Goal: Task Accomplishment & Management: Manage account settings

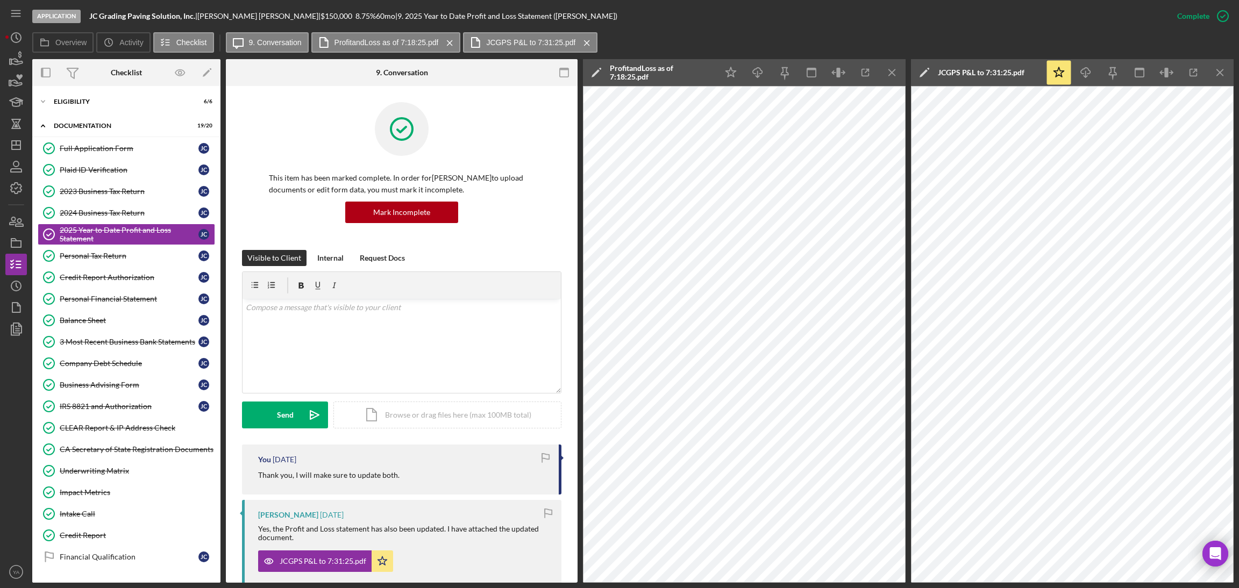
scroll to position [373, 0]
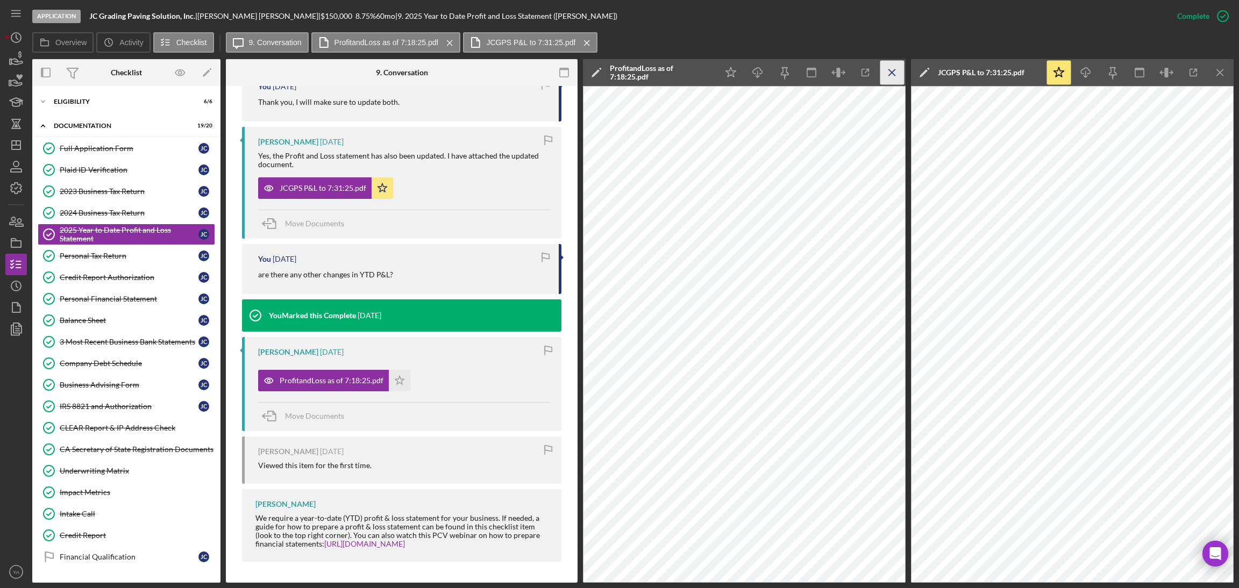
click at [889, 74] on icon "Icon/Menu Close" at bounding box center [892, 73] width 24 height 24
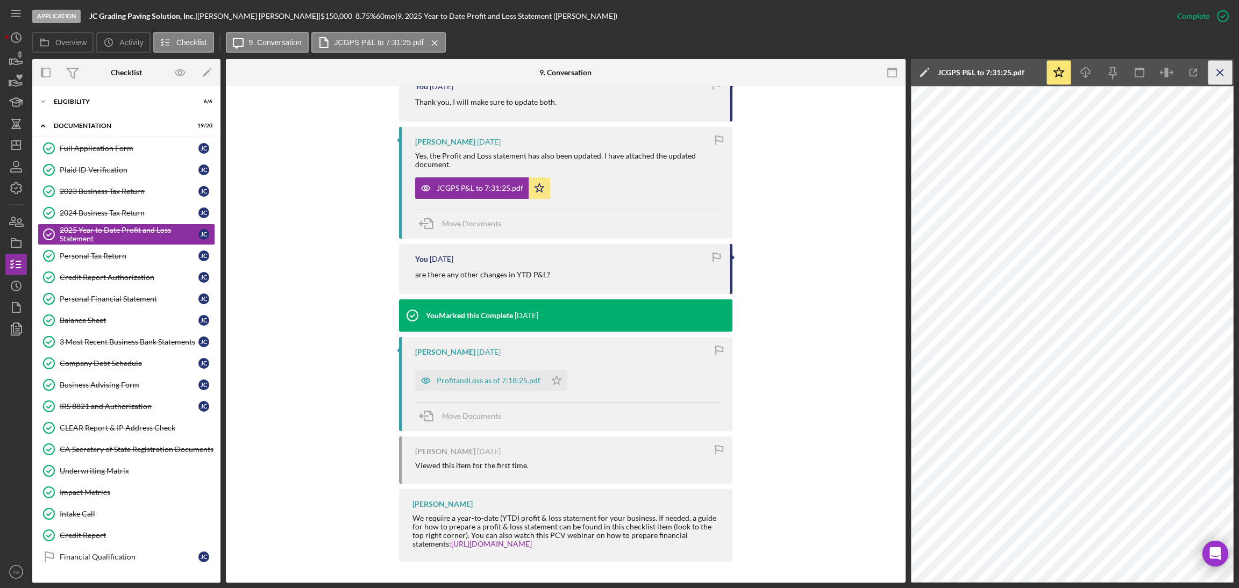
click at [1221, 72] on icon "Icon/Menu Close" at bounding box center [1220, 73] width 24 height 24
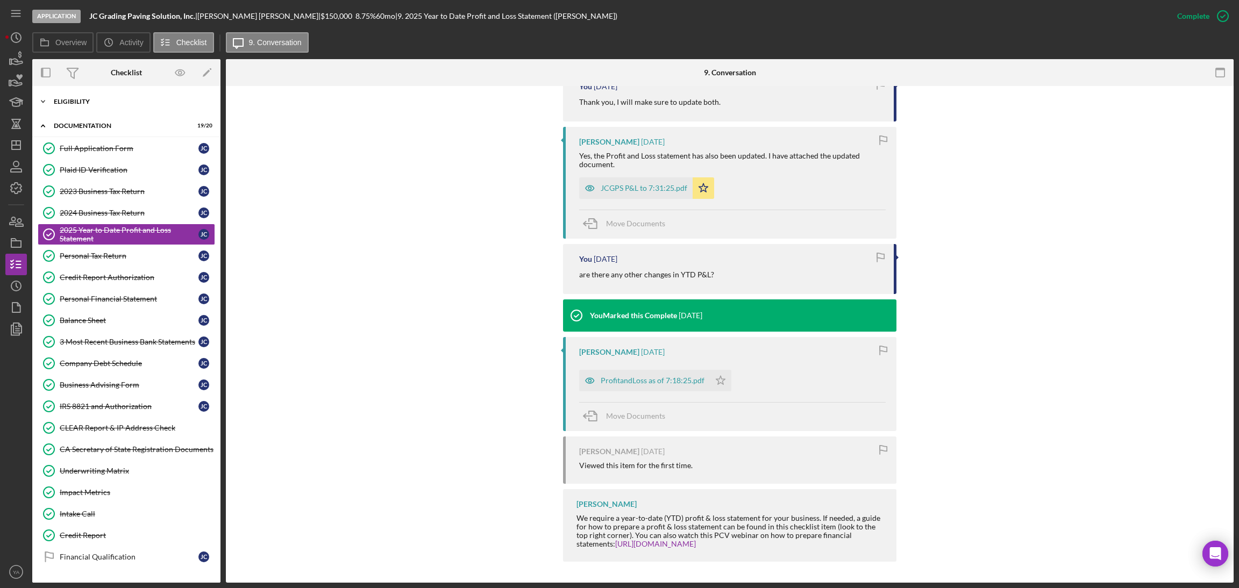
click at [140, 106] on div "Icon/Expander Eligibility 6 / 6" at bounding box center [126, 102] width 188 height 22
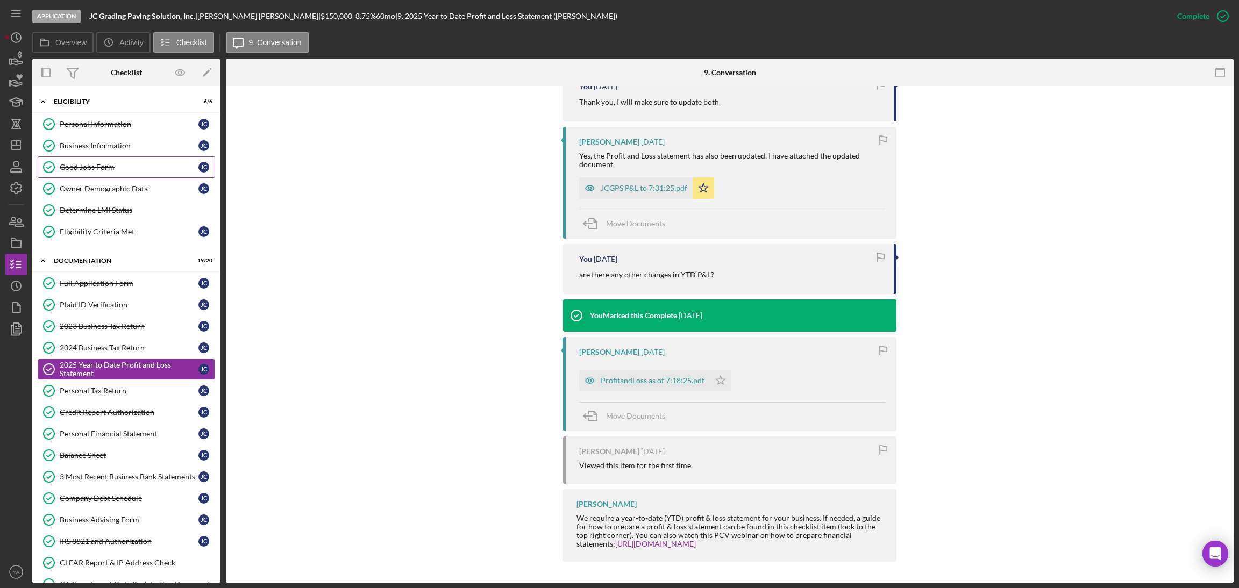
click at [101, 163] on div "Good Jobs Form" at bounding box center [129, 167] width 139 height 9
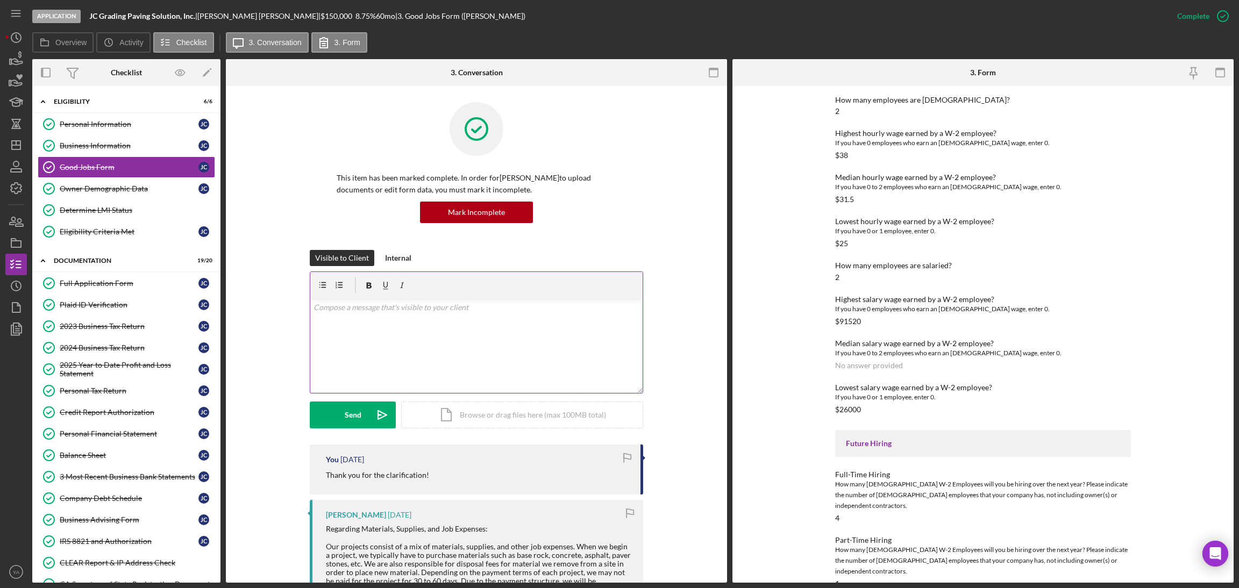
click at [419, 317] on div "v Color teal Color pink Remove color Add row above Add row below Add column bef…" at bounding box center [476, 346] width 332 height 94
drag, startPoint x: 433, startPoint y: 323, endPoint x: 399, endPoint y: 312, distance: 35.4
click at [399, 312] on p "Hi [PERSON_NAME], Can you describe the role you are pllaing to hire for" at bounding box center [476, 314] width 326 height 24
drag, startPoint x: 434, startPoint y: 317, endPoint x: 423, endPoint y: 319, distance: 11.0
click at [423, 319] on p "Hi [PERSON_NAME], Can you describe the role you are pllaing to hire for" at bounding box center [476, 314] width 326 height 24
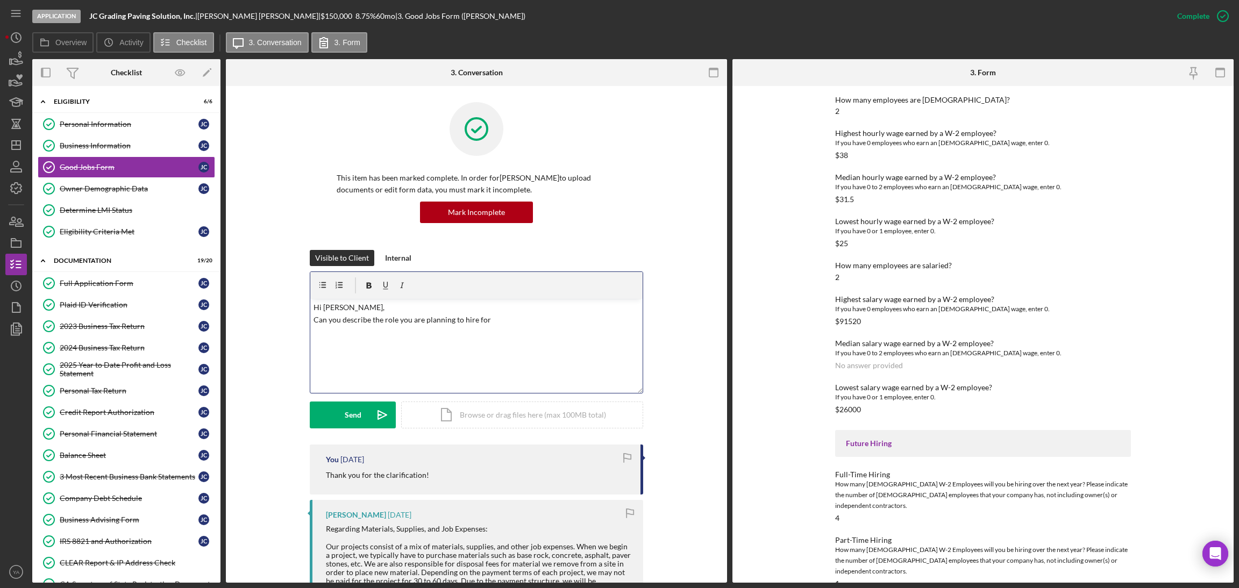
click at [502, 320] on p "Hi [PERSON_NAME], Can you describe the role you are planning to hire for" at bounding box center [476, 314] width 326 height 24
drag, startPoint x: 827, startPoint y: 470, endPoint x: 890, endPoint y: 468, distance: 62.9
click at [890, 468] on div "To edit this form you must mark this item incomplete Good Jobs Form *Number of …" at bounding box center [982, 334] width 501 height 497
copy div "Full-Time Hiring"
click at [530, 322] on p "Hi [PERSON_NAME], Can you describe the role you are planning to hire for" at bounding box center [476, 314] width 326 height 24
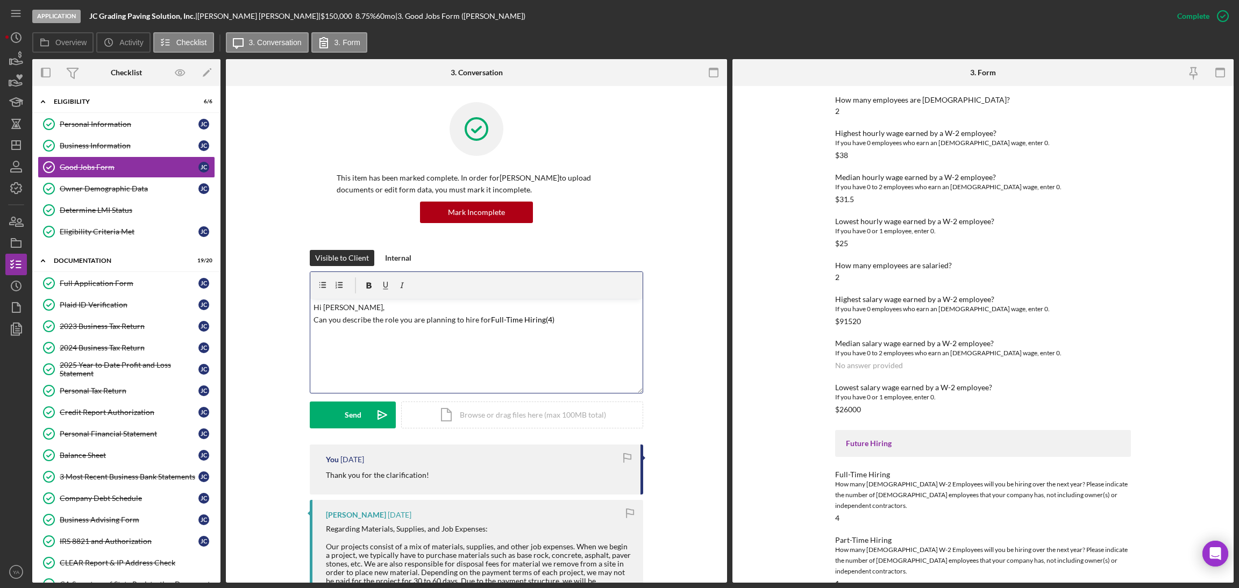
click at [574, 323] on p "Hi [PERSON_NAME], Can you describe the role you are planning to hire for Full-T…" at bounding box center [476, 320] width 326 height 36
drag, startPoint x: 831, startPoint y: 521, endPoint x: 889, endPoint y: 519, distance: 58.1
click at [889, 519] on div "To edit this form you must mark this item incomplete Good Jobs Form *Number of …" at bounding box center [982, 334] width 501 height 497
copy div "Part-Time Hiring"
click at [593, 322] on p "Hi [PERSON_NAME], Can you describe the role you are planning to hire for Full-T…" at bounding box center [476, 320] width 326 height 36
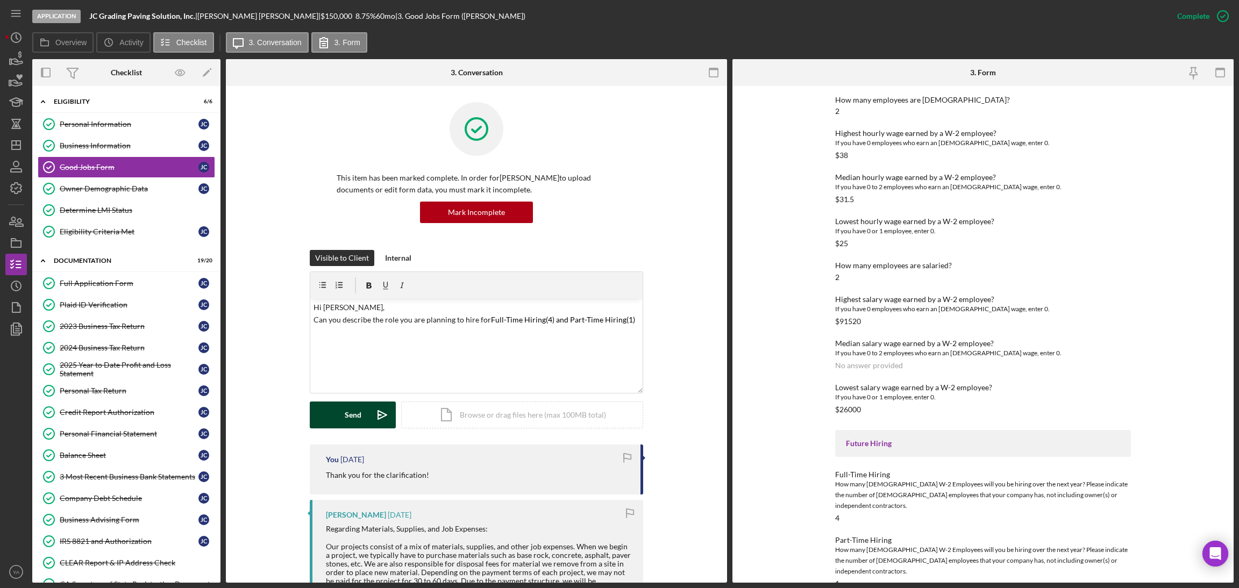
click at [361, 419] on button "Send Icon/icon-invite-send" at bounding box center [353, 415] width 86 height 27
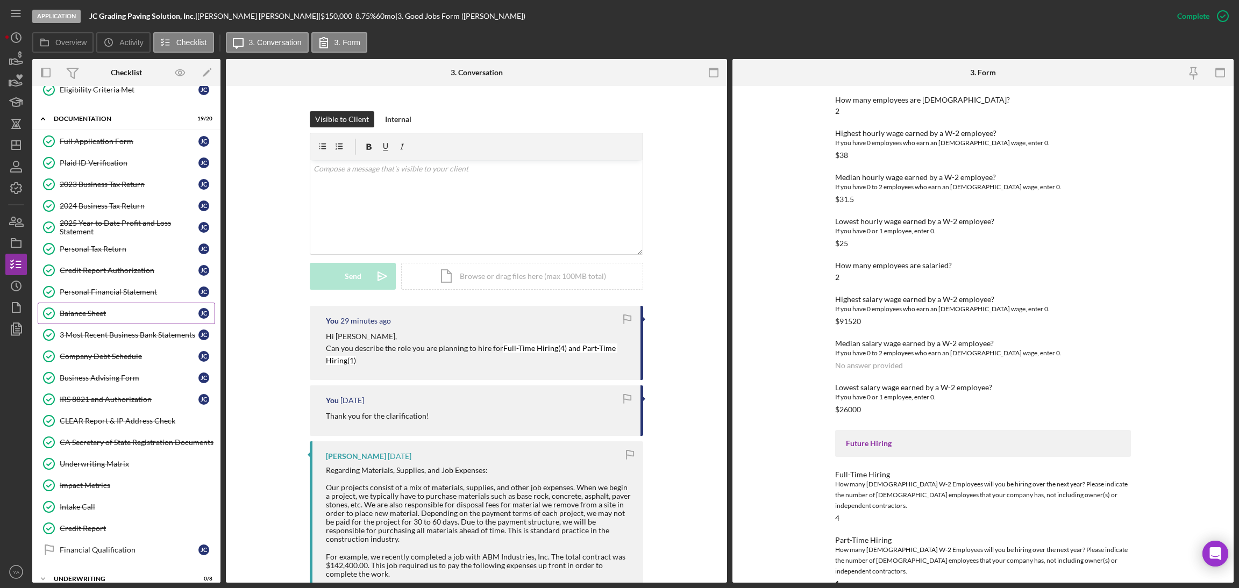
scroll to position [183, 0]
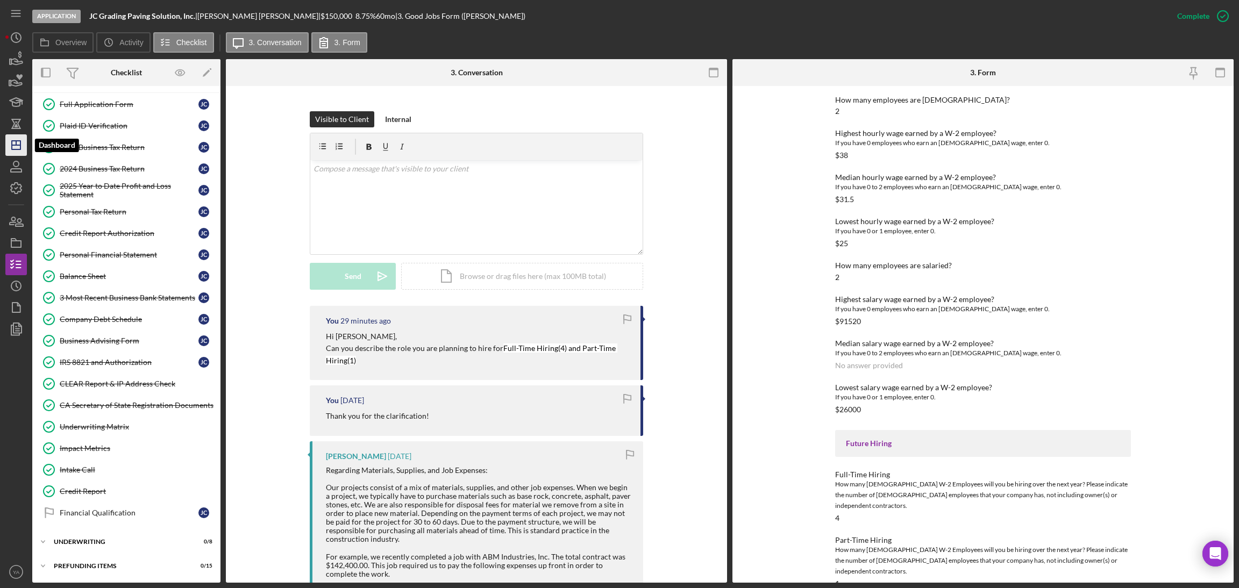
click at [9, 144] on icon "Icon/Dashboard" at bounding box center [16, 145] width 27 height 27
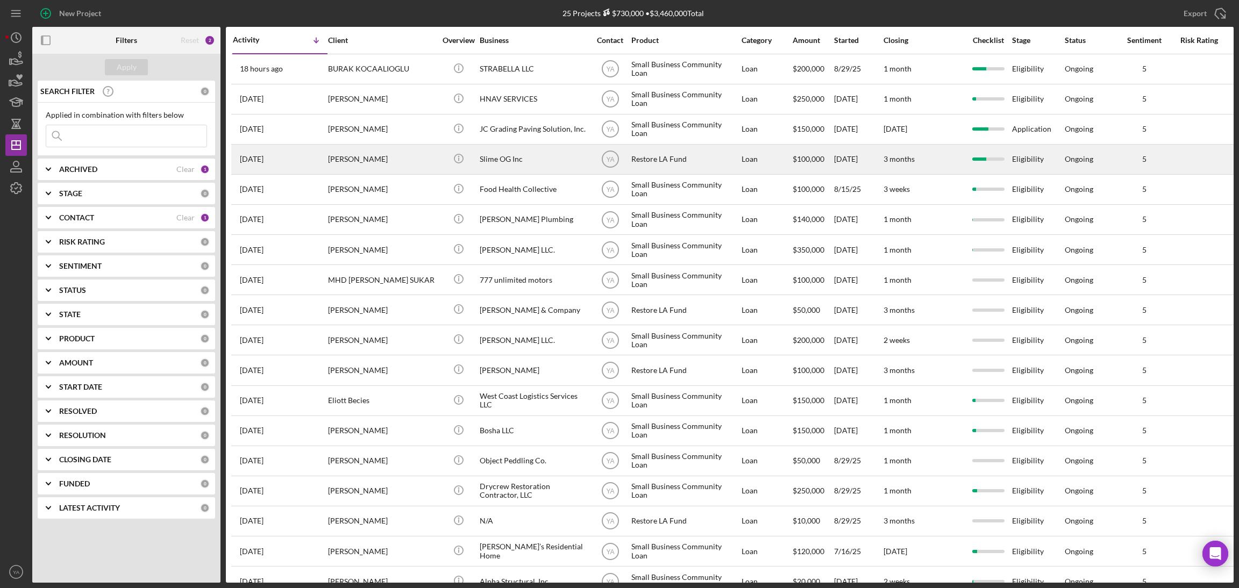
click at [525, 164] on div "Slime OG Inc" at bounding box center [534, 159] width 108 height 28
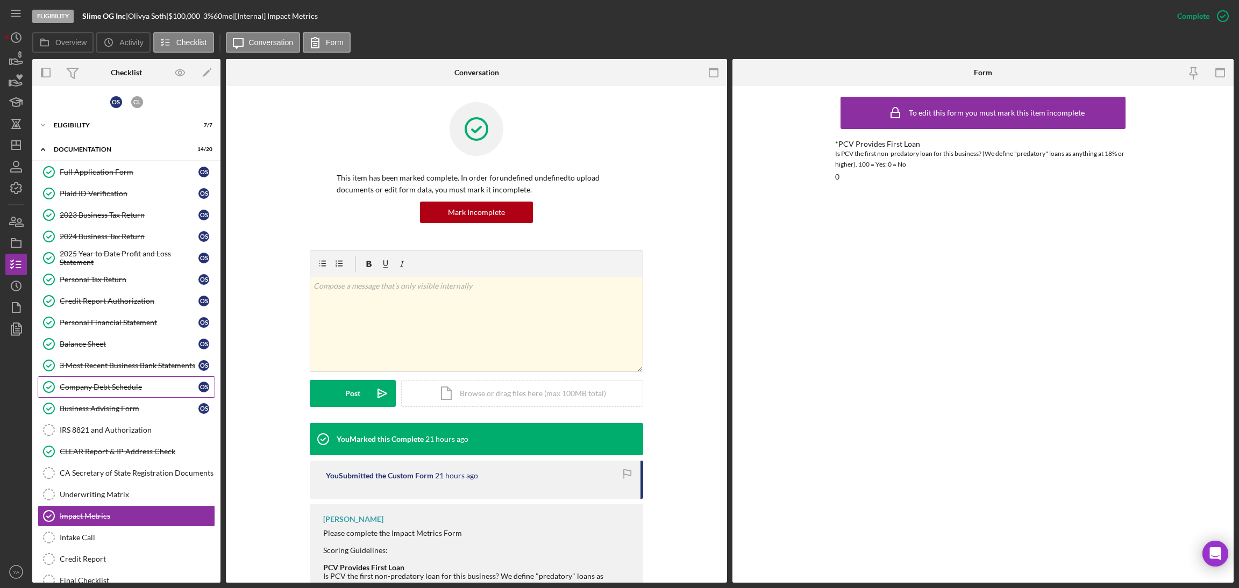
scroll to position [71, 0]
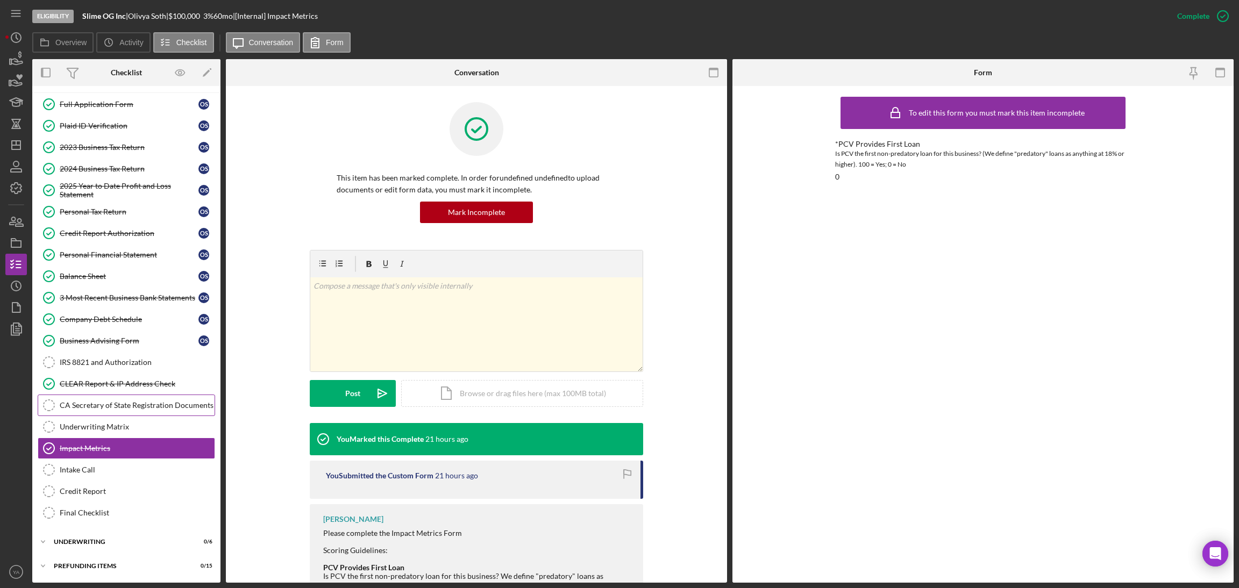
click at [133, 402] on div "CA Secretary of State Registration Documents" at bounding box center [137, 405] width 155 height 9
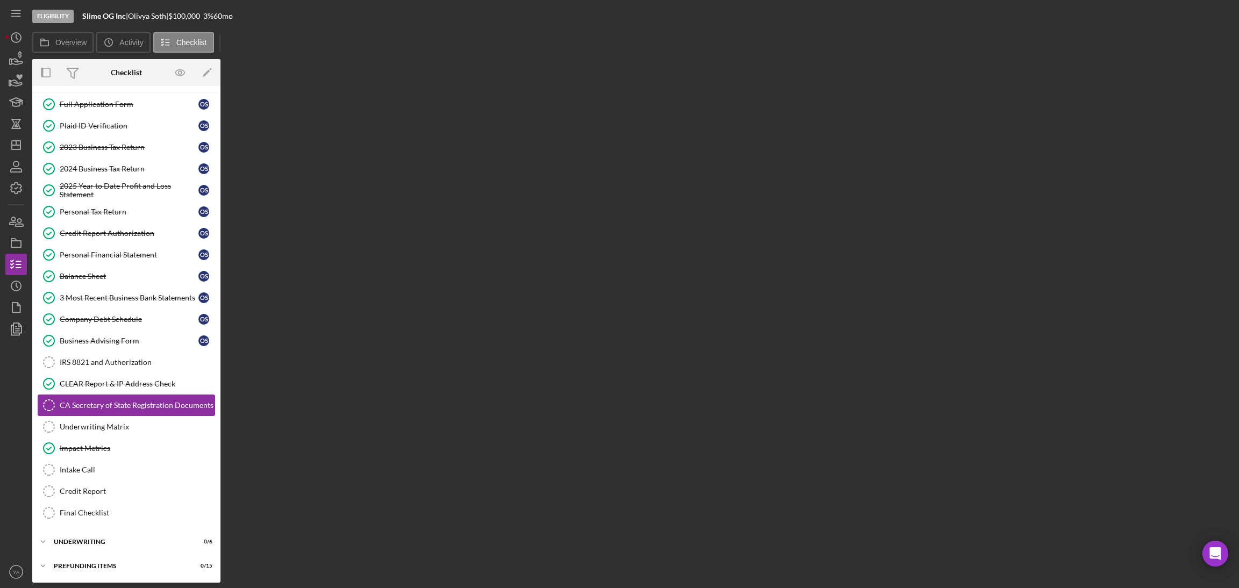
scroll to position [70, 0]
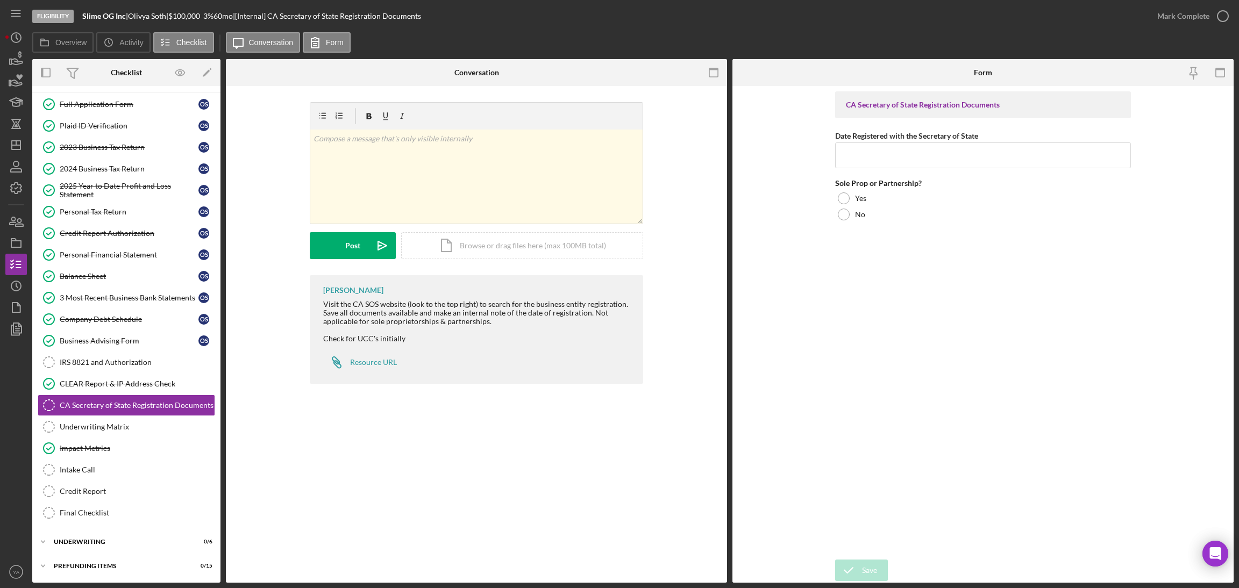
click at [91, 13] on b "Slime OG Inc" at bounding box center [104, 15] width 44 height 9
drag, startPoint x: 91, startPoint y: 13, endPoint x: 117, endPoint y: 10, distance: 26.1
click at [117, 10] on div "Eligibility Slime OG Inc | Olivya Soth | $100,000 $20,000 3 % 60 mo | [Internal…" at bounding box center [589, 16] width 1114 height 32
copy b "Slime OG Inc"
click at [915, 166] on input "Date Registered with the Secretary of State" at bounding box center [983, 155] width 296 height 26
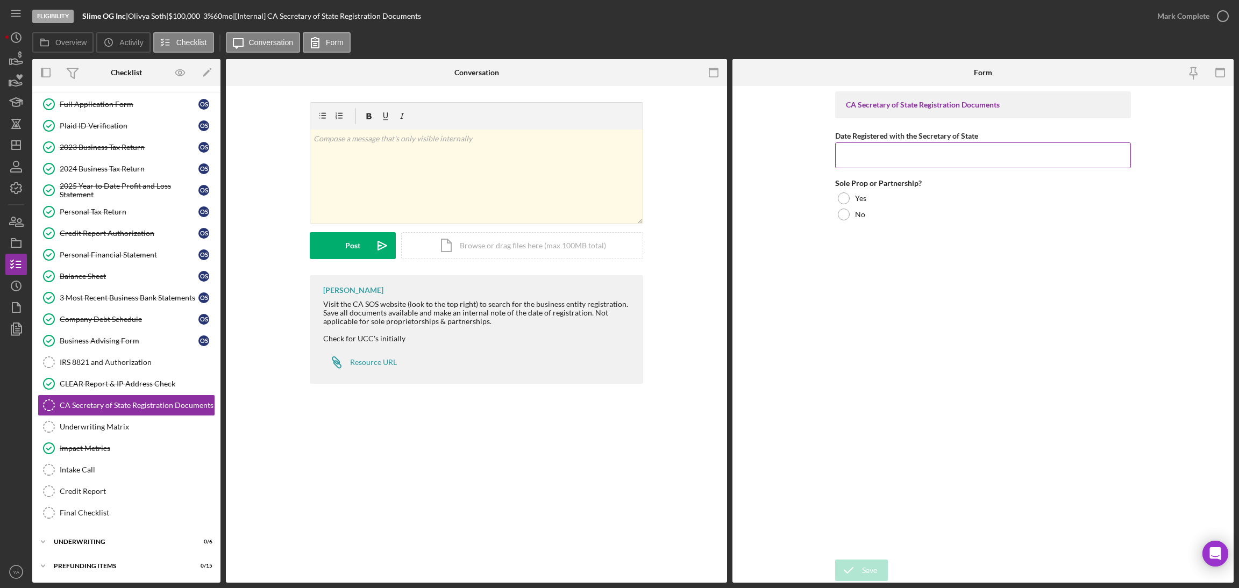
paste input "[DATE]"
type input "[DATE]"
click at [841, 216] on div at bounding box center [844, 215] width 12 height 12
click at [456, 245] on div "Icon/Document Browse or drag files here (max 100MB total) Tap to choose files o…" at bounding box center [522, 245] width 242 height 27
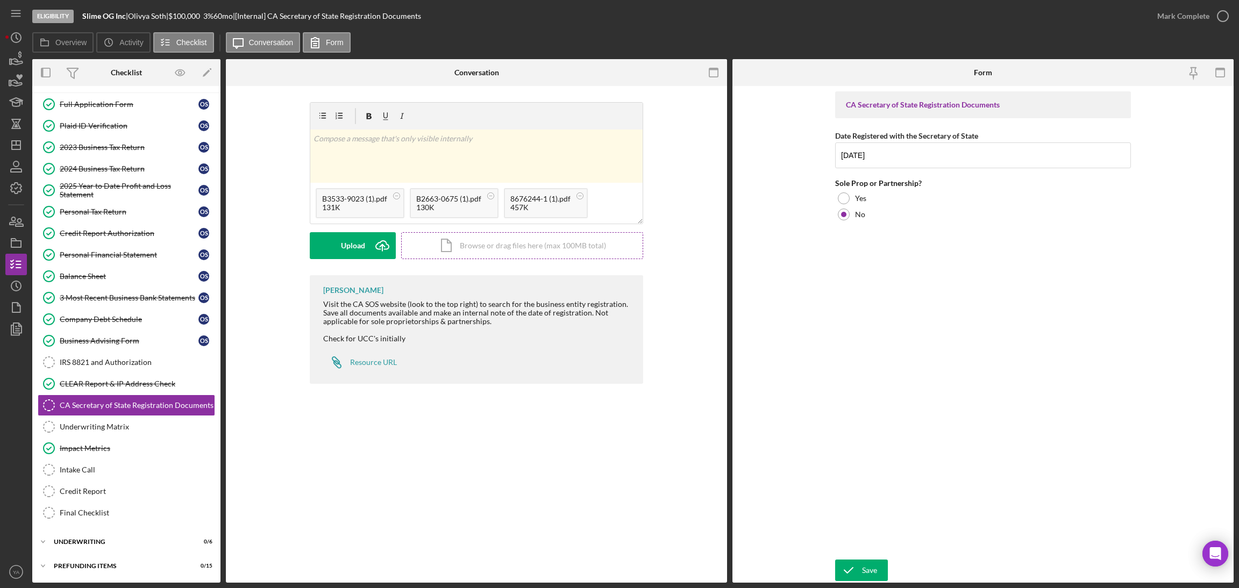
click at [475, 240] on div "Icon/Document Browse or drag files here (max 100MB total) Tap to choose files o…" at bounding box center [522, 245] width 242 height 27
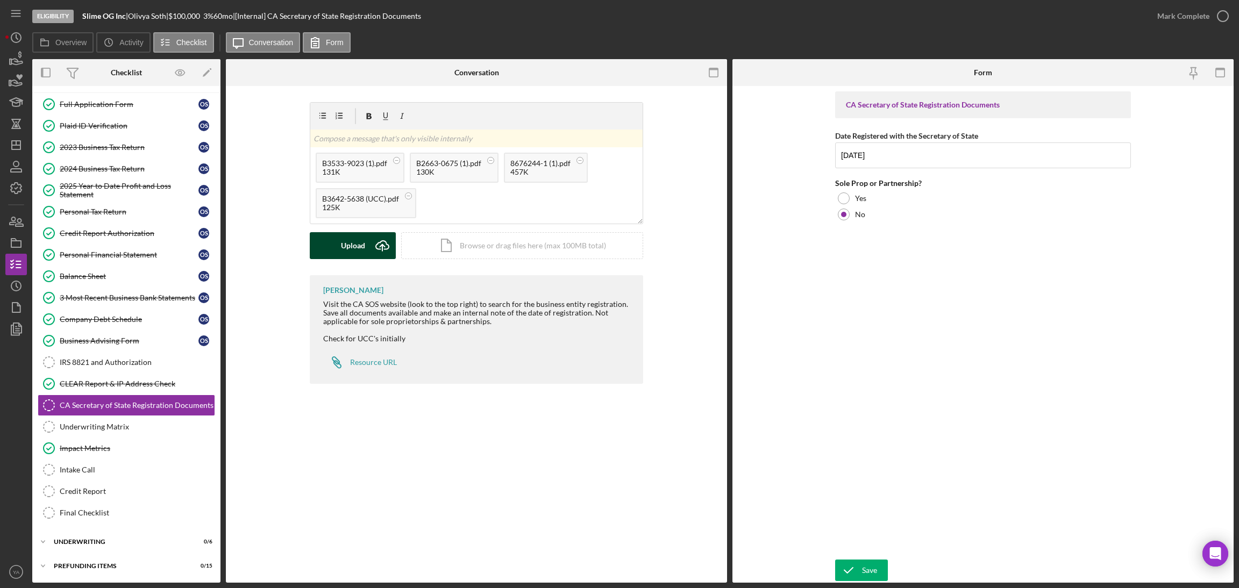
click at [364, 239] on button "Upload Icon/Upload" at bounding box center [353, 245] width 86 height 27
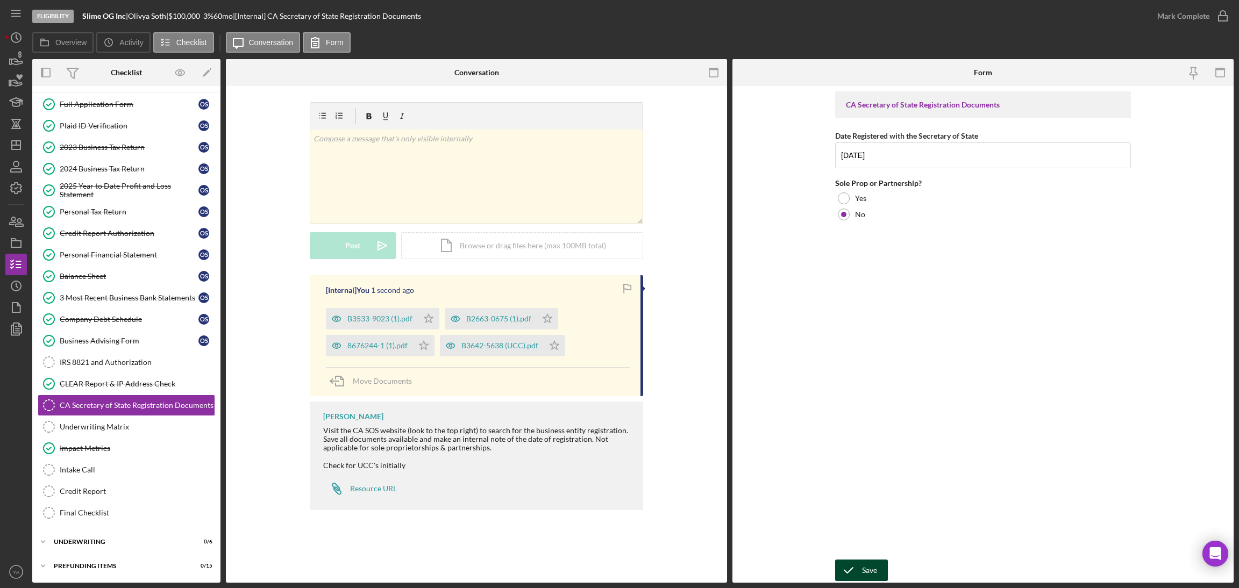
click at [856, 565] on icon "submit" at bounding box center [848, 570] width 27 height 27
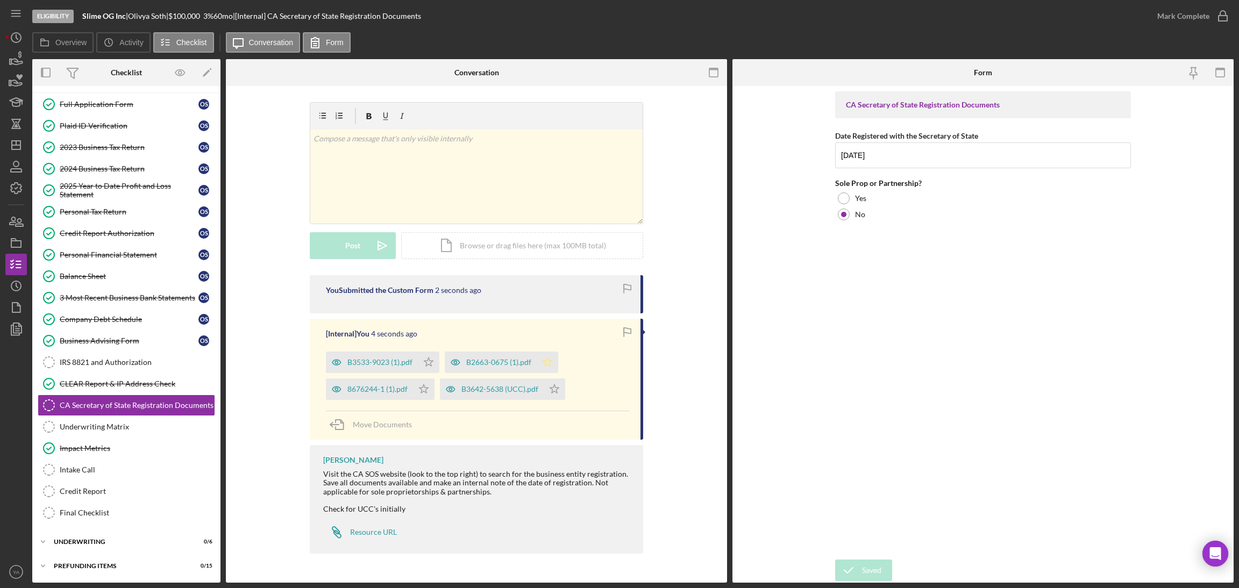
click at [541, 362] on icon "Icon/Star" at bounding box center [547, 363] width 22 height 22
click at [556, 388] on polygon "button" at bounding box center [554, 388] width 9 height 9
click at [425, 385] on icon "Icon/Star" at bounding box center [424, 389] width 22 height 22
click at [428, 368] on icon "Icon/Star" at bounding box center [429, 363] width 22 height 22
click at [438, 195] on div "v Color teal Color pink Remove color Add row above Add row below Add column bef…" at bounding box center [476, 177] width 332 height 94
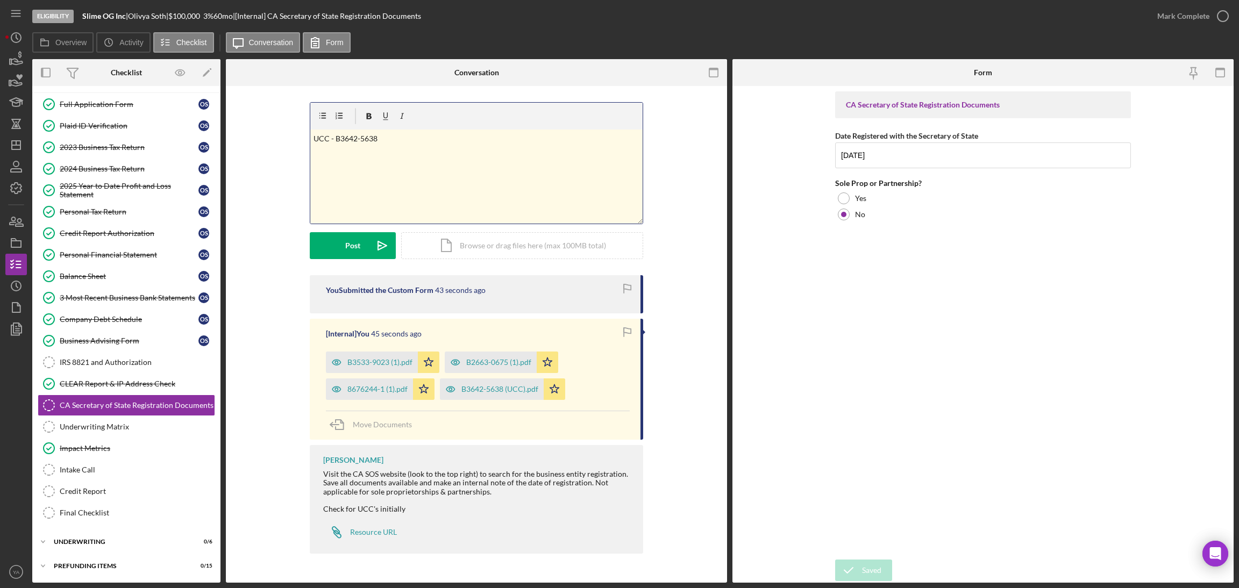
click at [334, 139] on p "UCC - B3642-5638" at bounding box center [476, 139] width 326 height 12
click at [328, 139] on p "UCC - B3642-5638" at bounding box center [476, 139] width 326 height 12
click at [412, 140] on p "UCC file - B3642-5638" at bounding box center [476, 139] width 326 height 12
click at [356, 265] on div "v Color teal Color pink Remove color Add row above Add row below Add column bef…" at bounding box center [476, 188] width 333 height 173
click at [362, 254] on button "Post Icon/icon-invite-send" at bounding box center [353, 245] width 86 height 27
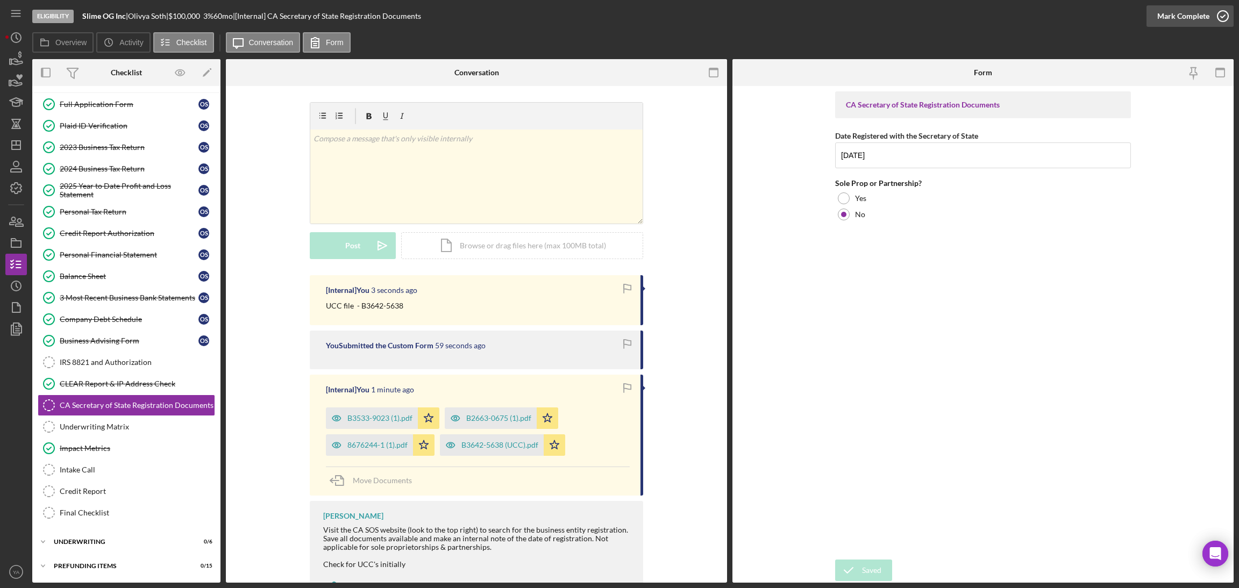
click at [1186, 23] on div "Mark Complete" at bounding box center [1183, 16] width 52 height 22
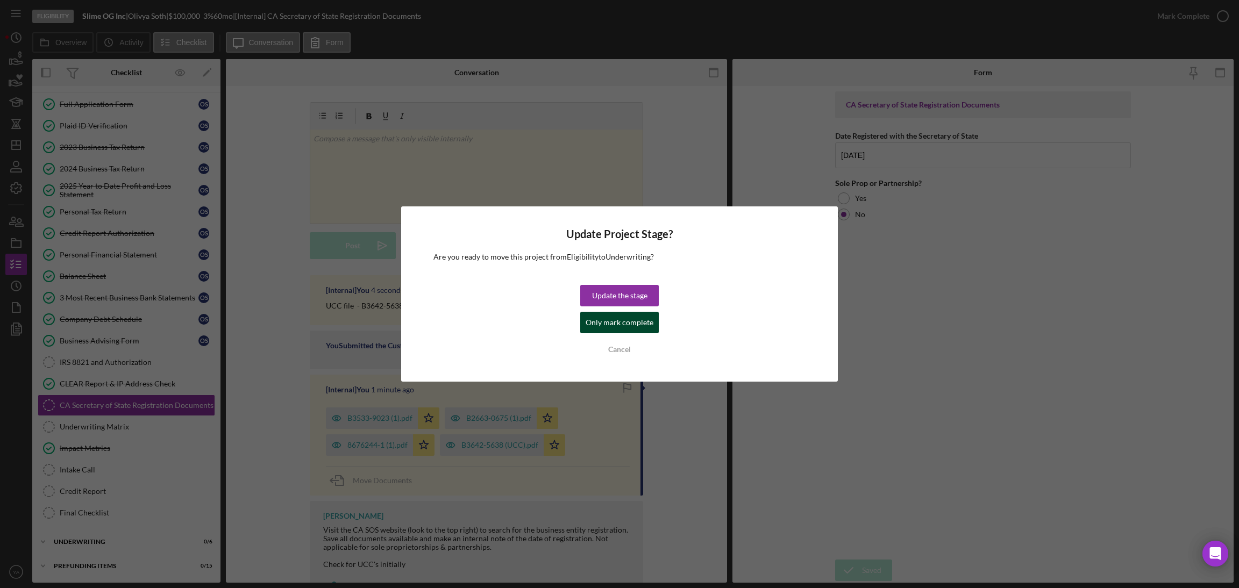
click at [631, 319] on div "Only mark complete" at bounding box center [619, 323] width 68 height 22
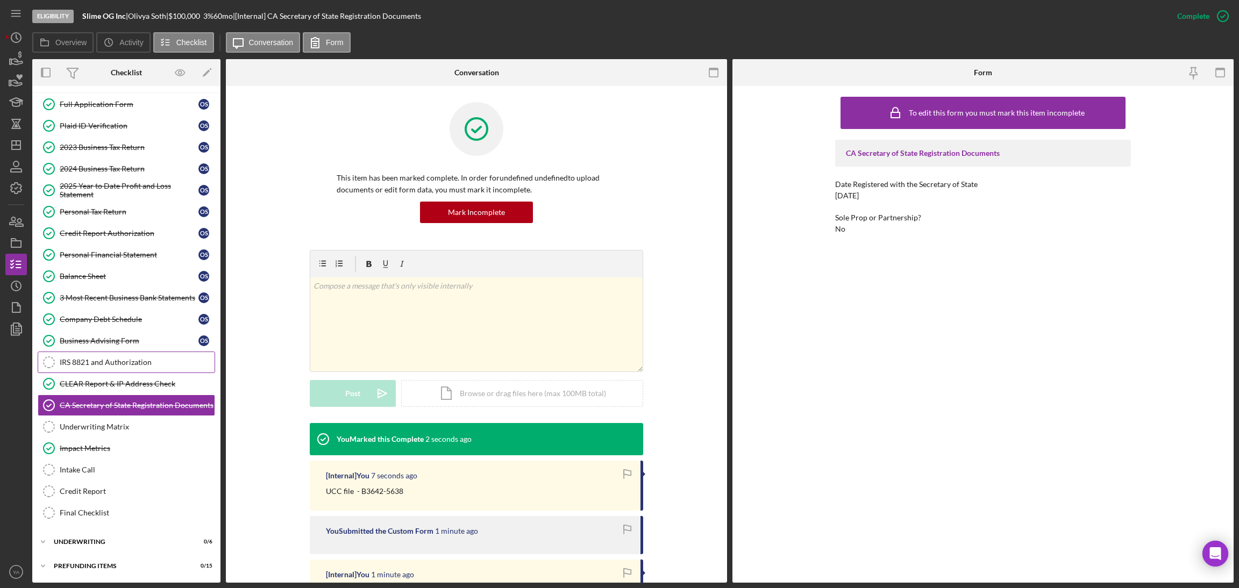
click at [138, 367] on link "IRS 8821 and Authorization IRS 8821 and Authorization" at bounding box center [126, 363] width 177 height 22
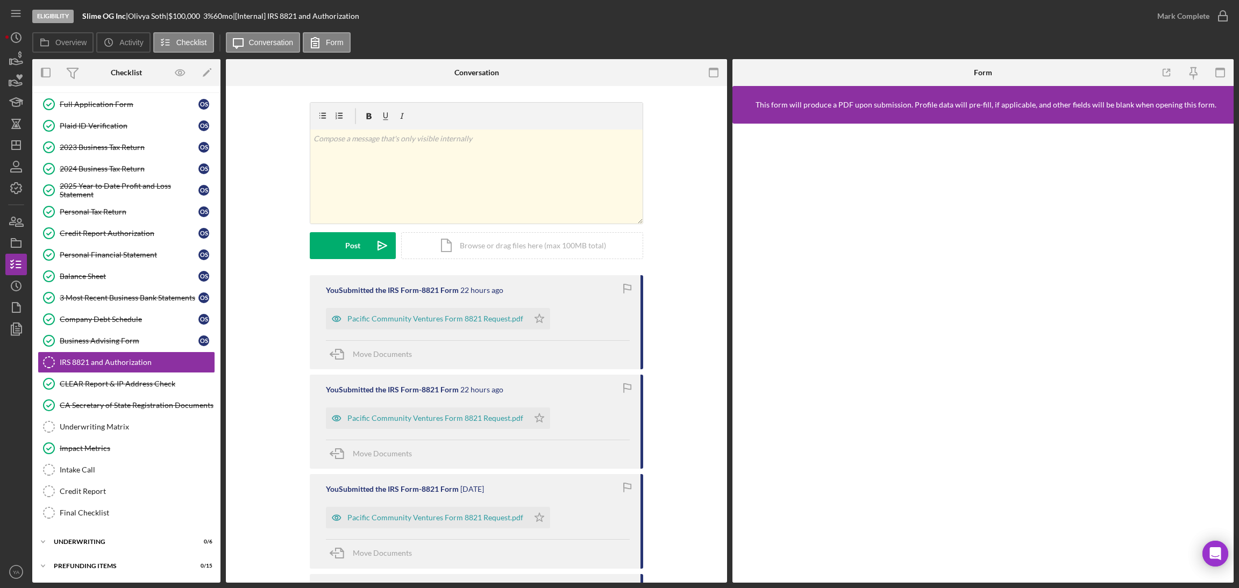
click at [83, 13] on b "Slime OG Inc" at bounding box center [104, 15] width 44 height 9
drag, startPoint x: 83, startPoint y: 13, endPoint x: 124, endPoint y: 10, distance: 41.5
click at [124, 10] on div "Eligibility Slime OG Inc | Olivya Soth | $100,000 $20,000 3 % 60 mo | [Internal…" at bounding box center [589, 16] width 1114 height 32
copy div "Slime OG Inc"
click at [146, 15] on div "[PERSON_NAME] |" at bounding box center [148, 16] width 40 height 9
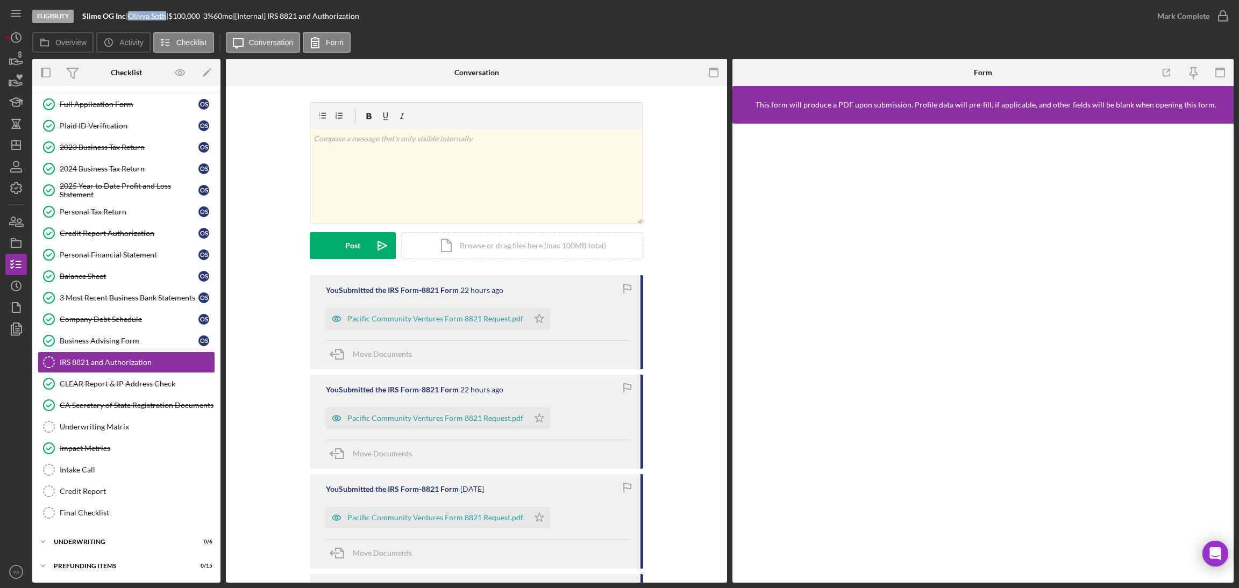
drag, startPoint x: 146, startPoint y: 15, endPoint x: 165, endPoint y: 15, distance: 18.8
click at [165, 15] on div "[PERSON_NAME] |" at bounding box center [148, 16] width 40 height 9
copy div "[PERSON_NAME]"
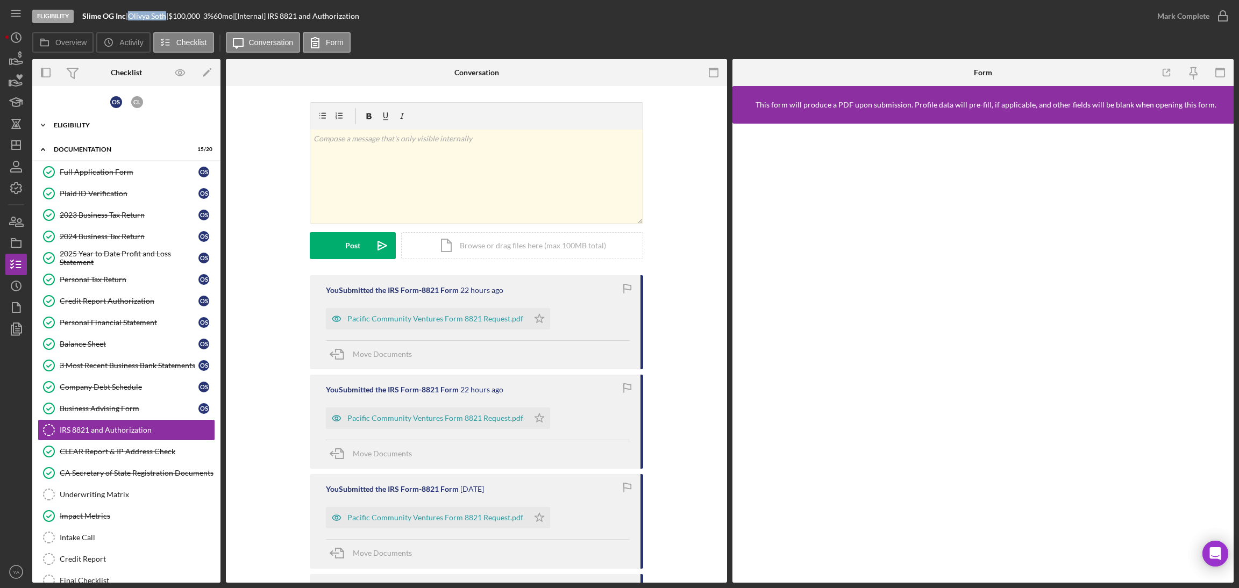
click at [78, 123] on div "Eligibility" at bounding box center [130, 125] width 153 height 6
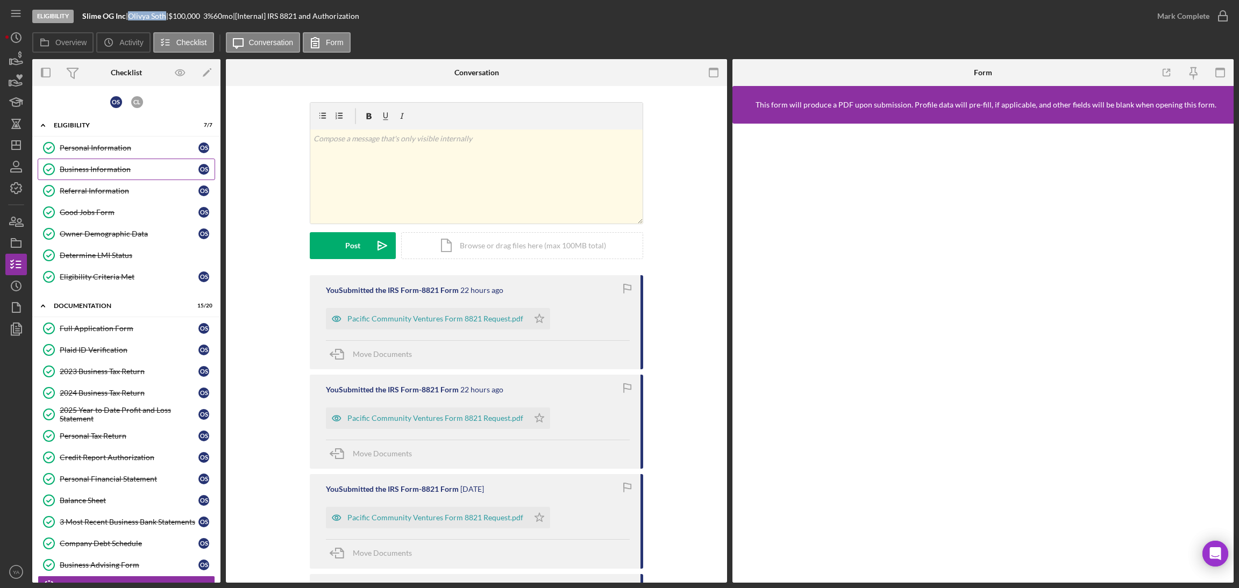
click at [92, 175] on link "Business Information Business Information O S" at bounding box center [126, 170] width 177 height 22
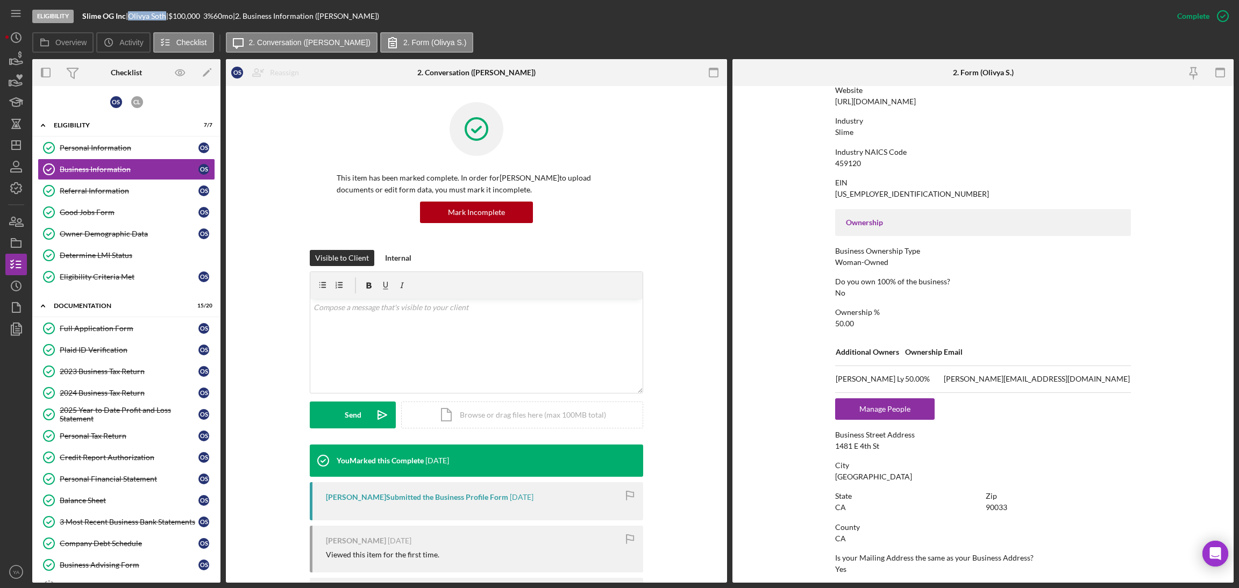
scroll to position [436, 0]
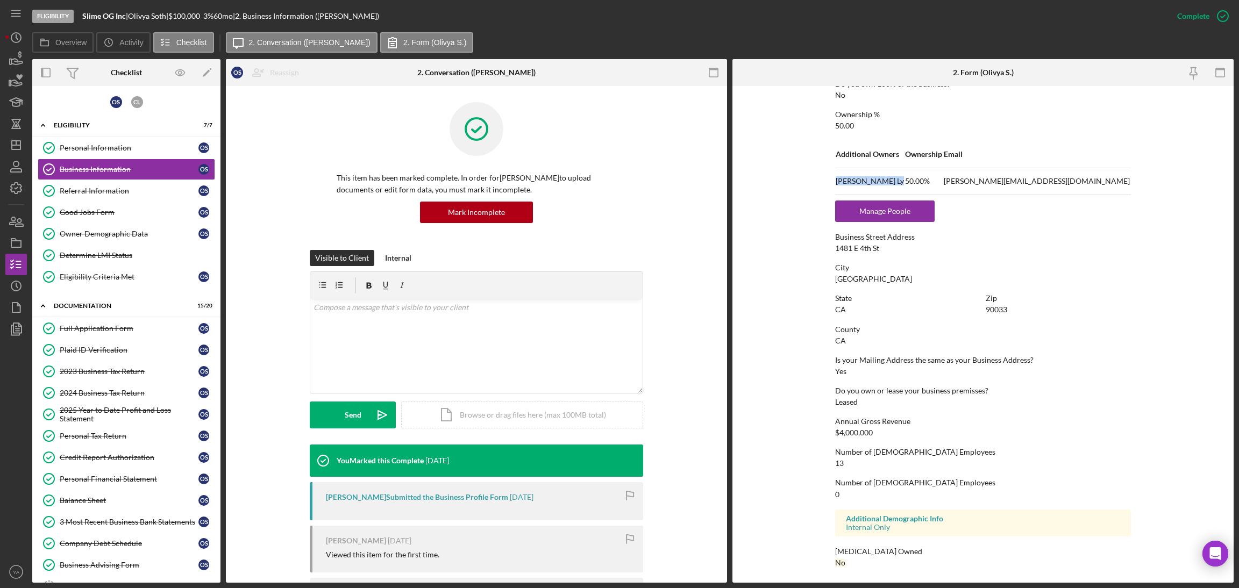
drag, startPoint x: 833, startPoint y: 182, endPoint x: 878, endPoint y: 175, distance: 45.6
click at [878, 175] on td "[PERSON_NAME]" at bounding box center [869, 181] width 69 height 27
copy td "[PERSON_NAME]"
click at [112, 322] on link "Full Application Form Full Application Form O S" at bounding box center [126, 329] width 177 height 22
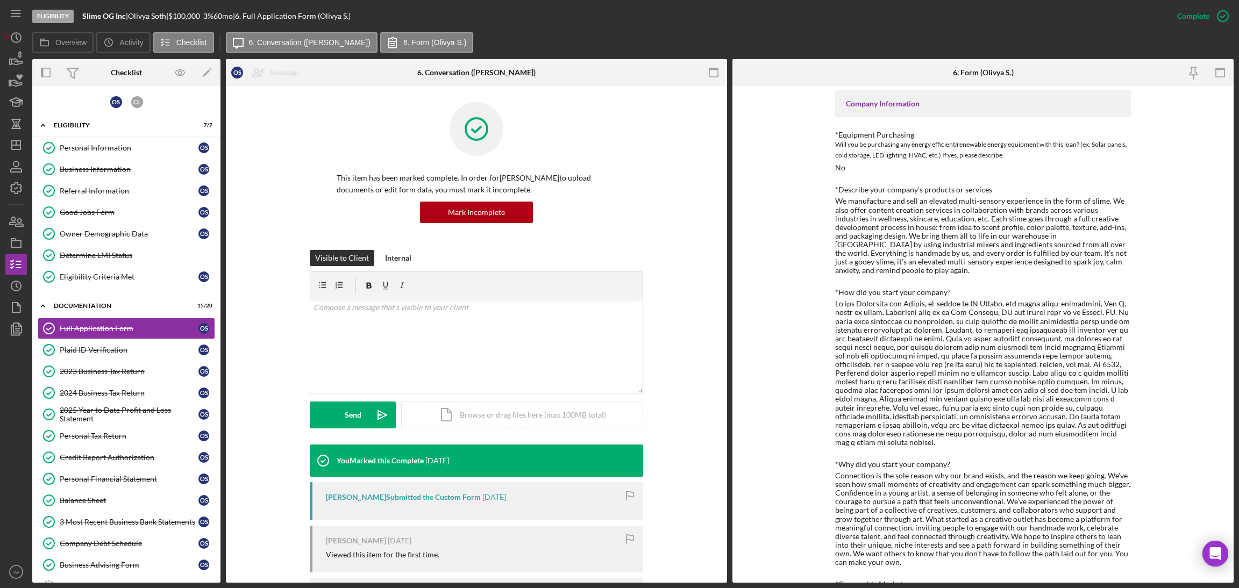
scroll to position [403, 0]
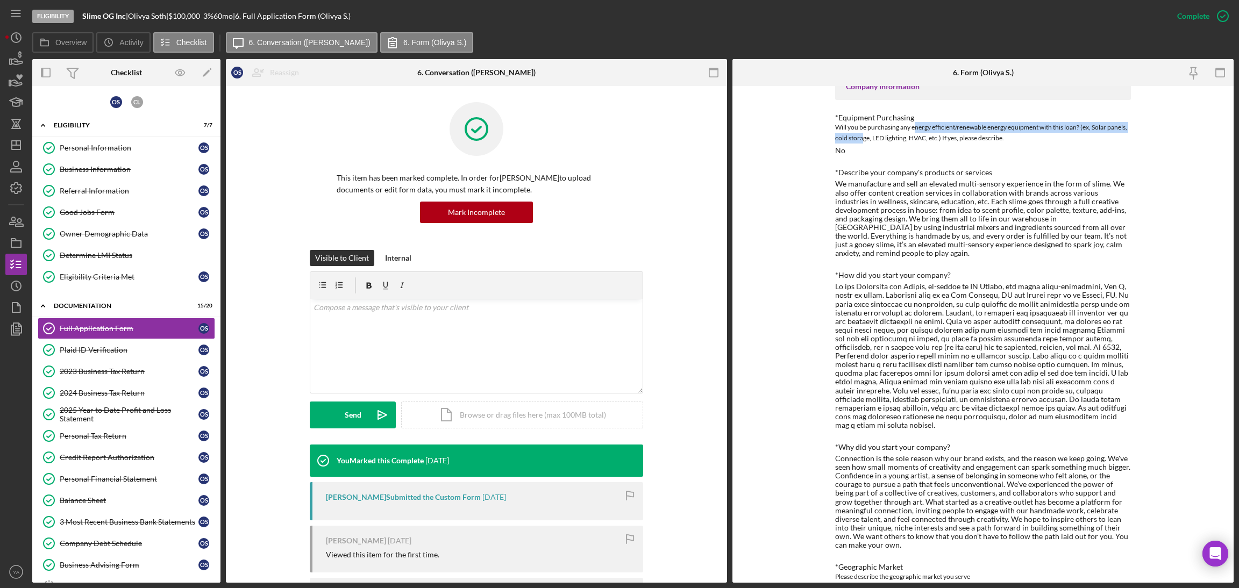
drag, startPoint x: 859, startPoint y: 134, endPoint x: 912, endPoint y: 130, distance: 52.8
click at [912, 130] on div "Will you be purchasing any energy efficient/renewable energy equipment with thi…" at bounding box center [983, 133] width 296 height 22
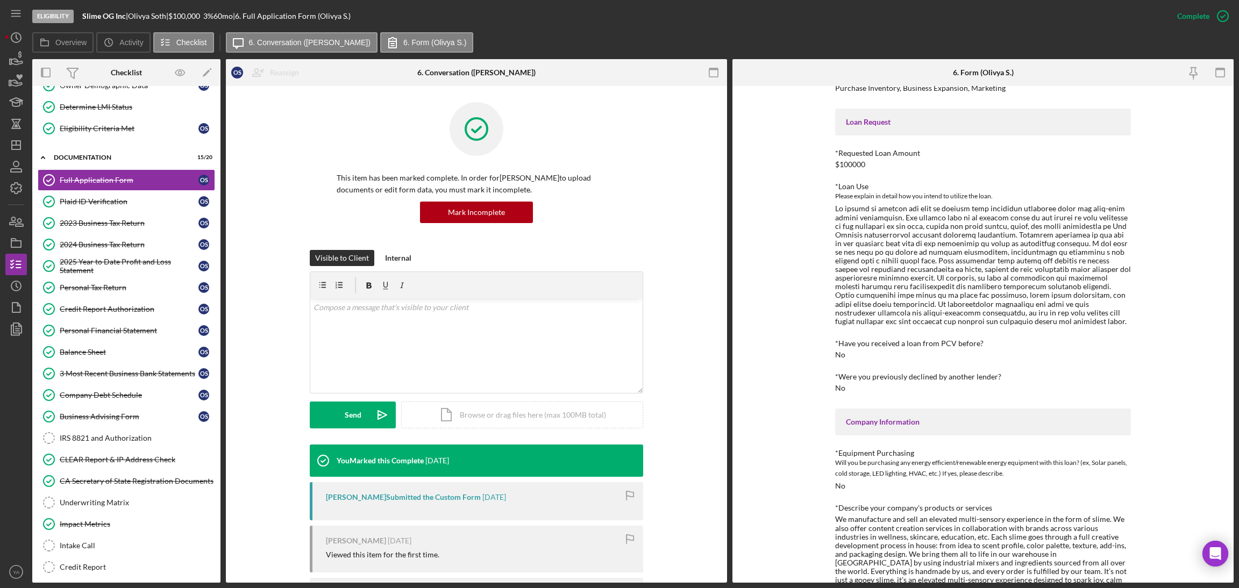
scroll to position [27, 0]
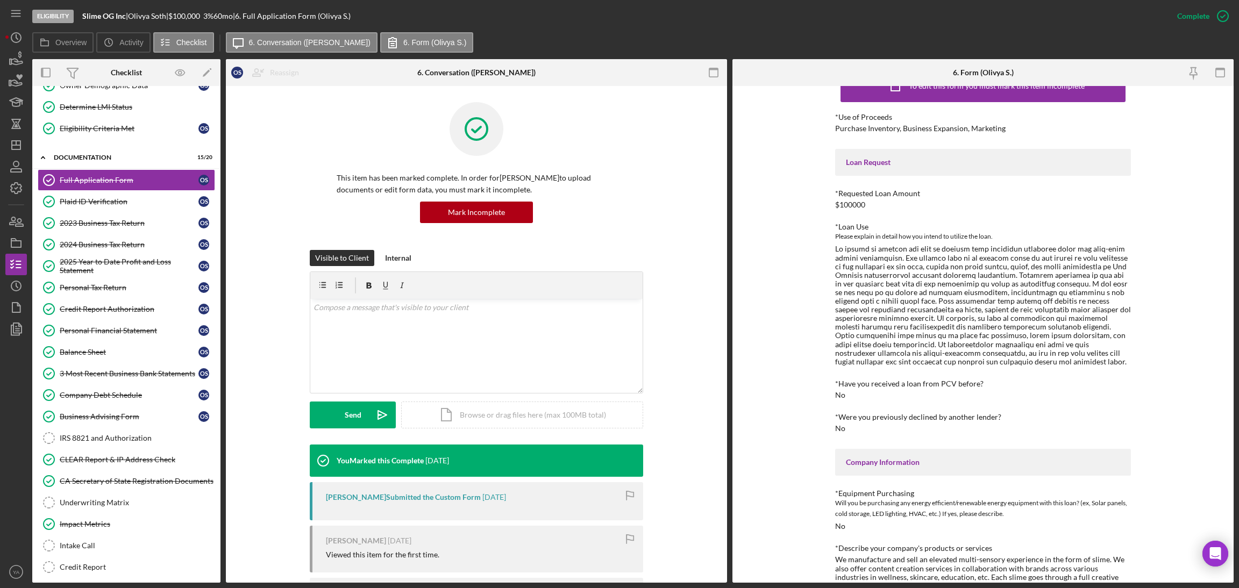
click at [995, 246] on div at bounding box center [983, 305] width 296 height 121
drag, startPoint x: 995, startPoint y: 246, endPoint x: 869, endPoint y: 259, distance: 126.4
click at [869, 259] on div at bounding box center [983, 305] width 296 height 121
copy div "immediate operating costs and long-term growth initiatives"
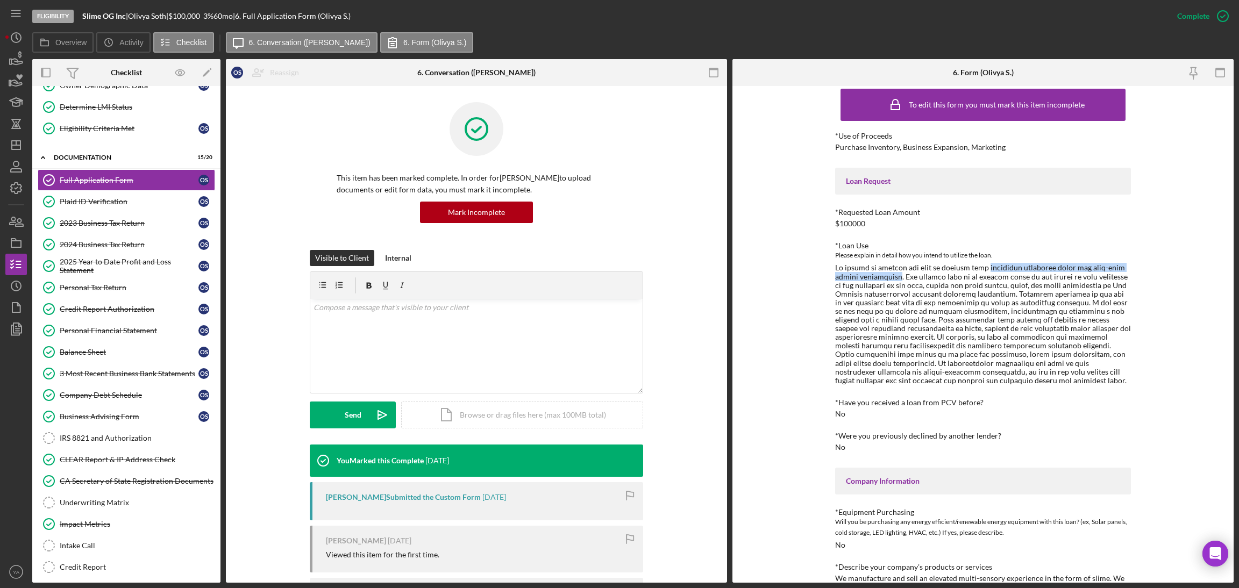
scroll to position [0, 0]
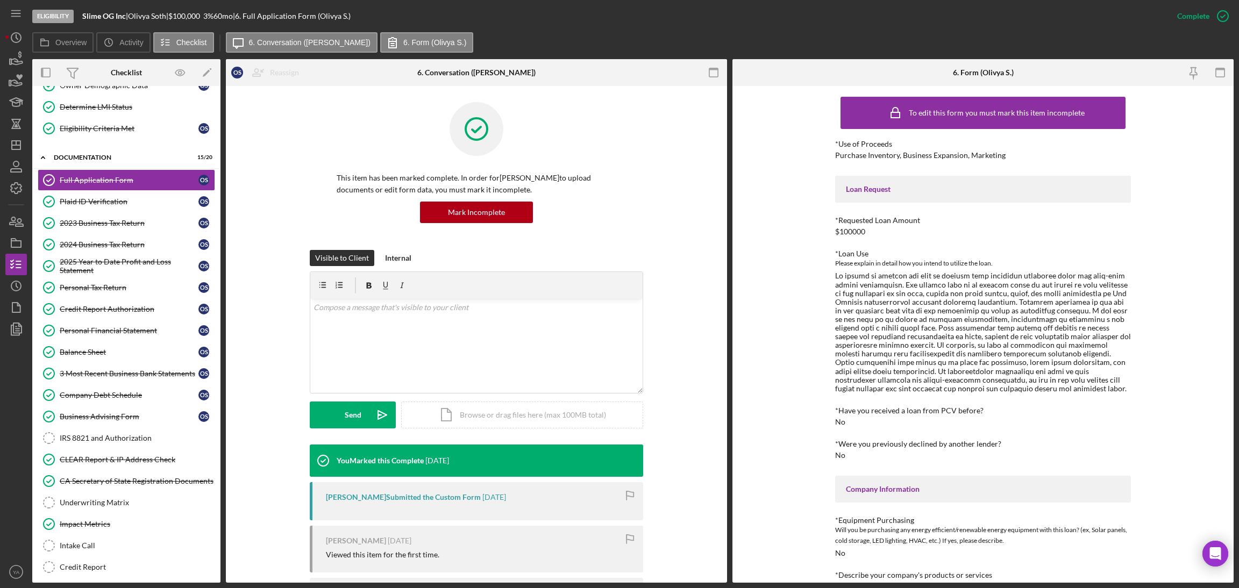
click at [932, 314] on div at bounding box center [983, 331] width 296 height 121
click at [899, 285] on div at bounding box center [983, 331] width 296 height 121
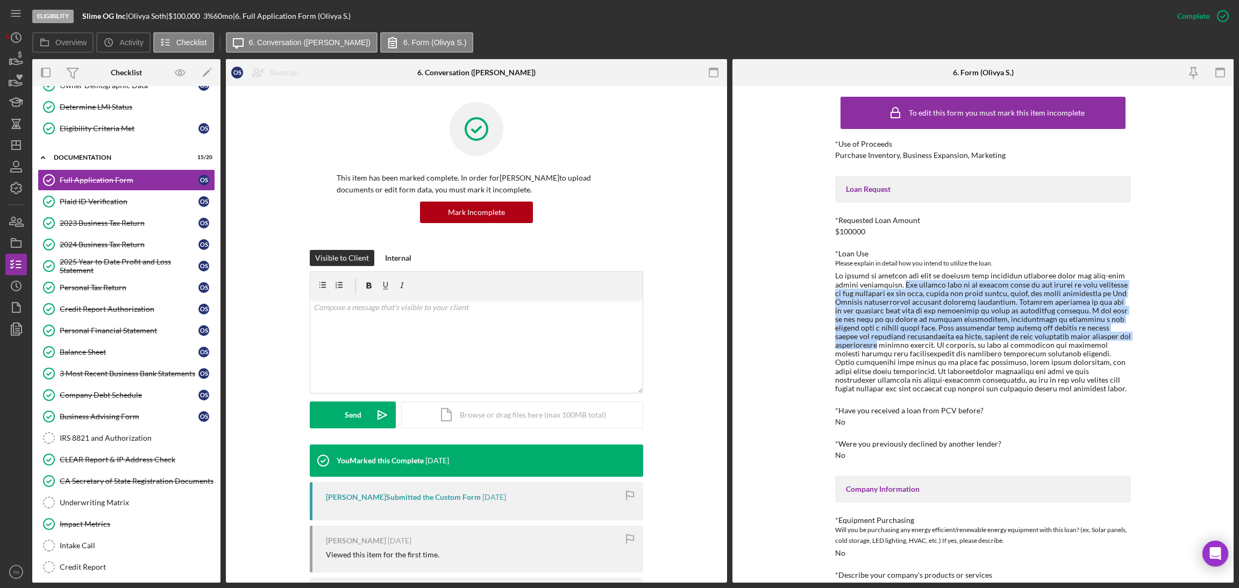
drag, startPoint x: 899, startPoint y: 285, endPoint x: 1026, endPoint y: 333, distance: 135.9
click at [1026, 333] on div at bounding box center [983, 331] width 296 height 121
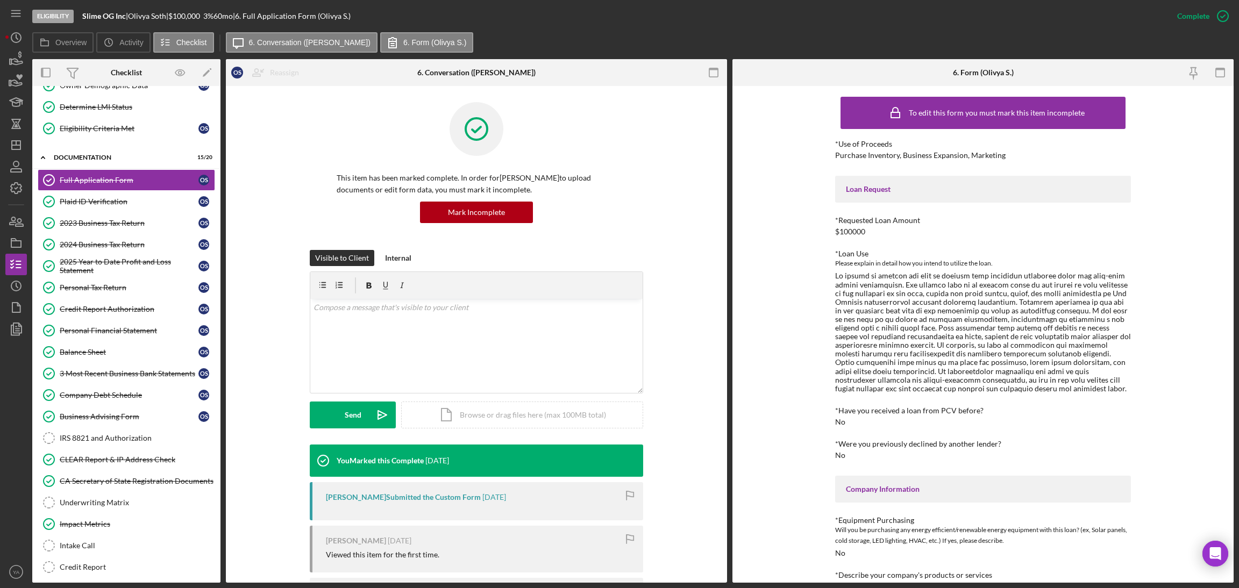
click at [870, 279] on div at bounding box center [983, 331] width 296 height 121
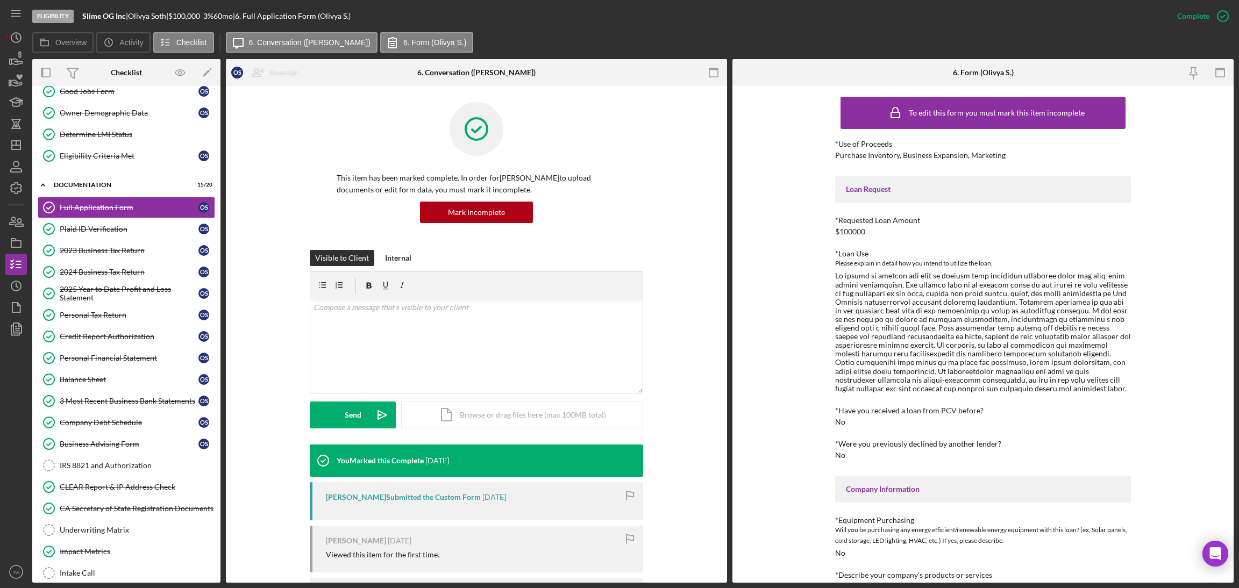
scroll to position [228, 0]
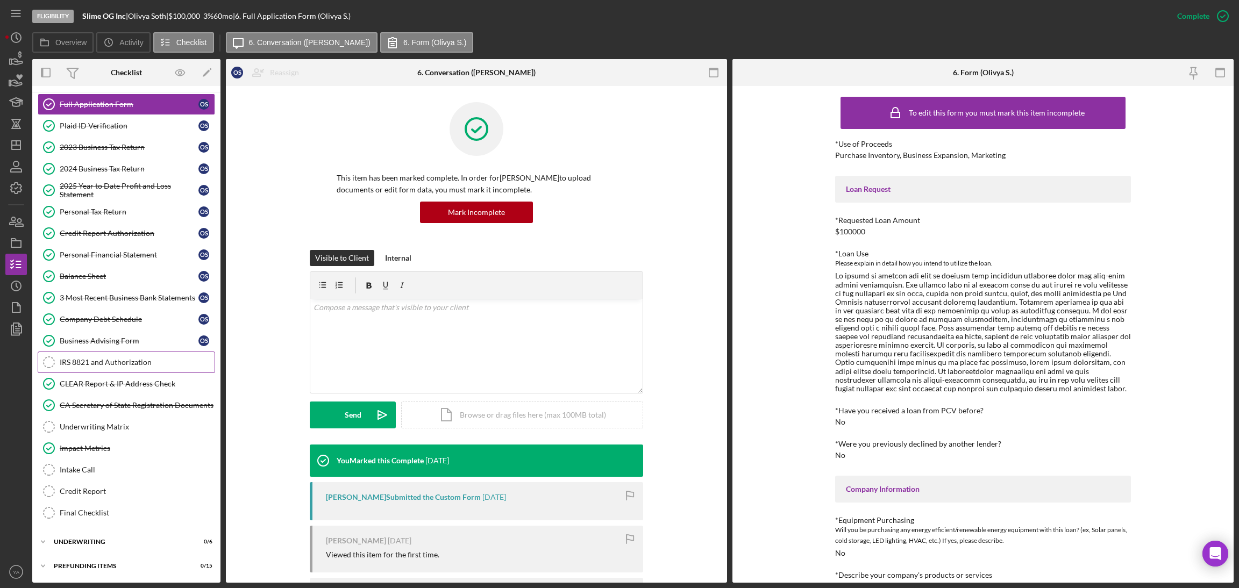
click at [110, 360] on div "IRS 8821 and Authorization" at bounding box center [137, 362] width 155 height 9
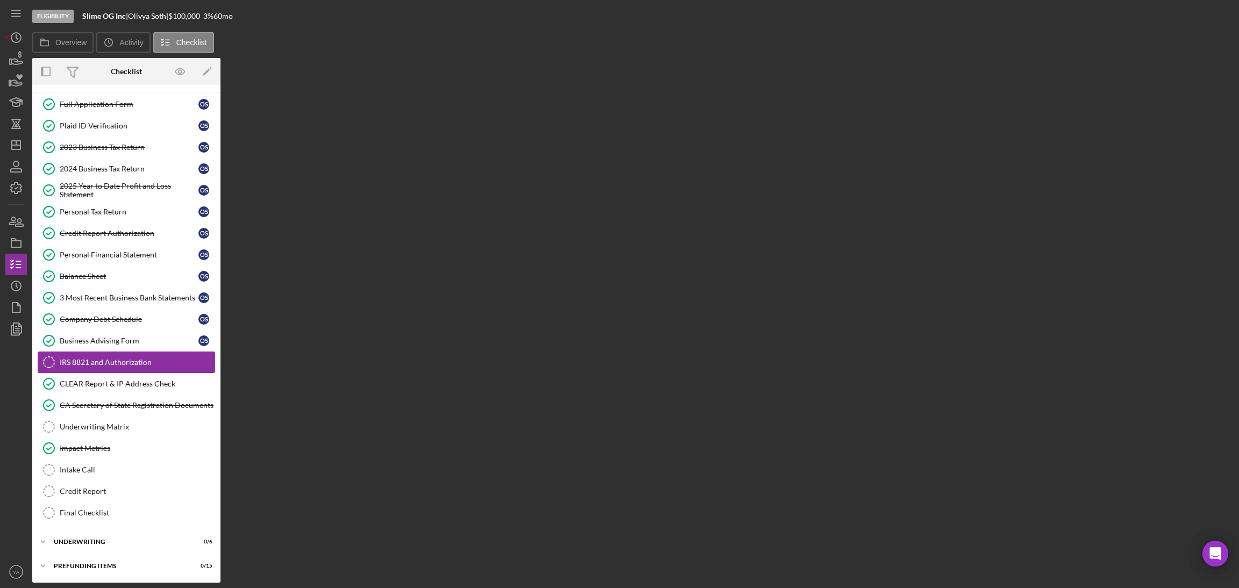
scroll to position [227, 0]
click at [115, 474] on div "Intake Call" at bounding box center [137, 470] width 155 height 9
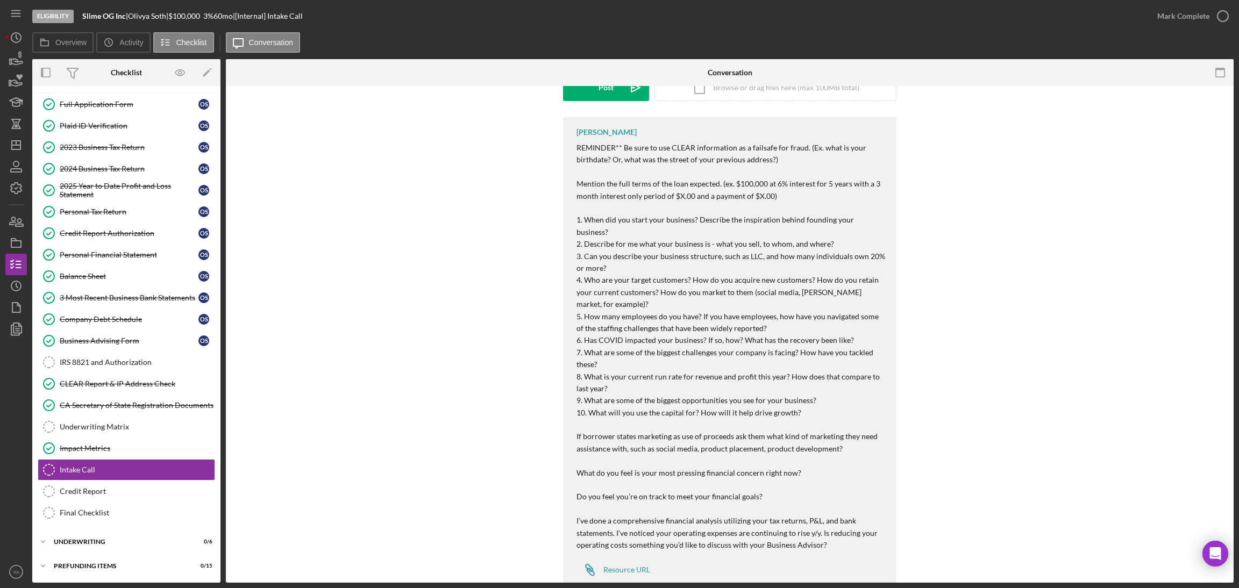
scroll to position [176, 0]
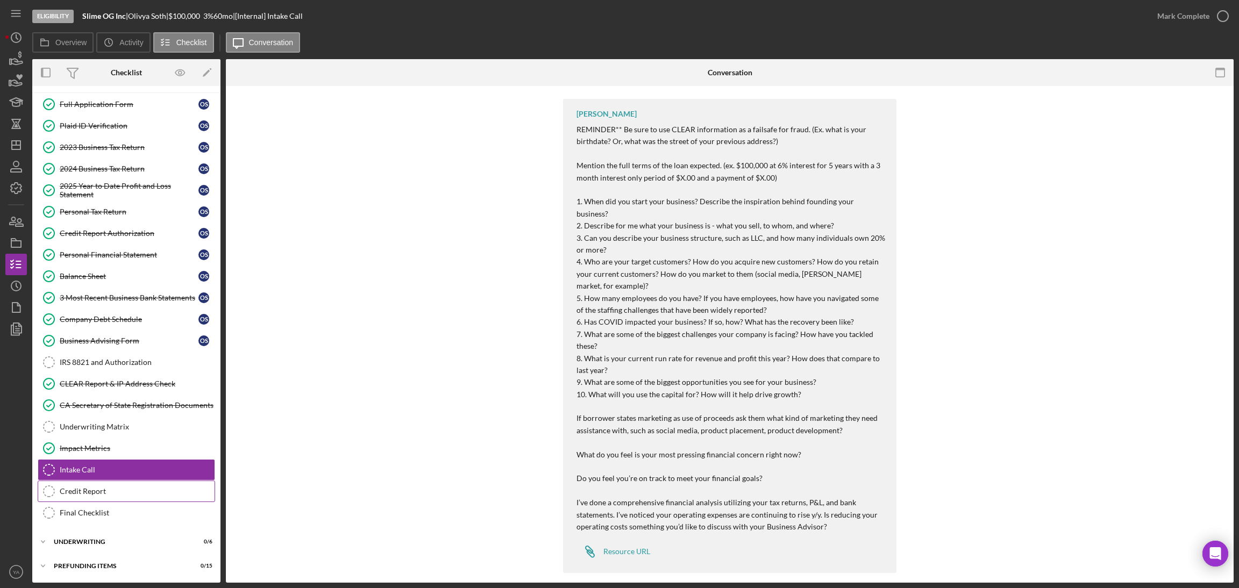
click at [141, 481] on link "Credit Report Credit Report" at bounding box center [126, 492] width 177 height 22
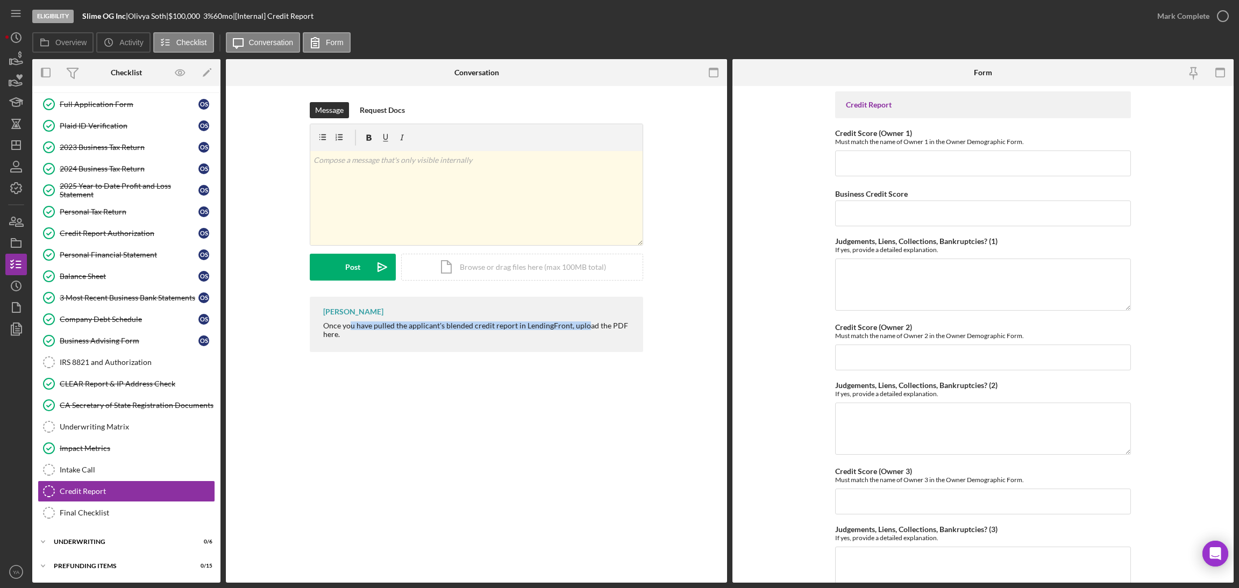
drag, startPoint x: 349, startPoint y: 328, endPoint x: 595, endPoint y: 324, distance: 245.2
click at [594, 324] on div "Once you have pulled the applicant's blended credit report in LendingFront, upl…" at bounding box center [477, 329] width 309 height 17
click at [595, 324] on div "Once you have pulled the applicant's blended credit report in LendingFront, upl…" at bounding box center [477, 329] width 309 height 17
click at [8, 135] on icon "Icon/Dashboard" at bounding box center [16, 145] width 27 height 27
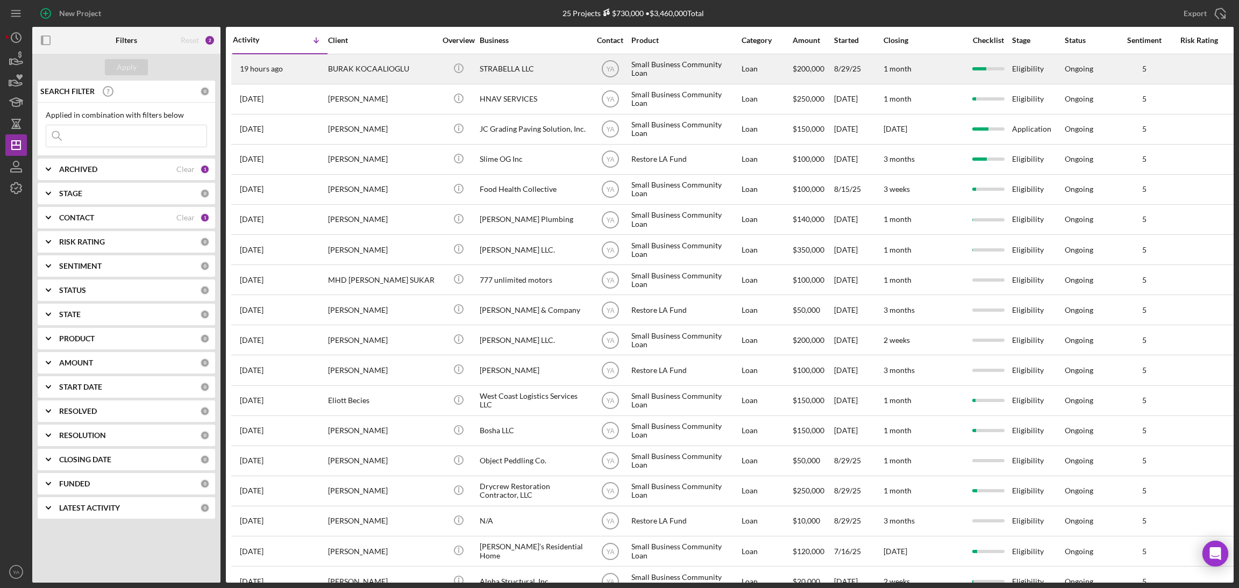
click at [541, 79] on div "STRABELLA LLC" at bounding box center [534, 69] width 108 height 28
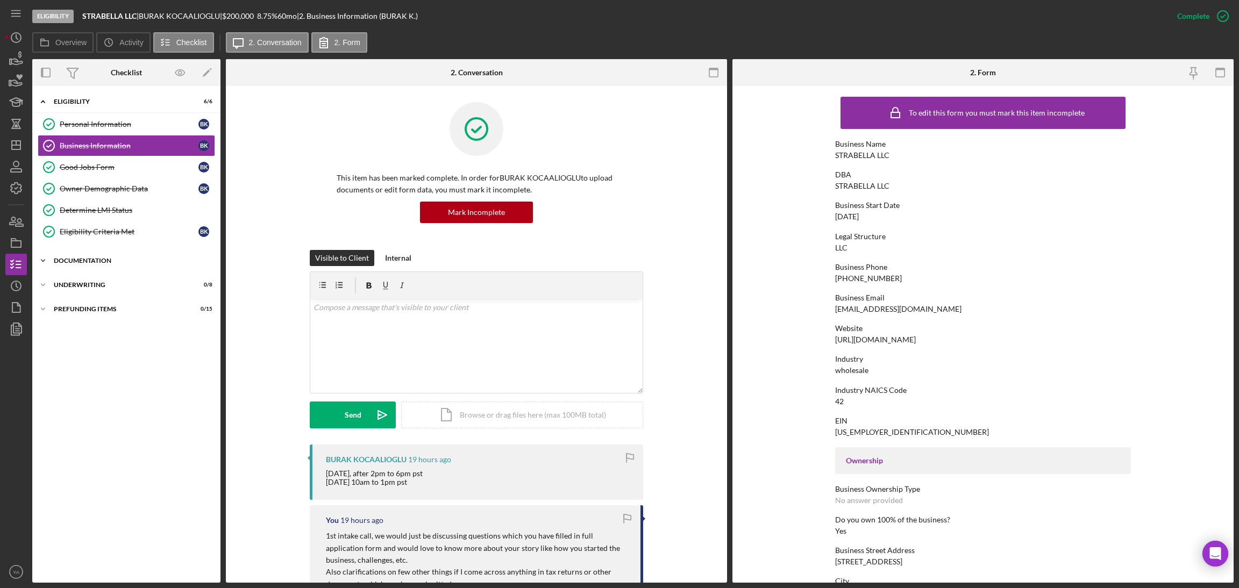
click at [115, 268] on div "Icon/Expander Documentation 16 / 20" at bounding box center [126, 261] width 188 height 22
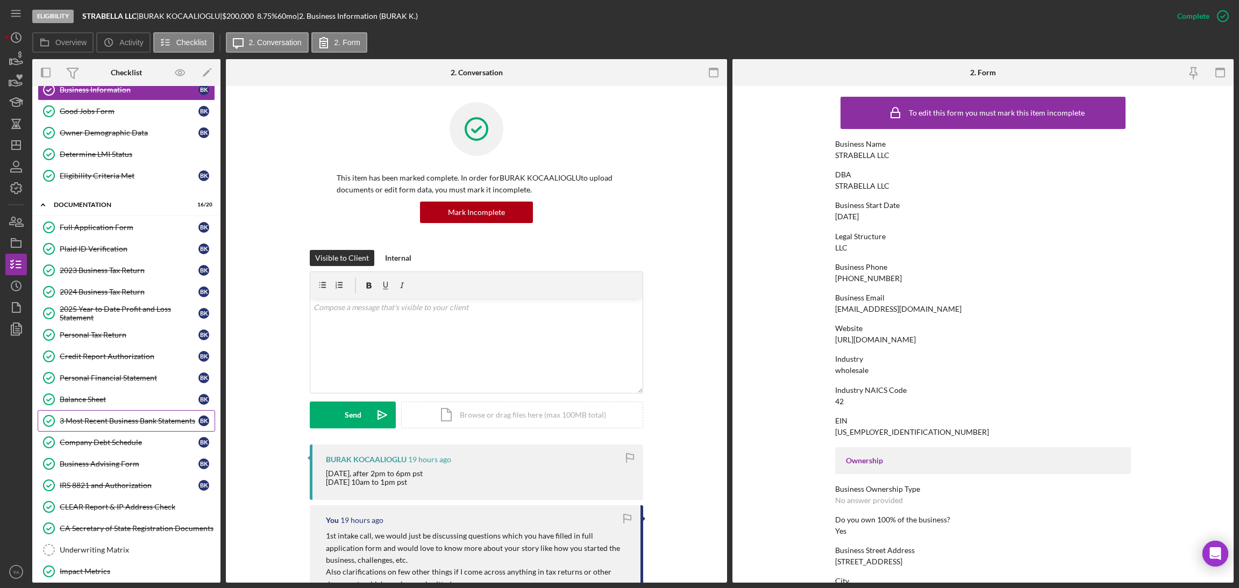
scroll to position [183, 0]
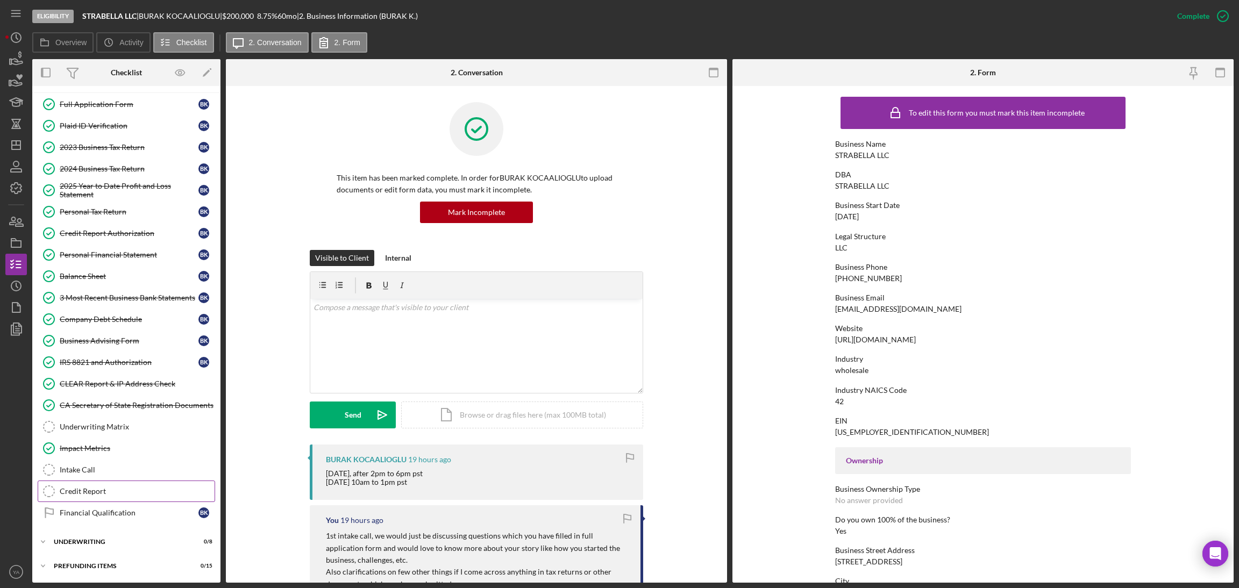
click at [114, 482] on link "Credit Report Credit Report" at bounding box center [126, 492] width 177 height 22
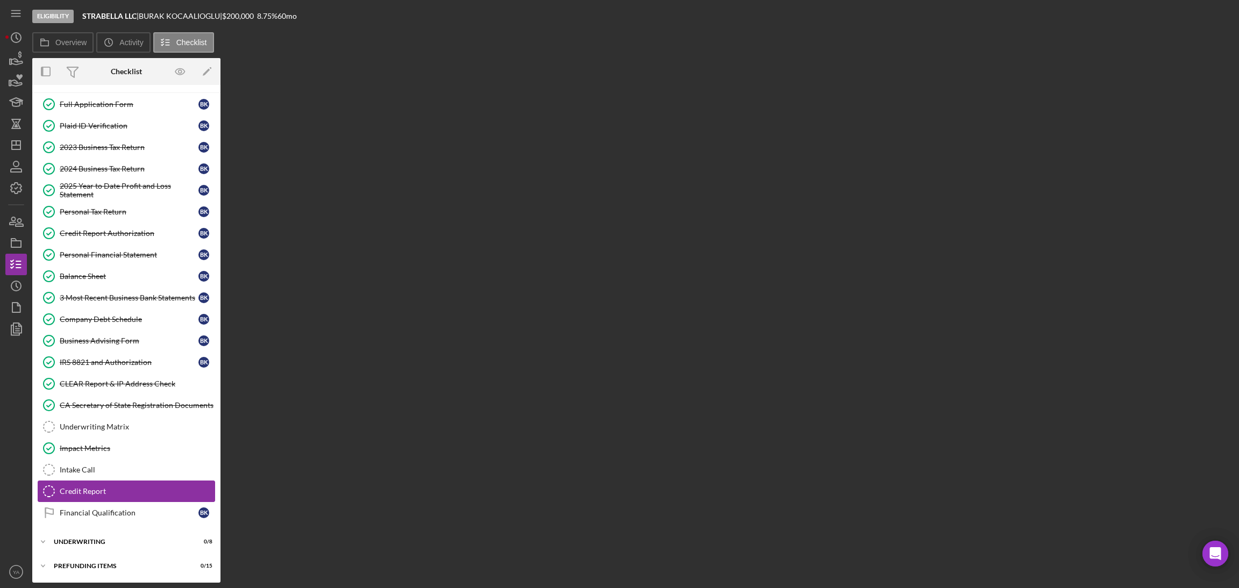
scroll to position [183, 0]
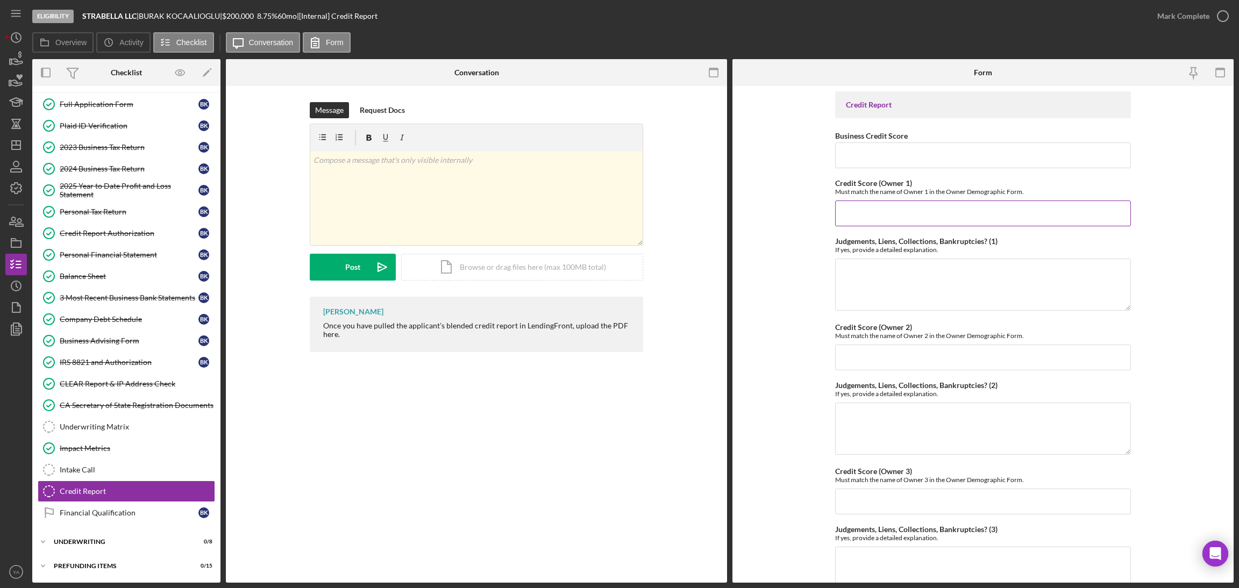
click at [892, 200] on div "Credit Score (Owner 1) Must match the name of Owner 1 in the Owner Demographic …" at bounding box center [983, 202] width 296 height 47
click at [898, 211] on input "Credit Score (Owner 1)" at bounding box center [983, 214] width 296 height 26
click at [918, 160] on input "Business Credit Score" at bounding box center [983, 155] width 296 height 26
type input "73"
click at [929, 212] on input "Credit Score (Owner 1)" at bounding box center [983, 214] width 296 height 26
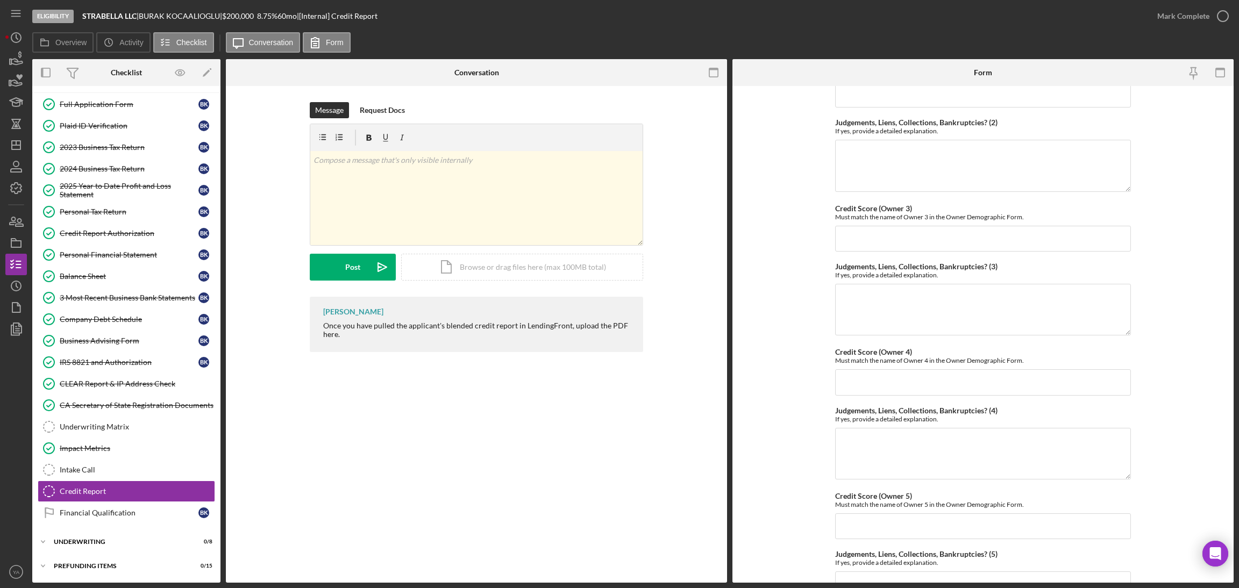
scroll to position [346, 0]
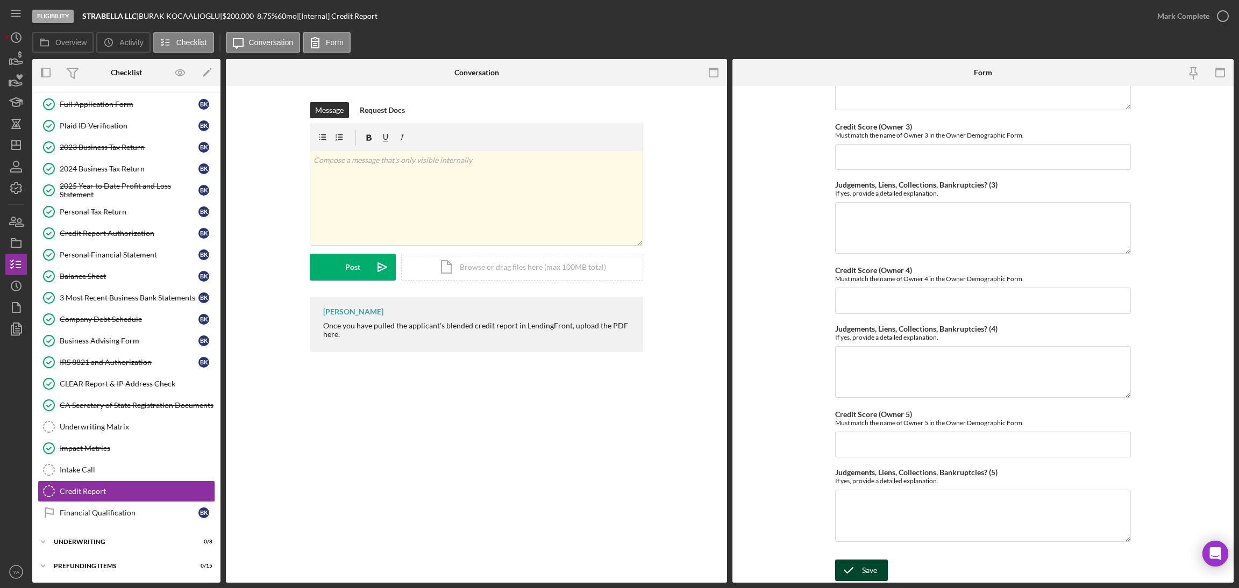
type input "745"
click at [856, 562] on icon "submit" at bounding box center [848, 570] width 27 height 27
click at [561, 266] on div "Icon/Document Browse or drag files here (max 100MB total) Tap to choose files o…" at bounding box center [522, 267] width 242 height 27
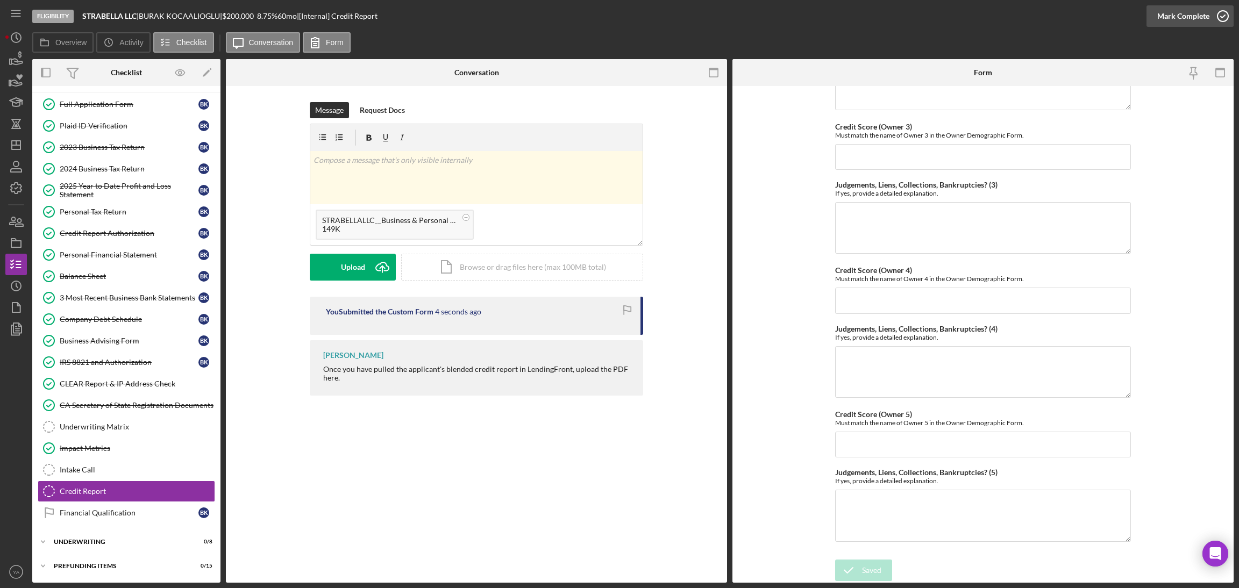
click at [1174, 20] on div "Mark Complete" at bounding box center [1183, 16] width 52 height 22
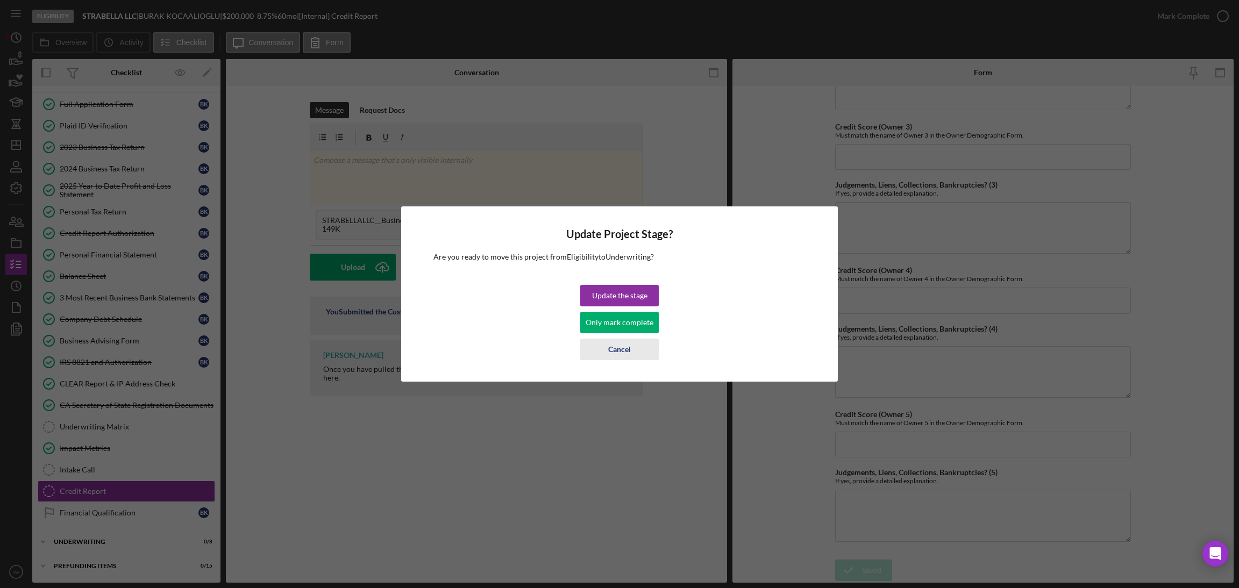
click at [625, 345] on div "Cancel" at bounding box center [619, 350] width 23 height 22
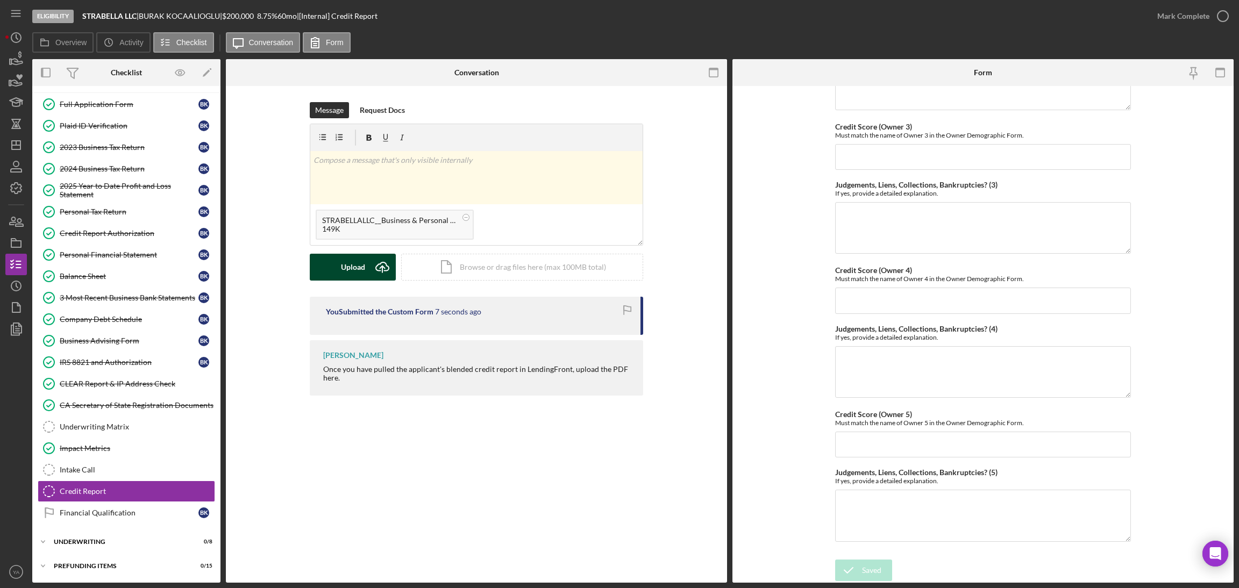
click at [380, 275] on icon "Icon/Upload" at bounding box center [382, 267] width 27 height 27
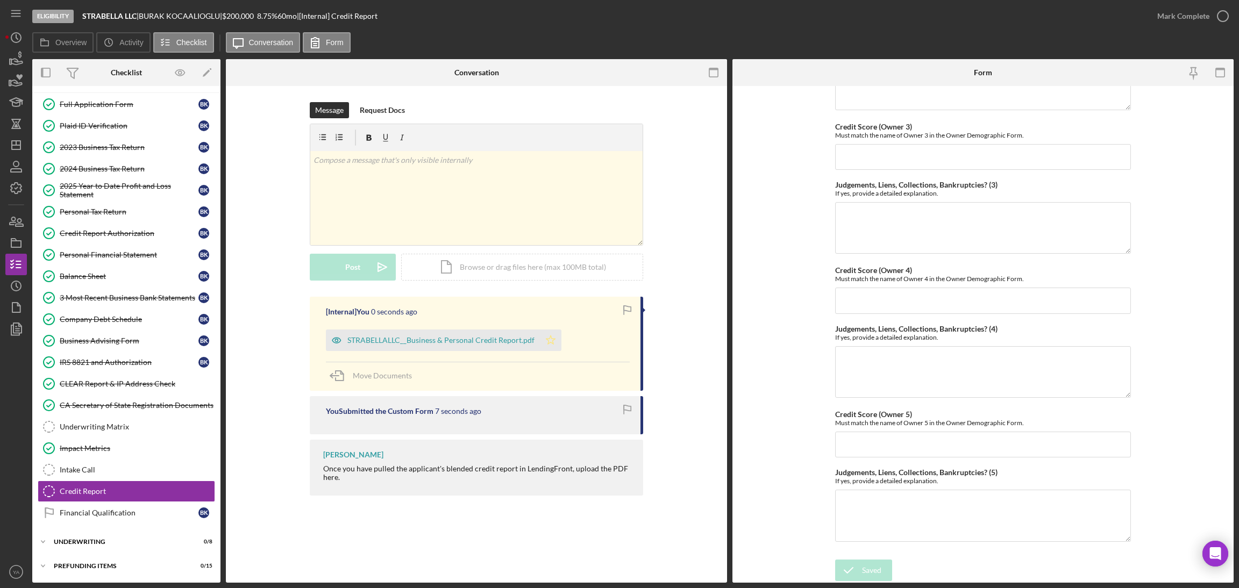
click at [554, 340] on icon "Icon/Star" at bounding box center [551, 341] width 22 height 22
click at [1209, 12] on icon "button" at bounding box center [1222, 16] width 27 height 27
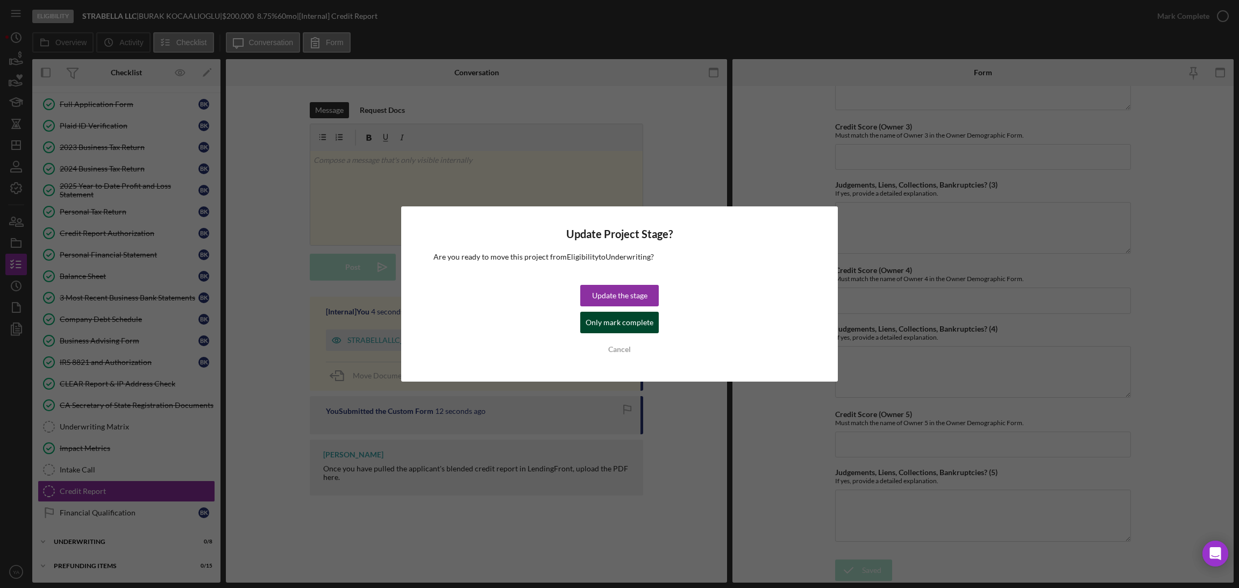
click at [631, 318] on div "Only mark complete" at bounding box center [619, 323] width 68 height 22
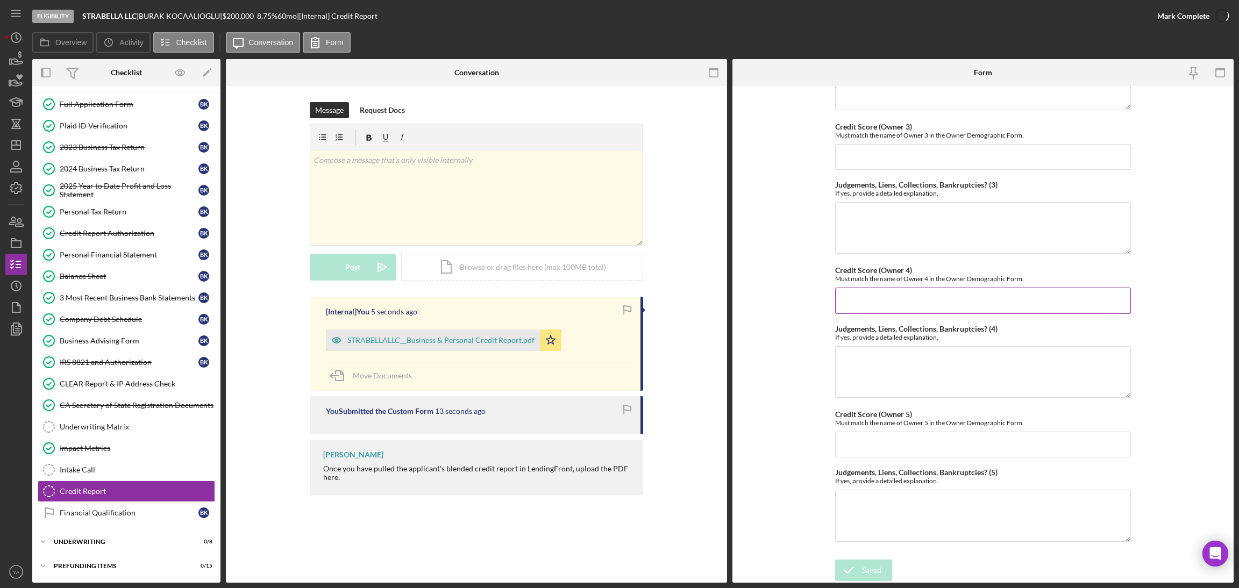
scroll to position [389, 0]
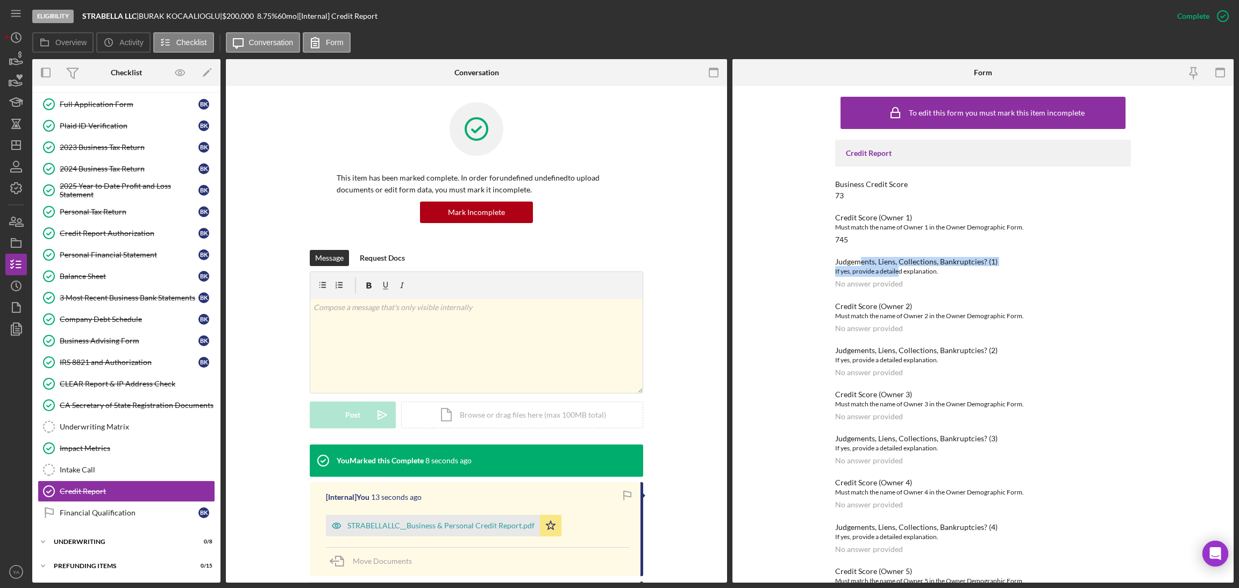
drag, startPoint x: 859, startPoint y: 266, endPoint x: 896, endPoint y: 266, distance: 37.6
click at [896, 266] on div "Judgements, Liens, Collections, Bankruptcies? (1) If yes, provide a detailed ex…" at bounding box center [983, 272] width 296 height 31
click at [896, 266] on div "If yes, provide a detailed explanation." at bounding box center [983, 271] width 296 height 11
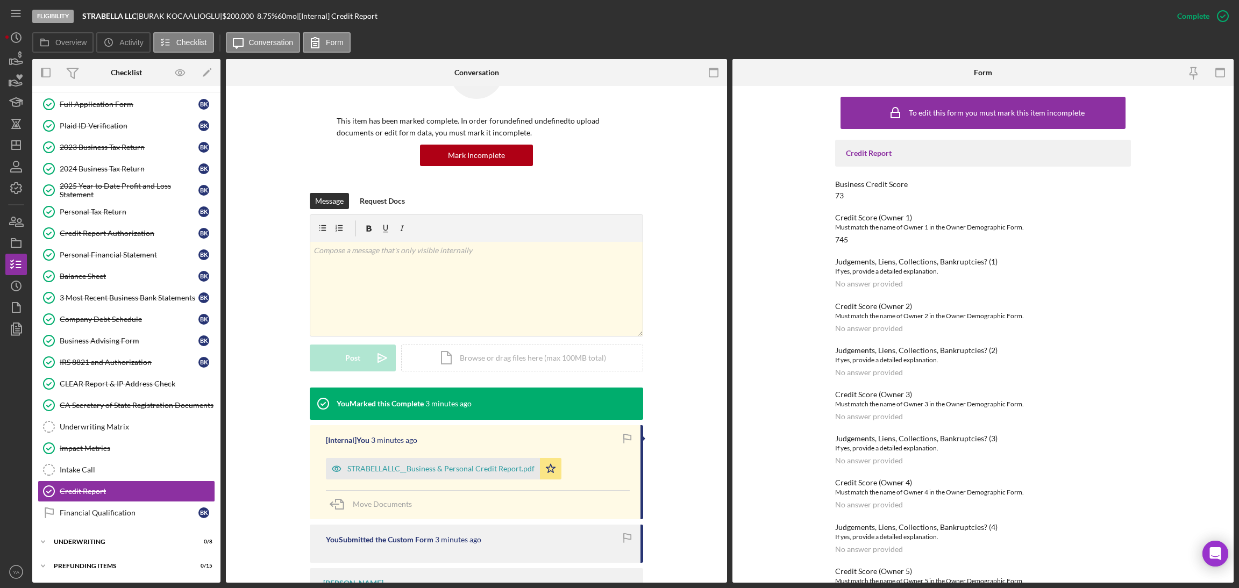
scroll to position [119, 0]
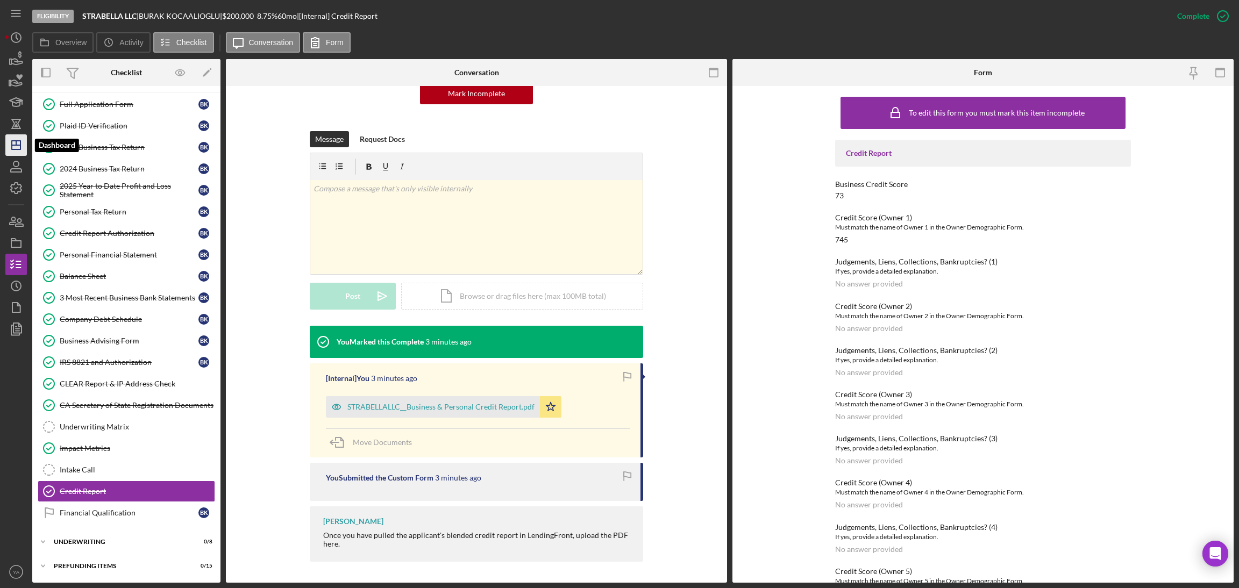
click at [11, 140] on icon "Icon/Dashboard" at bounding box center [16, 145] width 27 height 27
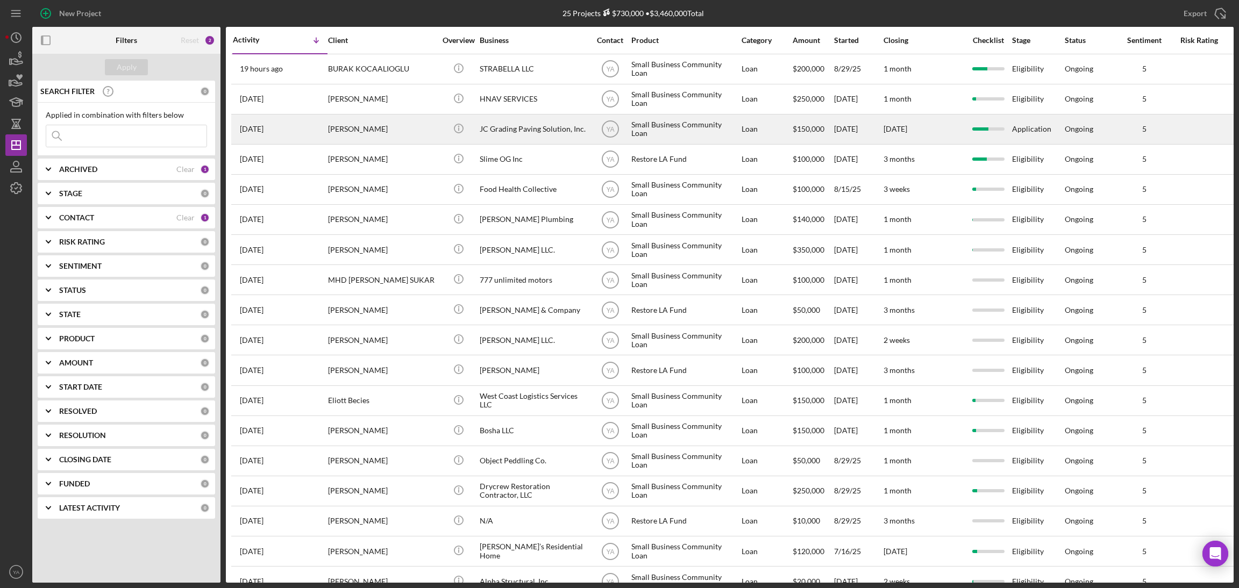
click at [531, 132] on div "JC Grading Paving Solution, Inc." at bounding box center [534, 129] width 108 height 28
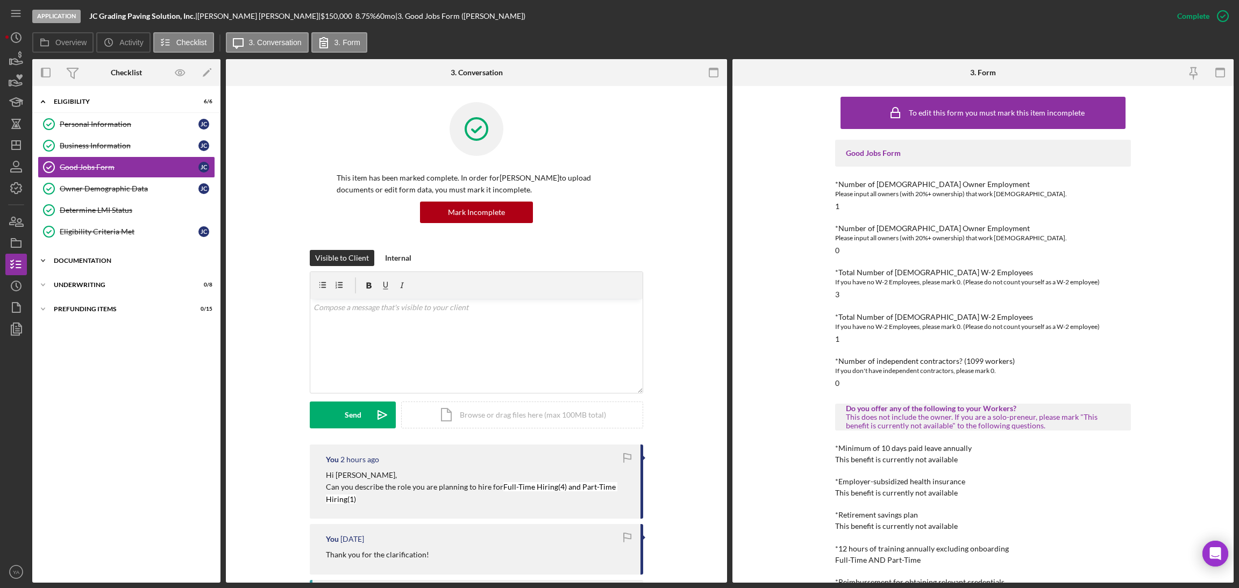
click at [107, 266] on div "Icon/Expander Documentation 19 / 20" at bounding box center [126, 261] width 188 height 22
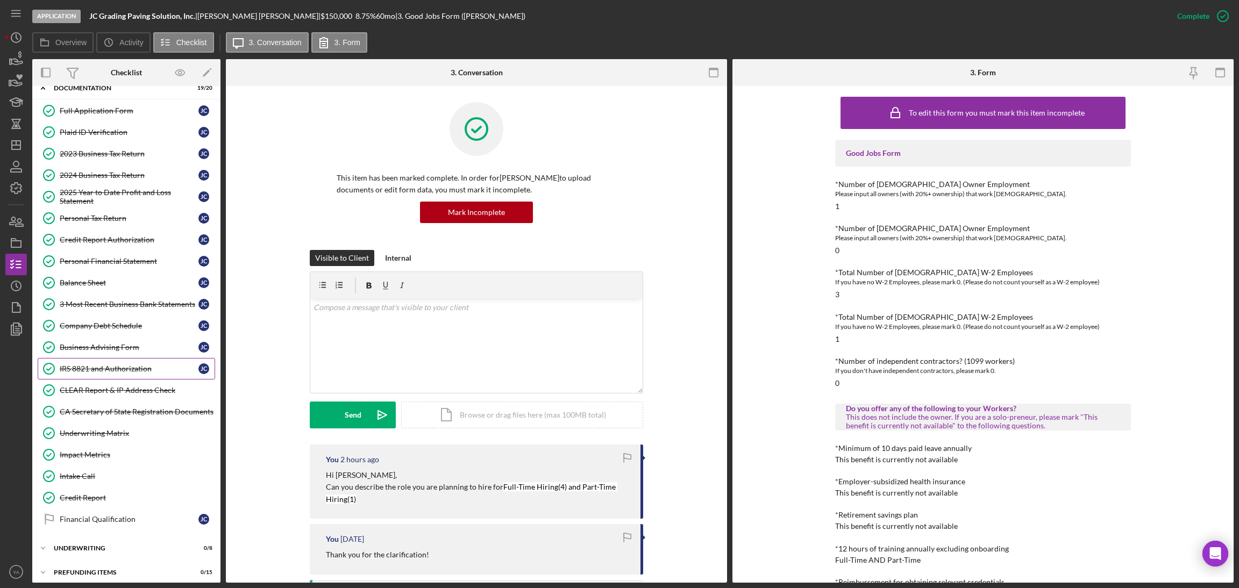
scroll to position [183, 0]
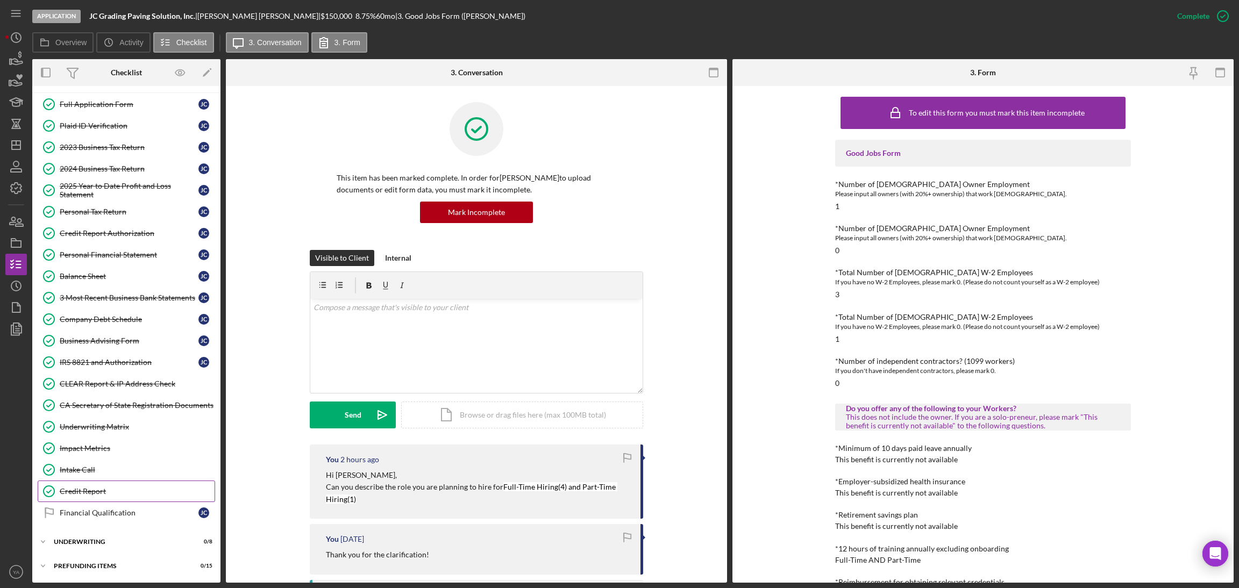
click at [101, 483] on link "Credit Report Credit Report" at bounding box center [126, 492] width 177 height 22
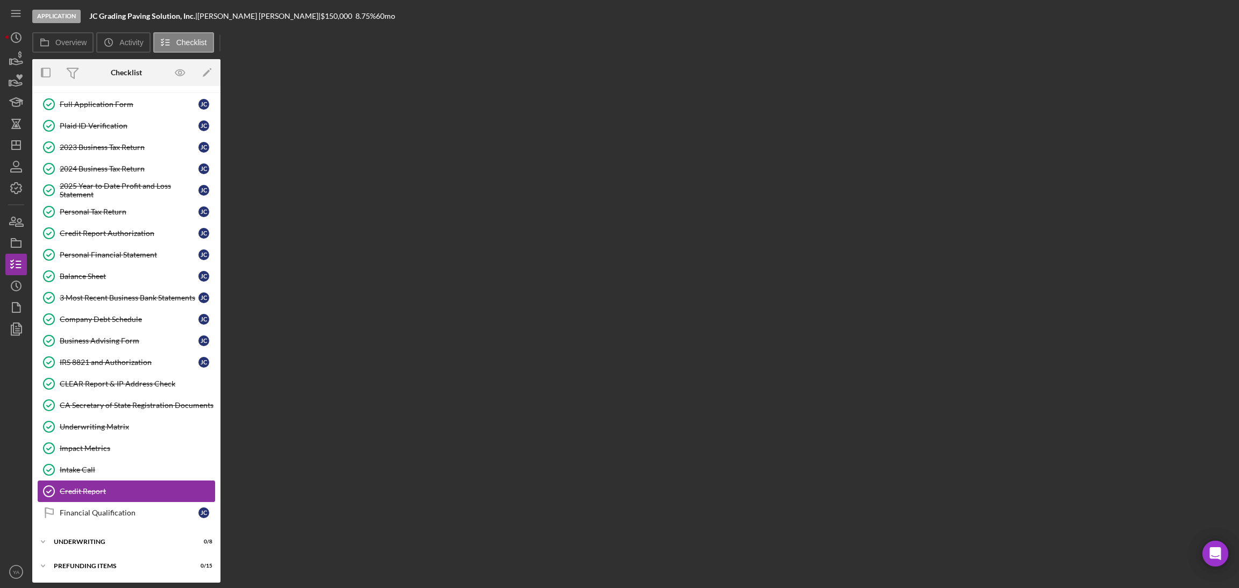
scroll to position [183, 0]
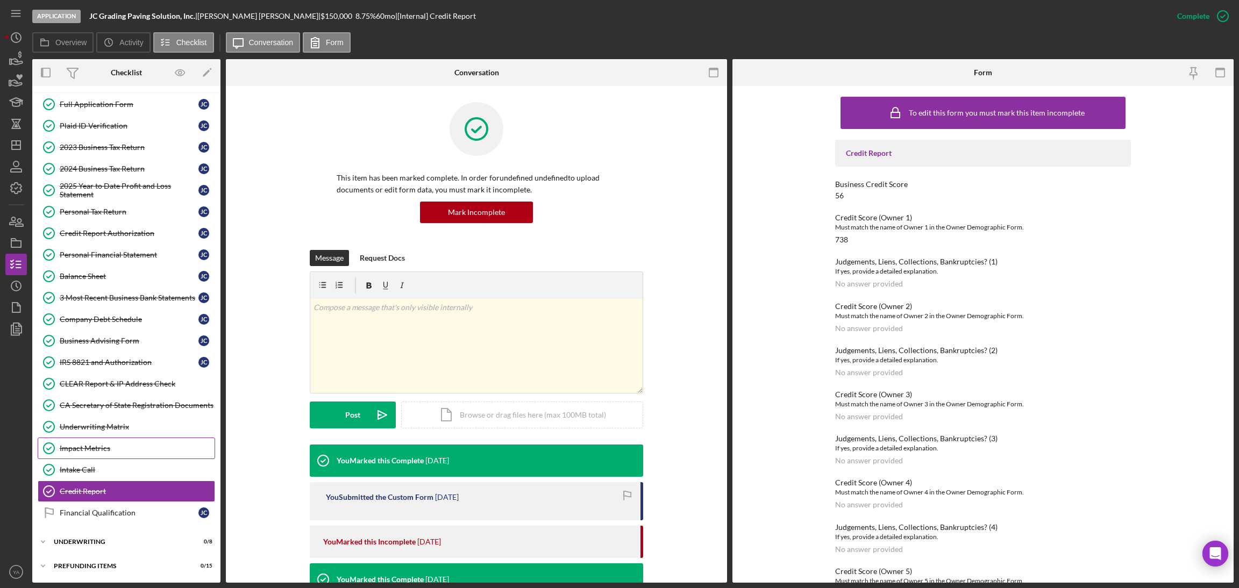
click at [105, 452] on div "Impact Metrics" at bounding box center [137, 448] width 155 height 9
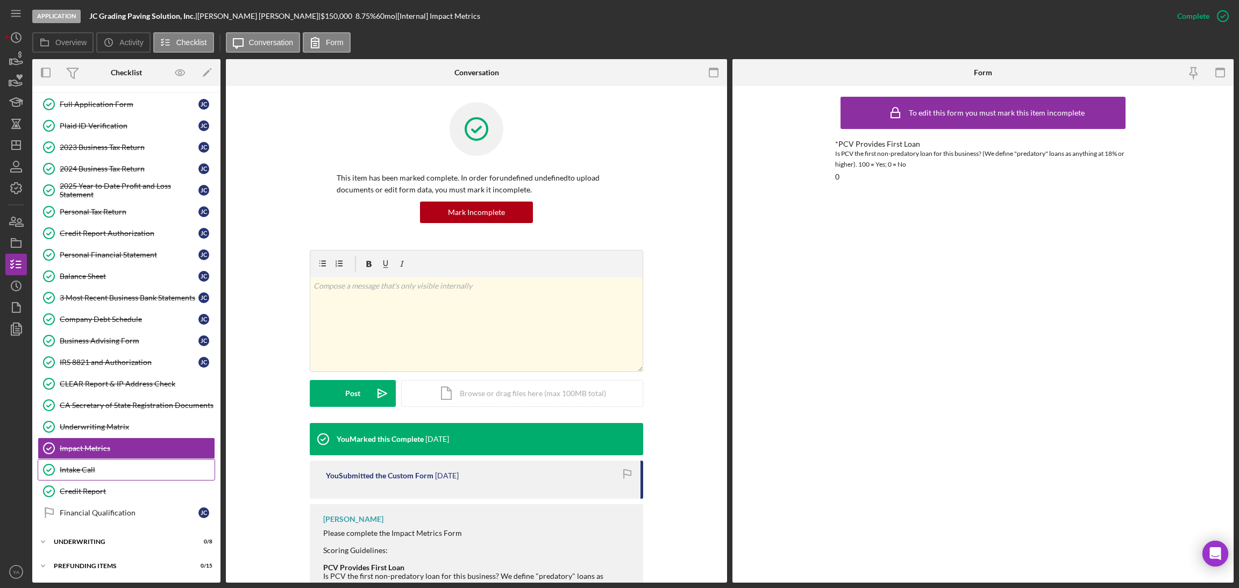
click at [118, 474] on div "Intake Call" at bounding box center [137, 470] width 155 height 9
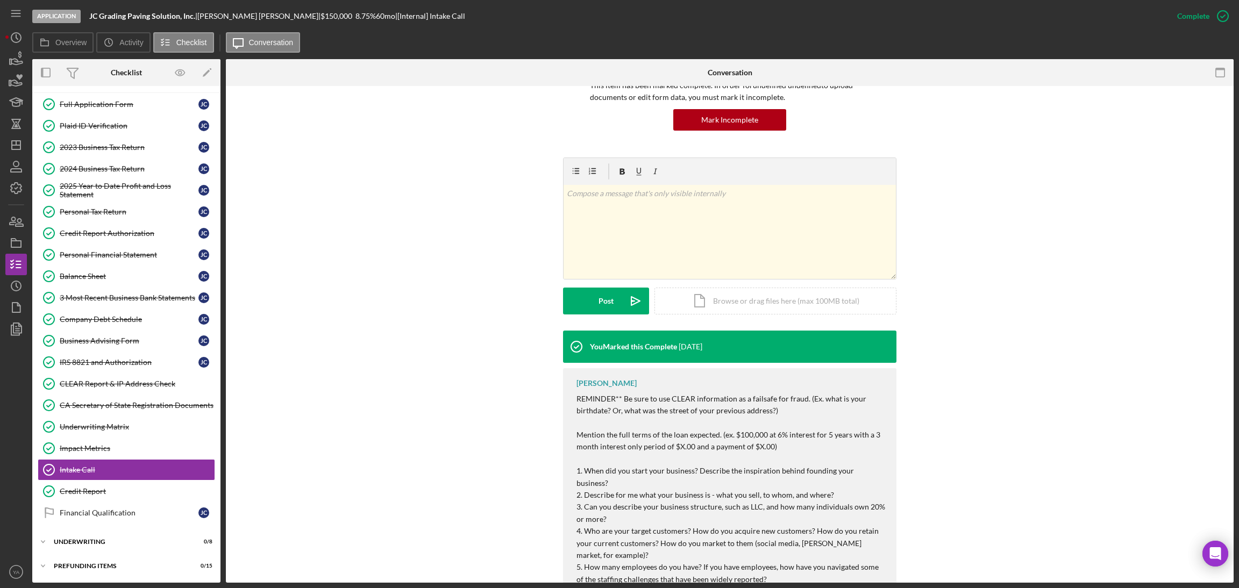
scroll to position [161, 0]
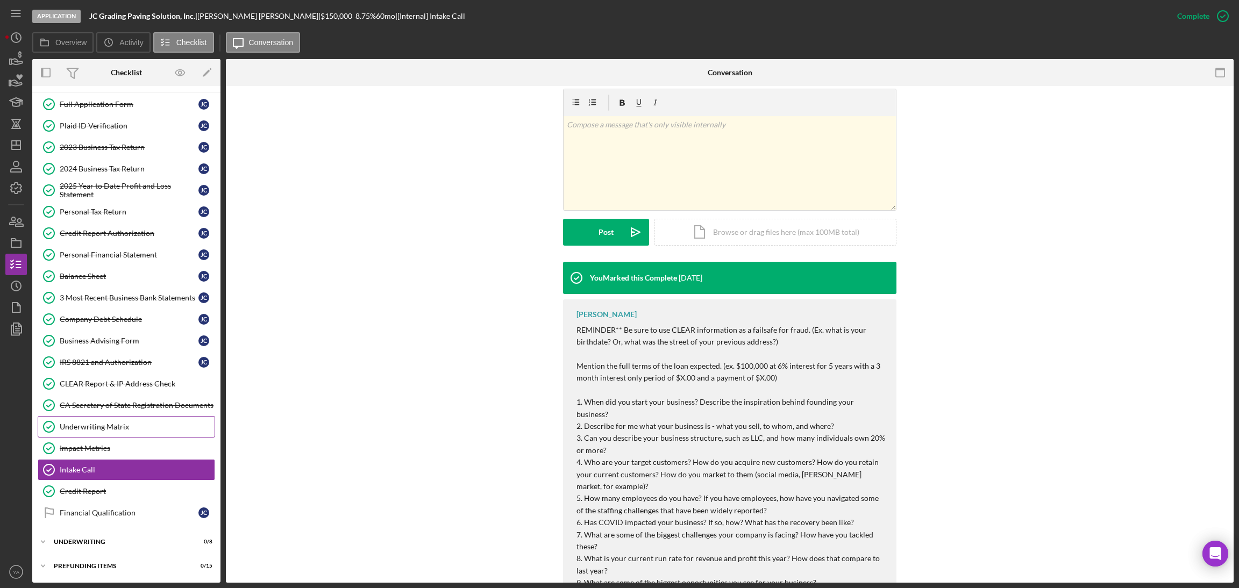
click at [97, 420] on link "Underwriting Matrix Underwriting Matrix" at bounding box center [126, 427] width 177 height 22
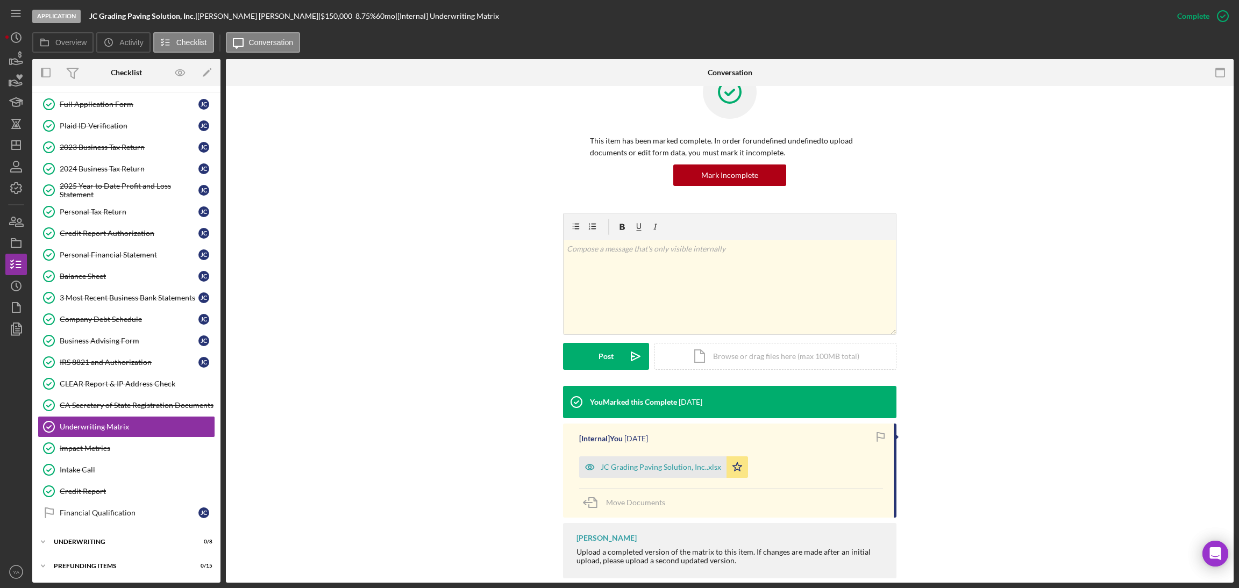
scroll to position [54, 0]
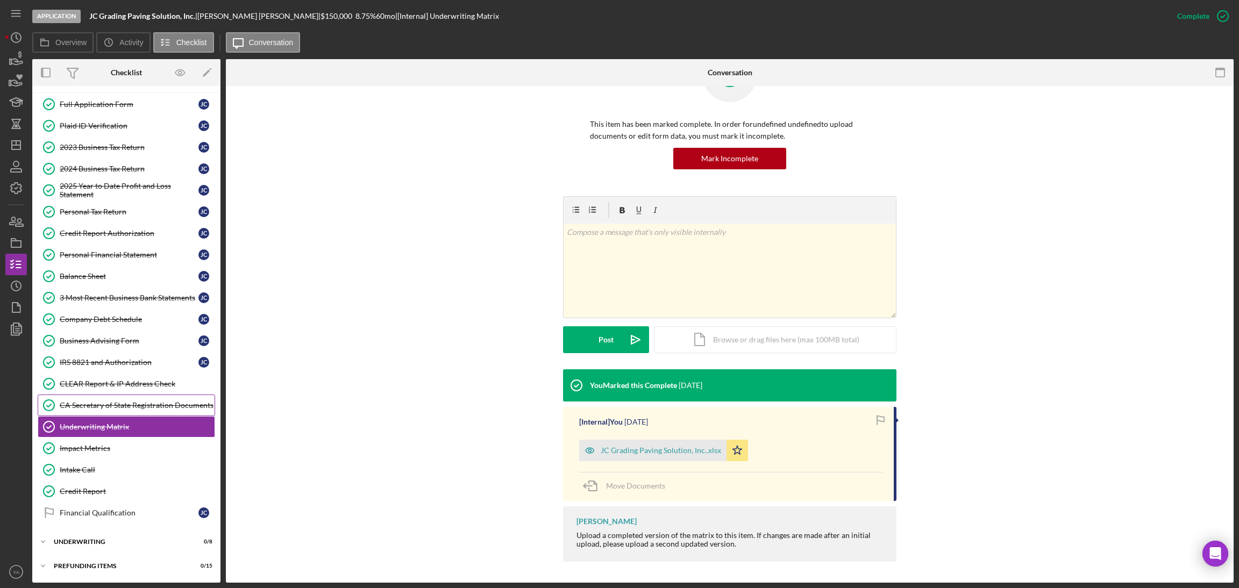
click at [162, 407] on div "CA Secretary of State Registration Documents" at bounding box center [137, 405] width 155 height 9
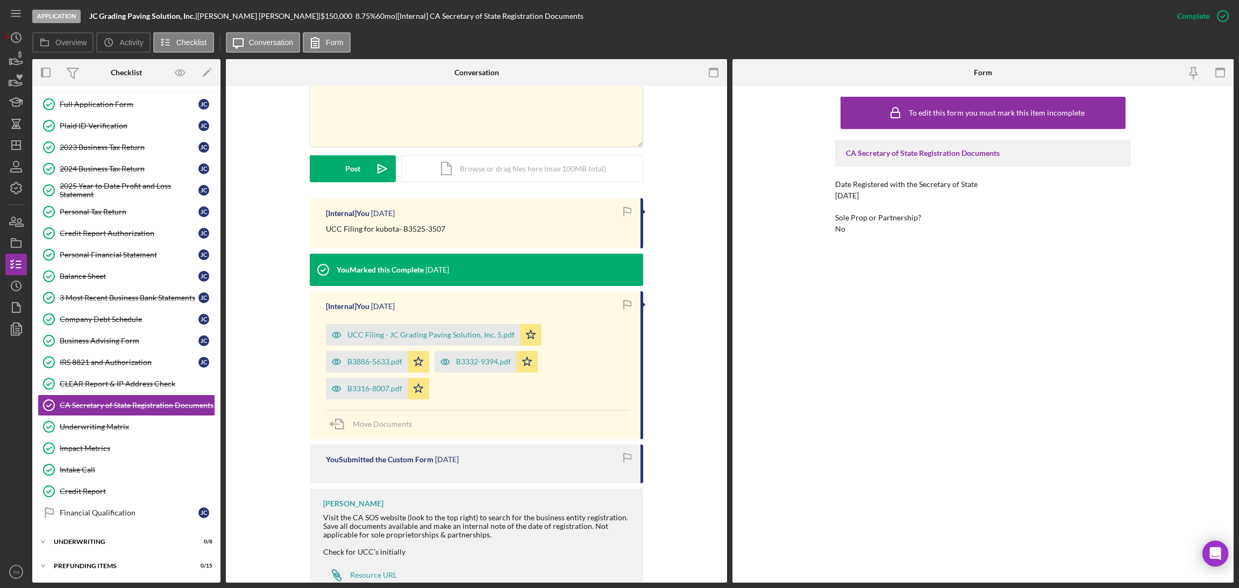
scroll to position [241, 0]
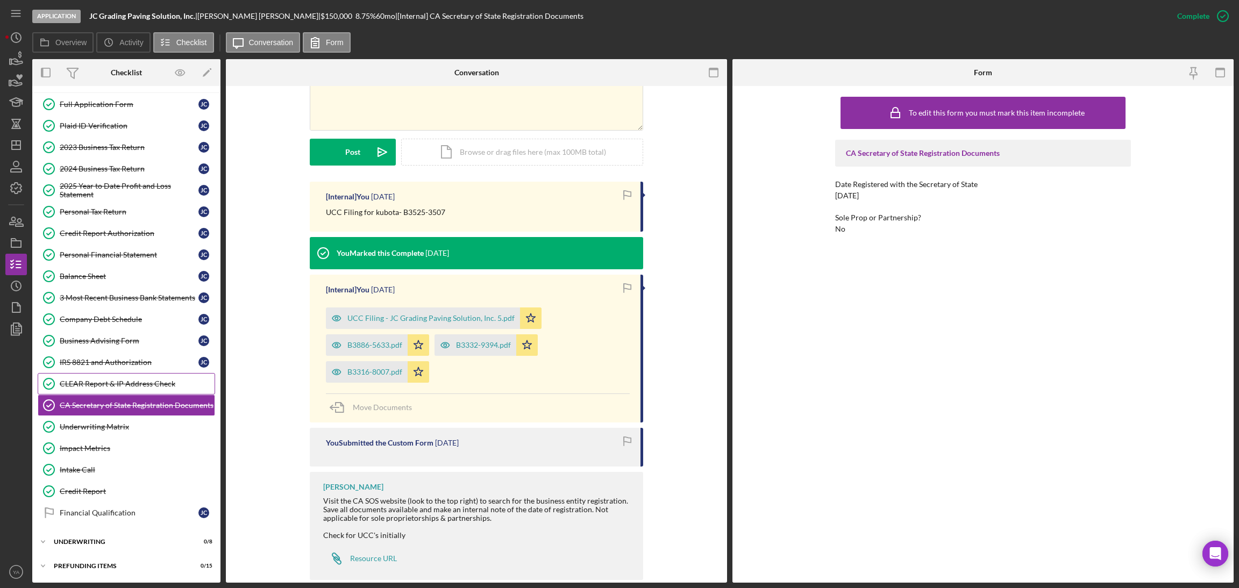
click at [128, 374] on link "CLEAR Report & IP Address Check CLEAR Report & IP Address Check" at bounding box center [126, 384] width 177 height 22
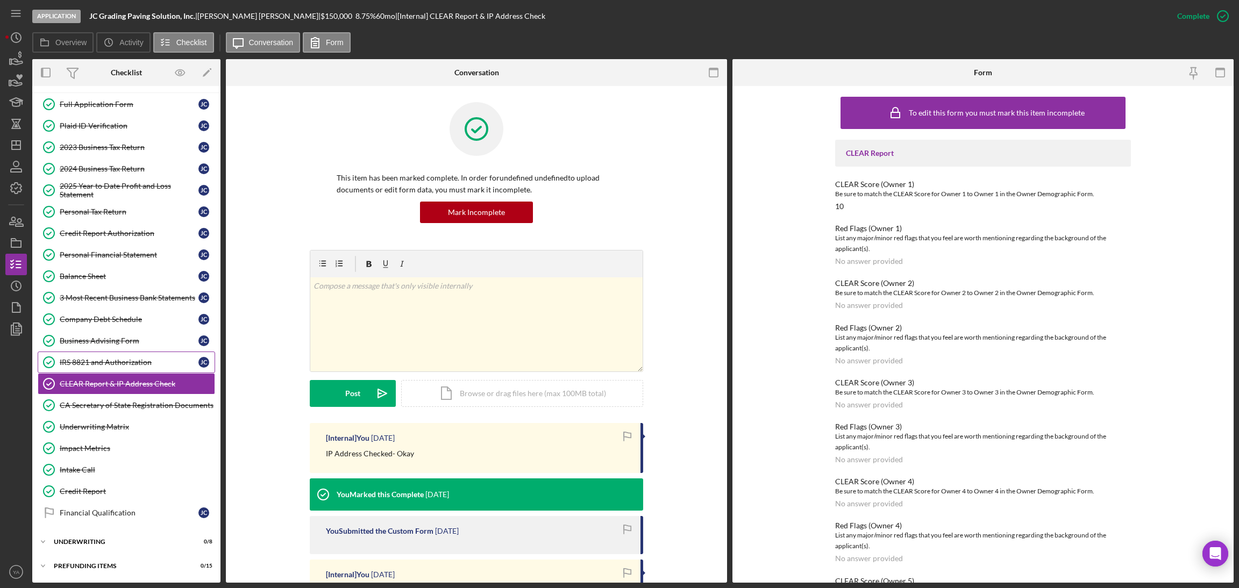
click at [131, 365] on div "IRS 8821 and Authorization" at bounding box center [129, 362] width 139 height 9
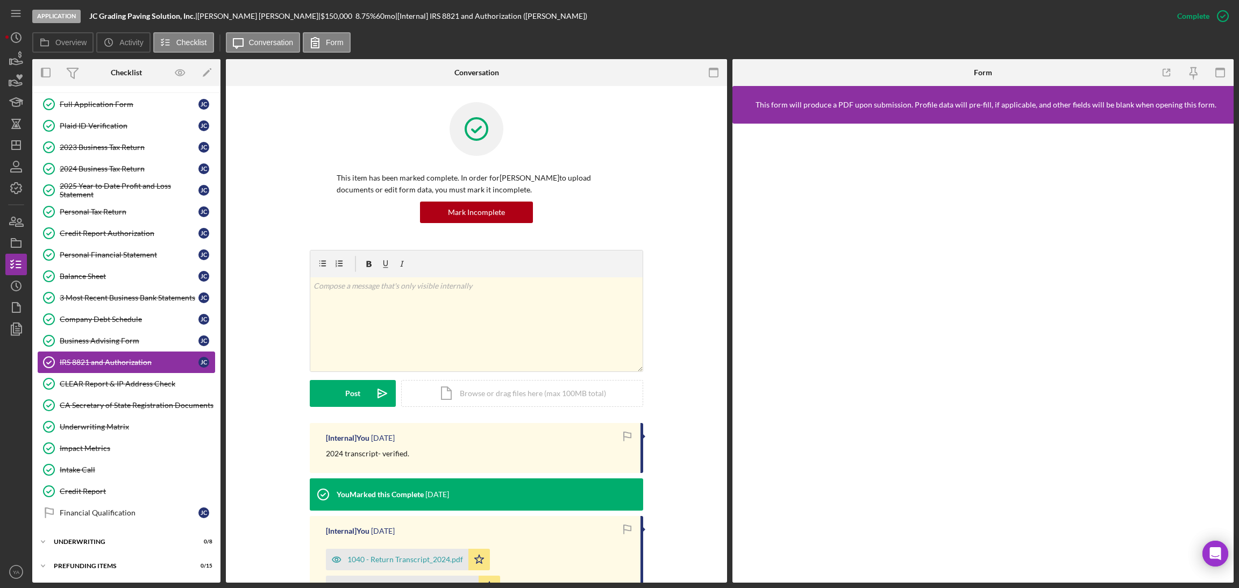
click at [128, 369] on link "IRS 8821 and Authorization IRS 8821 and Authorization [PERSON_NAME]" at bounding box center [126, 363] width 177 height 22
click at [137, 375] on link "CLEAR Report & IP Address Check CLEAR Report & IP Address Check" at bounding box center [126, 384] width 177 height 22
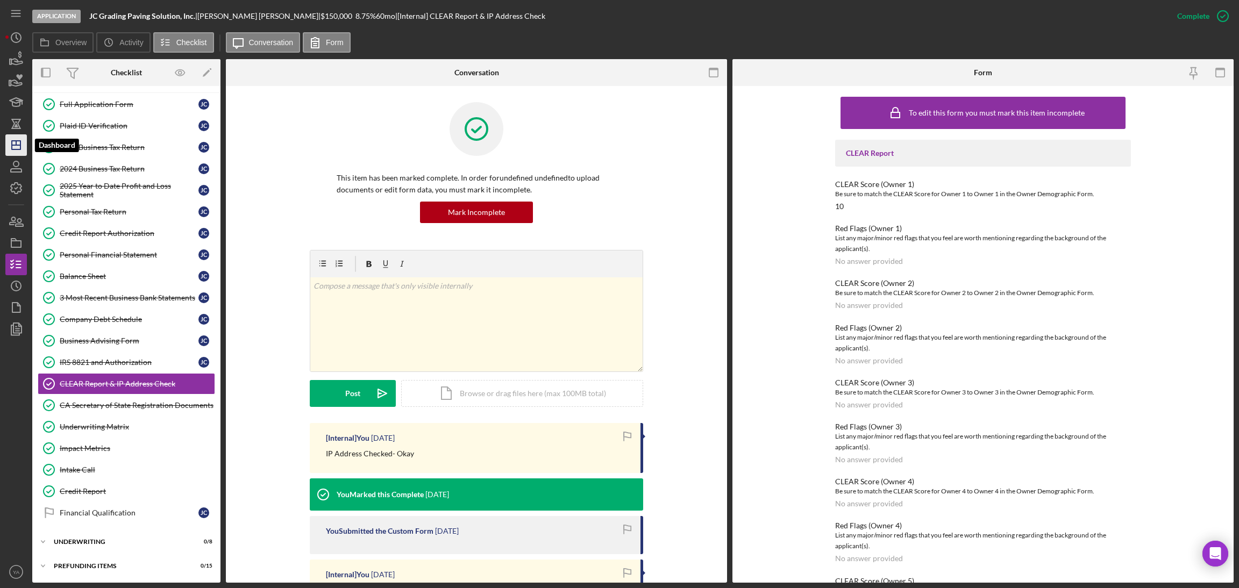
click at [14, 149] on polygon "button" at bounding box center [16, 145] width 9 height 9
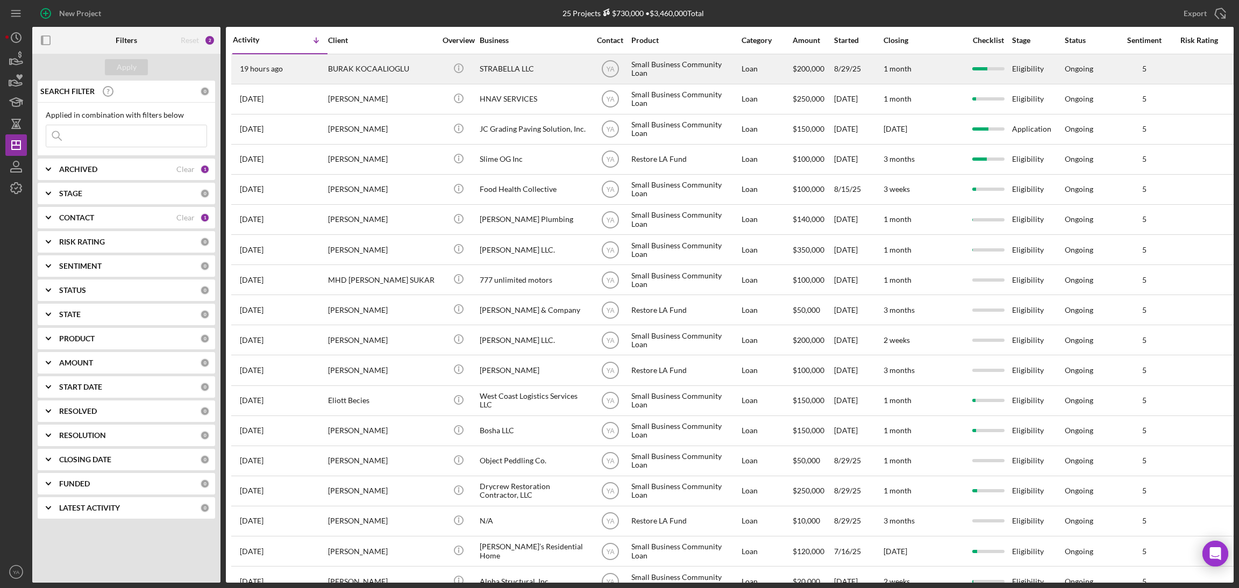
click at [642, 75] on div "Small Business Community Loan" at bounding box center [685, 69] width 108 height 28
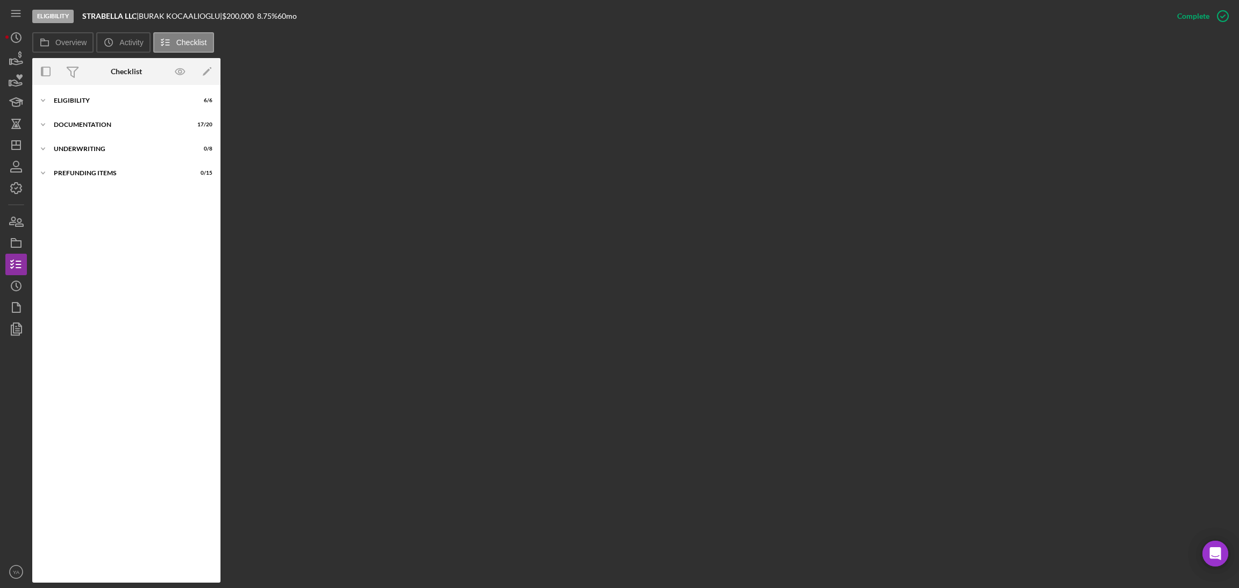
scroll to position [47, 0]
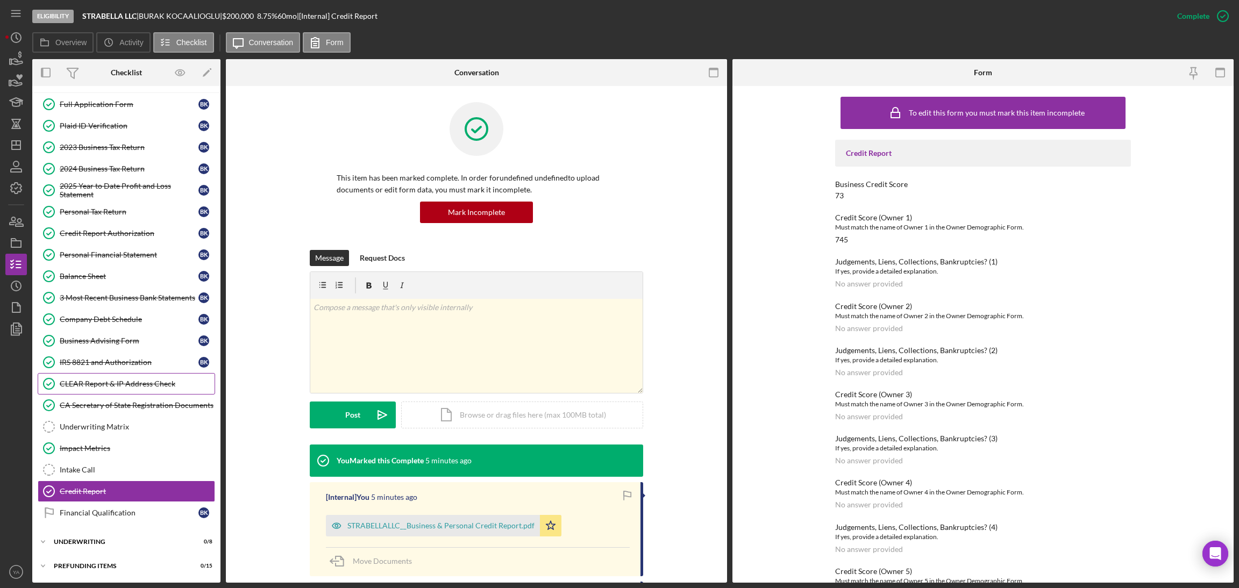
click at [99, 388] on link "CLEAR Report & IP Address Check CLEAR Report & IP Address Check" at bounding box center [126, 384] width 177 height 22
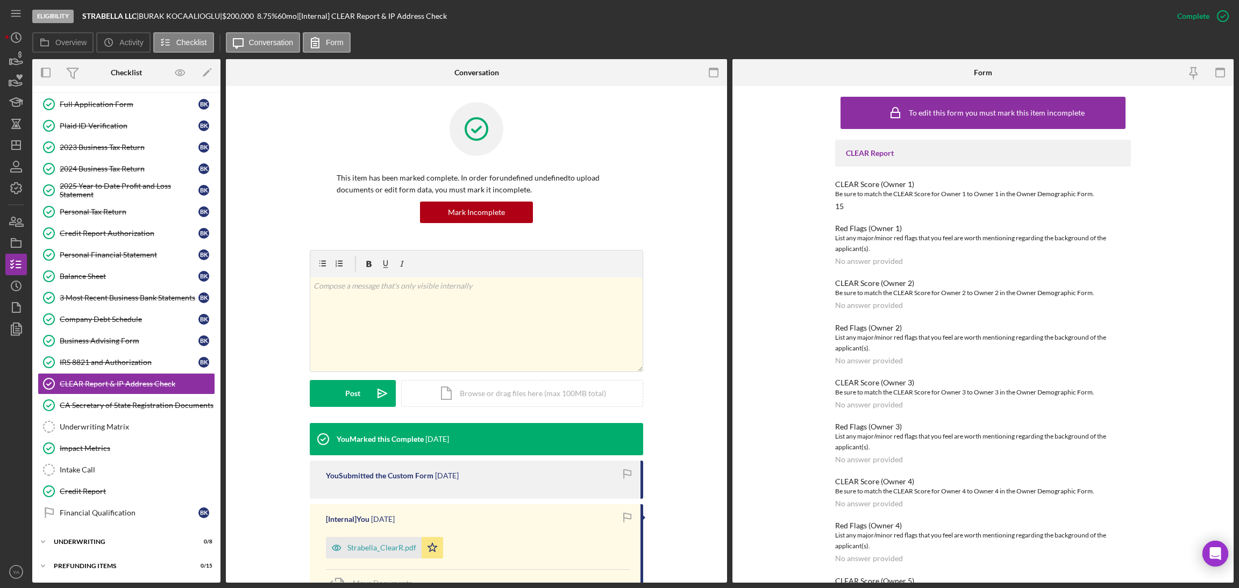
click at [160, 13] on div "BURAK KOCAALIOGLU |" at bounding box center [180, 16] width 83 height 9
click at [163, 17] on div "BURAK KOCAALIOGLU |" at bounding box center [180, 16] width 83 height 9
copy div "BURAK"
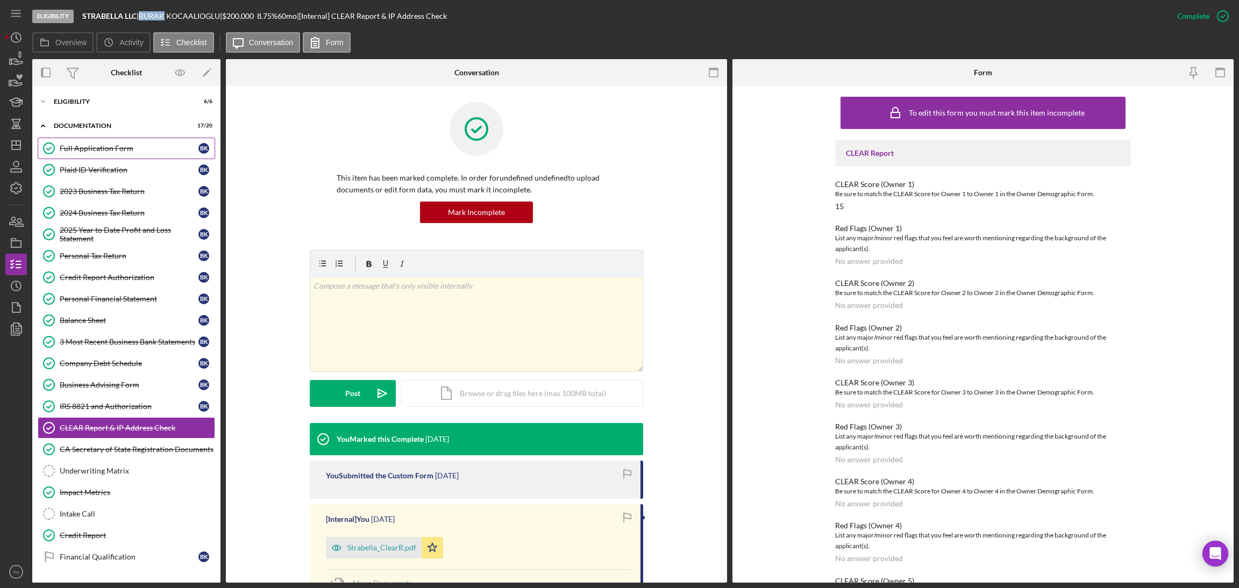
click at [144, 149] on div "Full Application Form" at bounding box center [129, 148] width 139 height 9
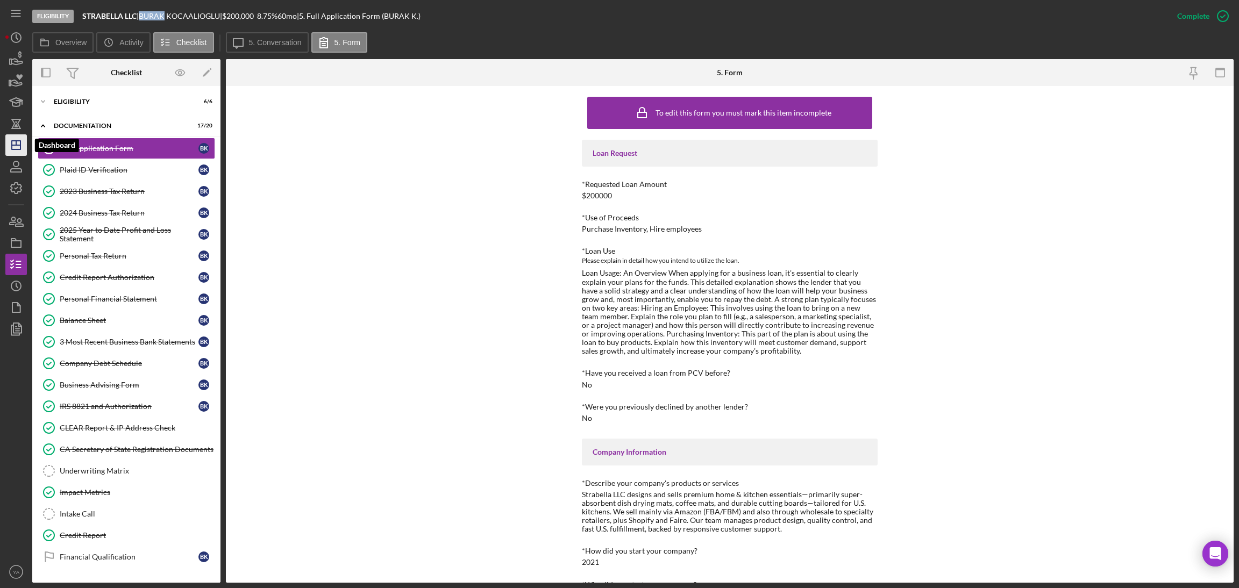
click at [8, 148] on icon "Icon/Dashboard" at bounding box center [16, 145] width 27 height 27
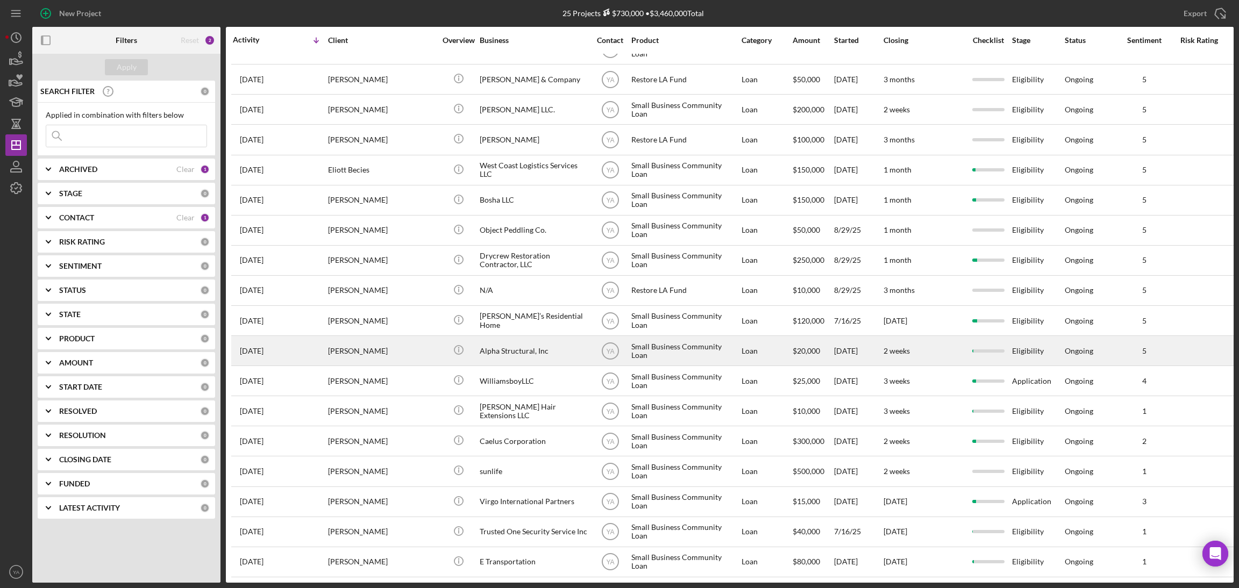
scroll to position [242, 0]
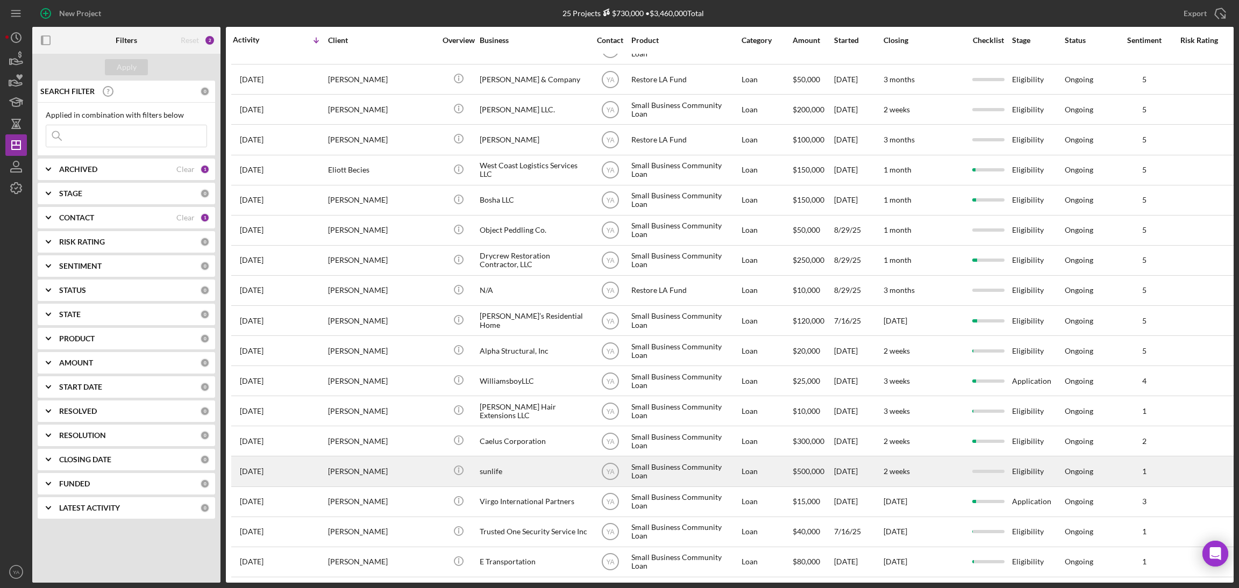
click at [546, 457] on div "sunlife" at bounding box center [534, 471] width 108 height 28
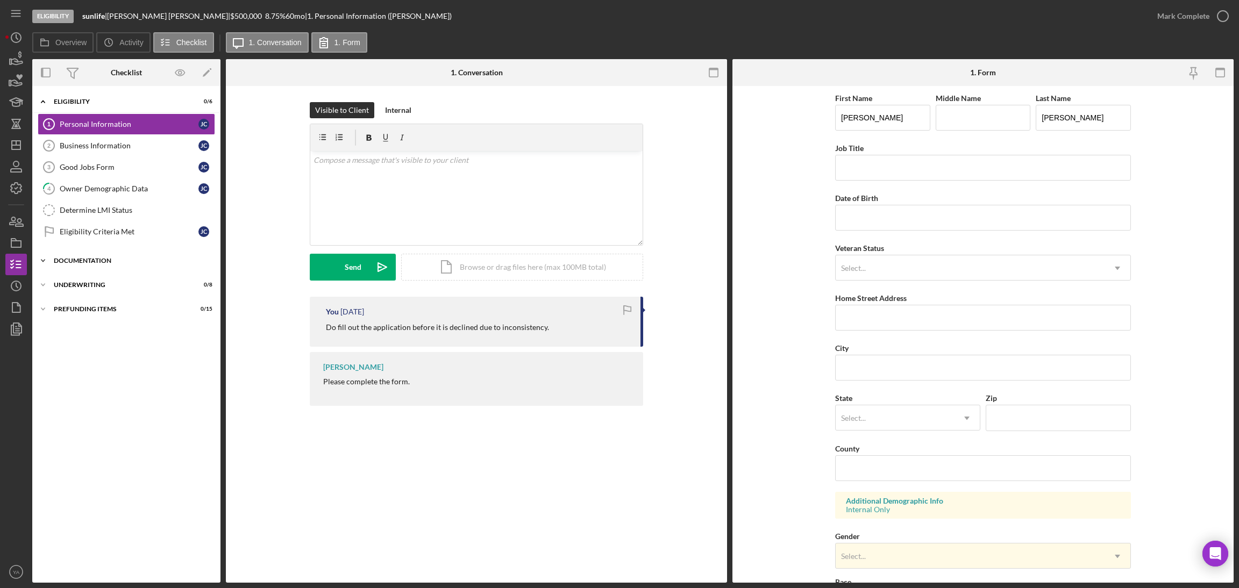
click at [108, 256] on div "Icon/Expander Documentation 0 / 20" at bounding box center [126, 261] width 188 height 22
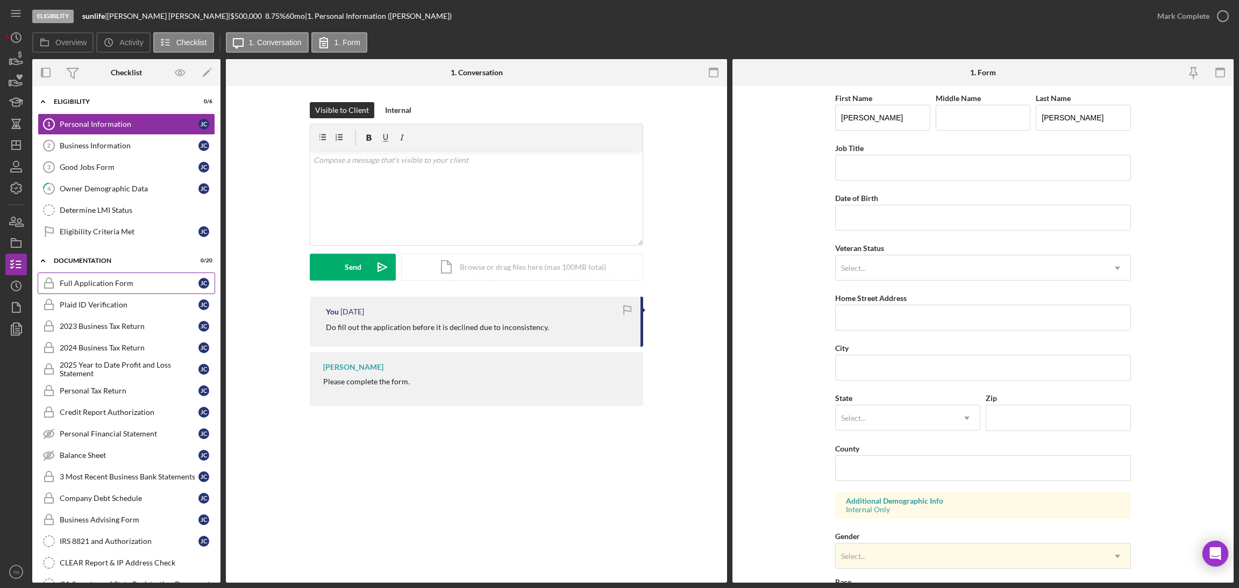
click at [127, 284] on div "Full Application Form" at bounding box center [129, 283] width 139 height 9
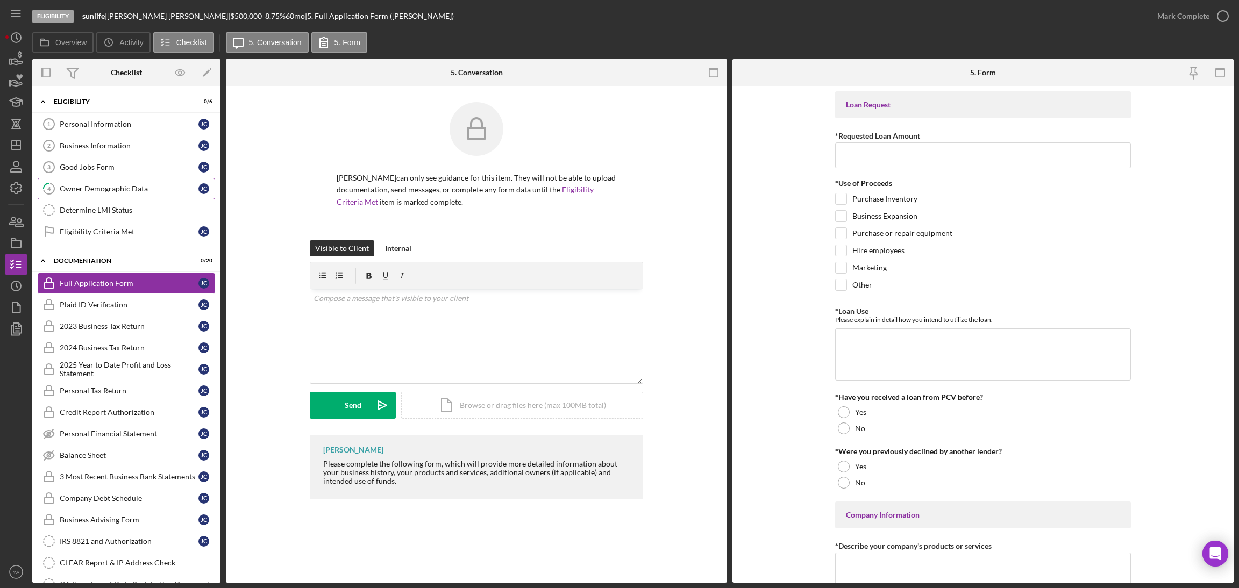
click at [127, 190] on div "Owner Demographic Data" at bounding box center [129, 188] width 139 height 9
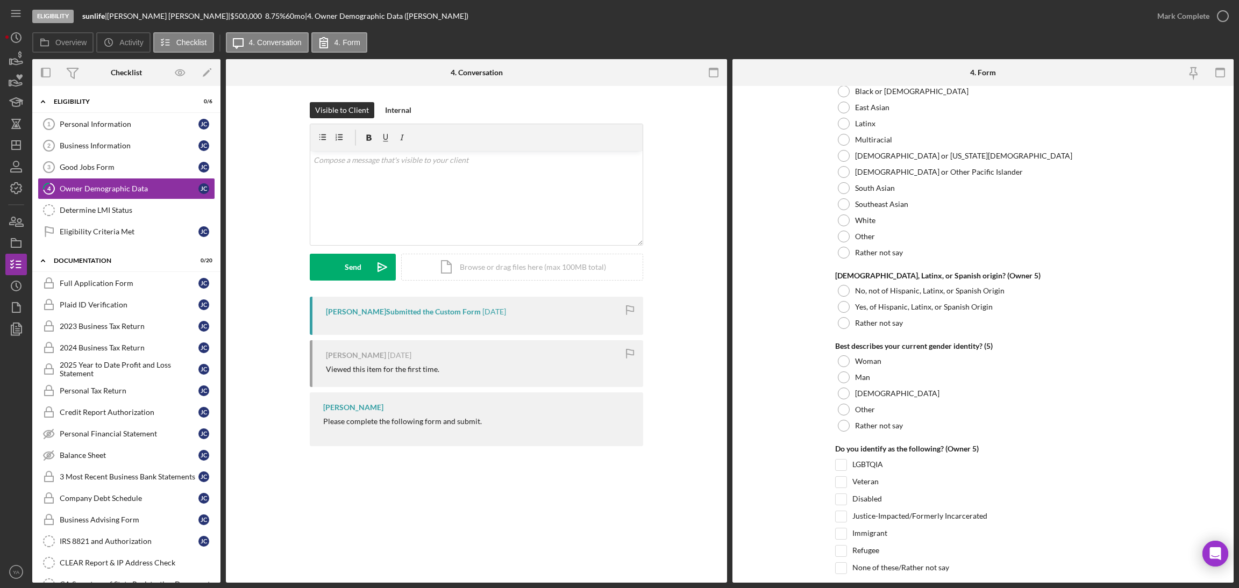
scroll to position [3977, 0]
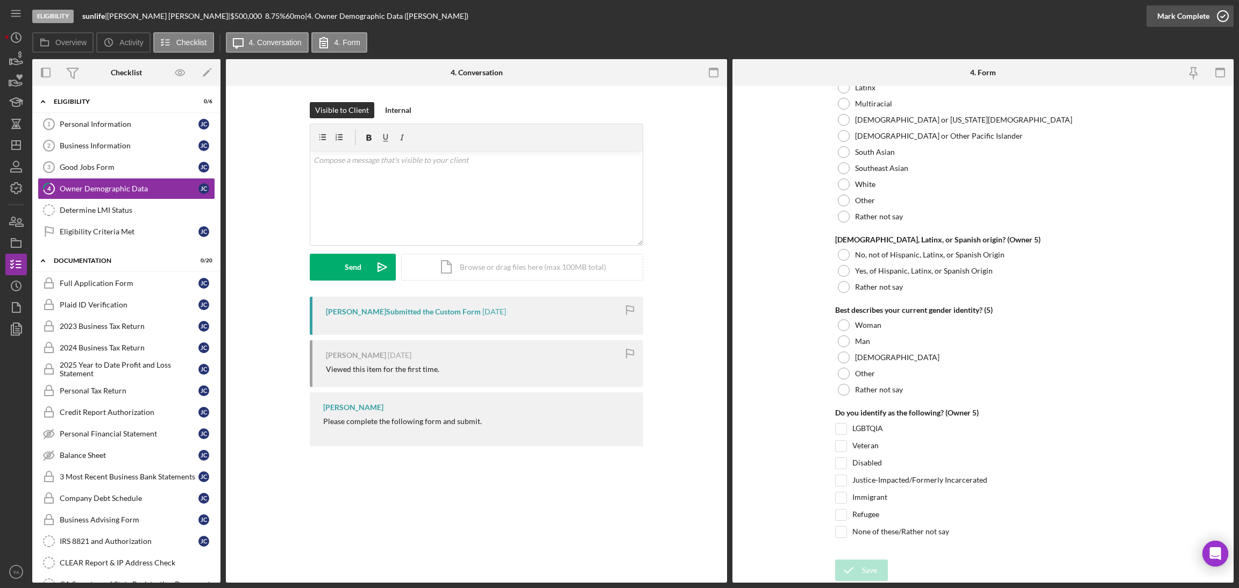
click at [1199, 17] on div "Mark Complete" at bounding box center [1183, 16] width 52 height 22
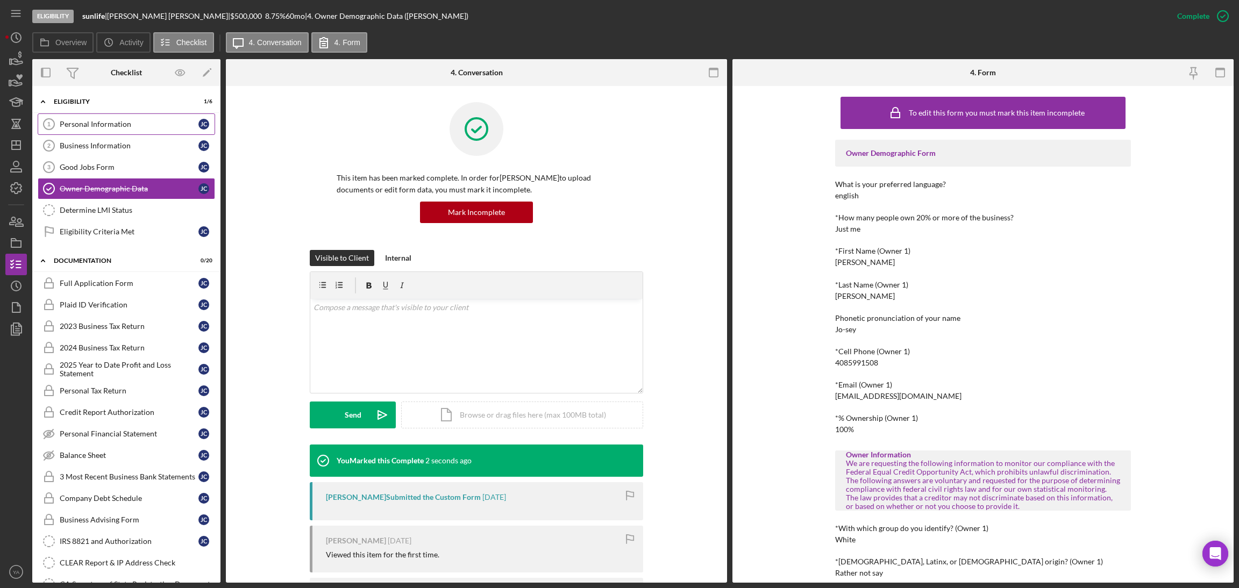
click at [121, 134] on link "Personal Information 1 Personal Information [PERSON_NAME]" at bounding box center [126, 124] width 177 height 22
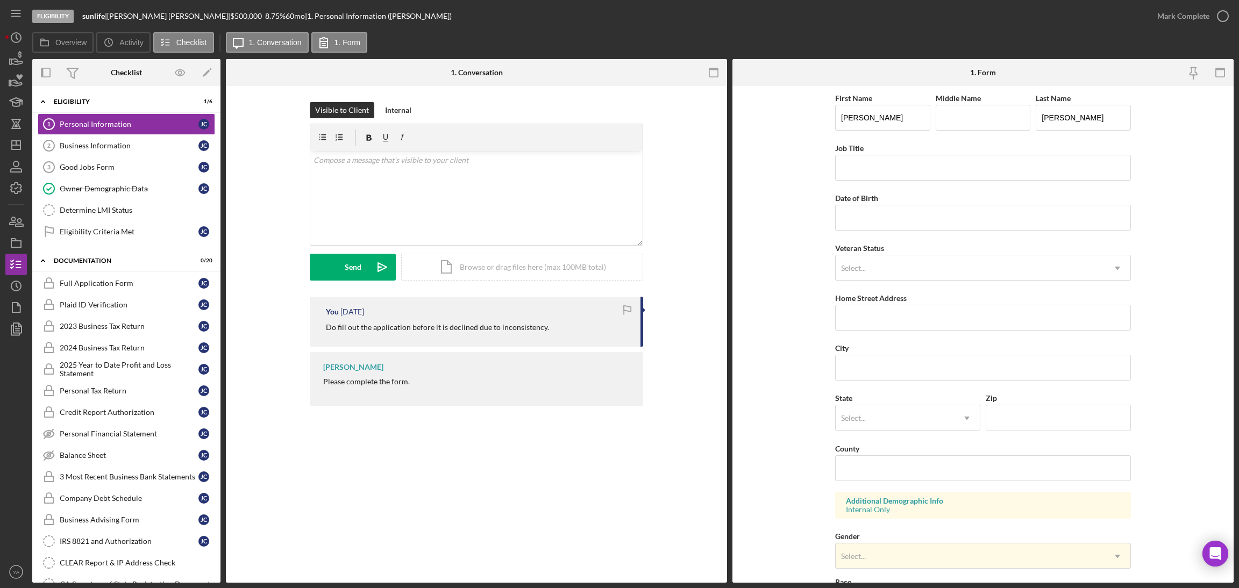
drag, startPoint x: 548, startPoint y: 330, endPoint x: 314, endPoint y: 320, distance: 233.5
click at [314, 320] on div "You [DATE] Do fill out the application before it is declined due to inconsisten…" at bounding box center [476, 322] width 333 height 50
copy p "Do fill out the application before it is declined due to inconsistency."
click at [498, 328] on p "Do fill out the application before it is declined due to inconsistency." at bounding box center [437, 327] width 223 height 12
click at [131, 152] on link "Business Information 2 Business Information [PERSON_NAME]" at bounding box center [126, 146] width 177 height 22
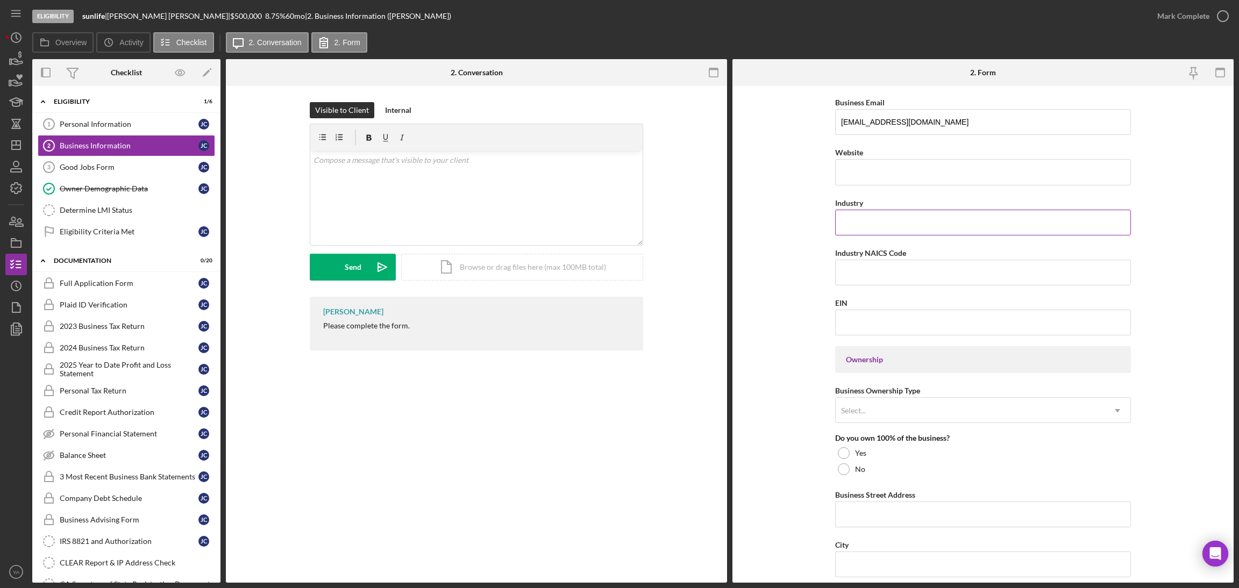
scroll to position [81, 0]
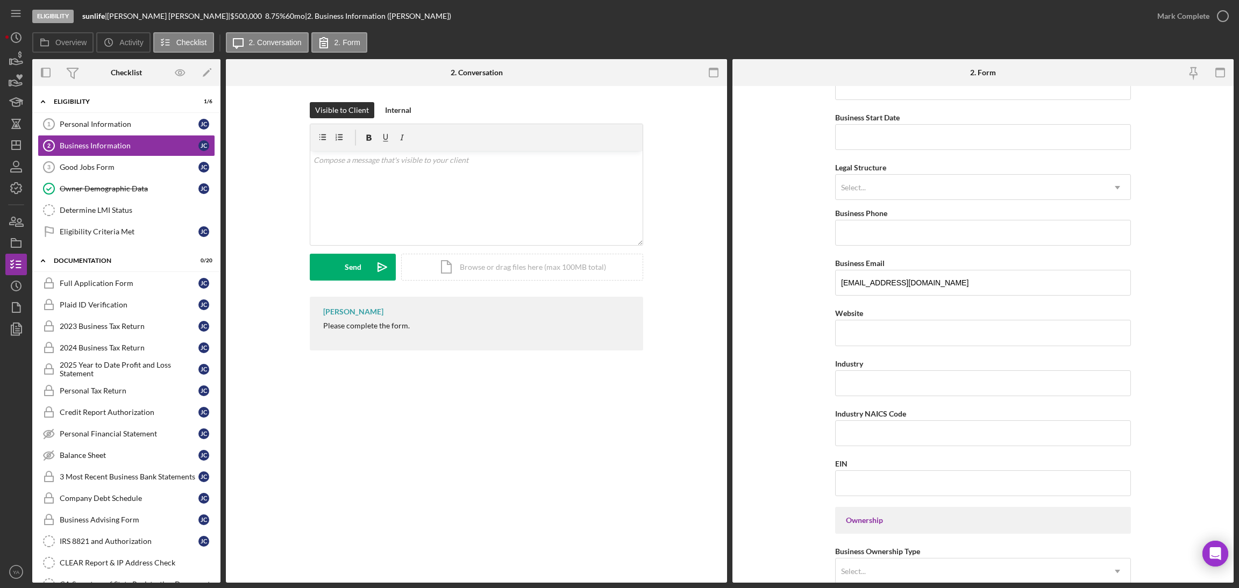
click at [117, 16] on div "[PERSON_NAME] |" at bounding box center [168, 16] width 123 height 9
drag, startPoint x: 117, startPoint y: 16, endPoint x: 136, endPoint y: 14, distance: 18.9
click at [136, 14] on div "[PERSON_NAME] |" at bounding box center [168, 16] width 123 height 9
copy div "[PERSON_NAME]"
